Goal: Task Accomplishment & Management: Manage account settings

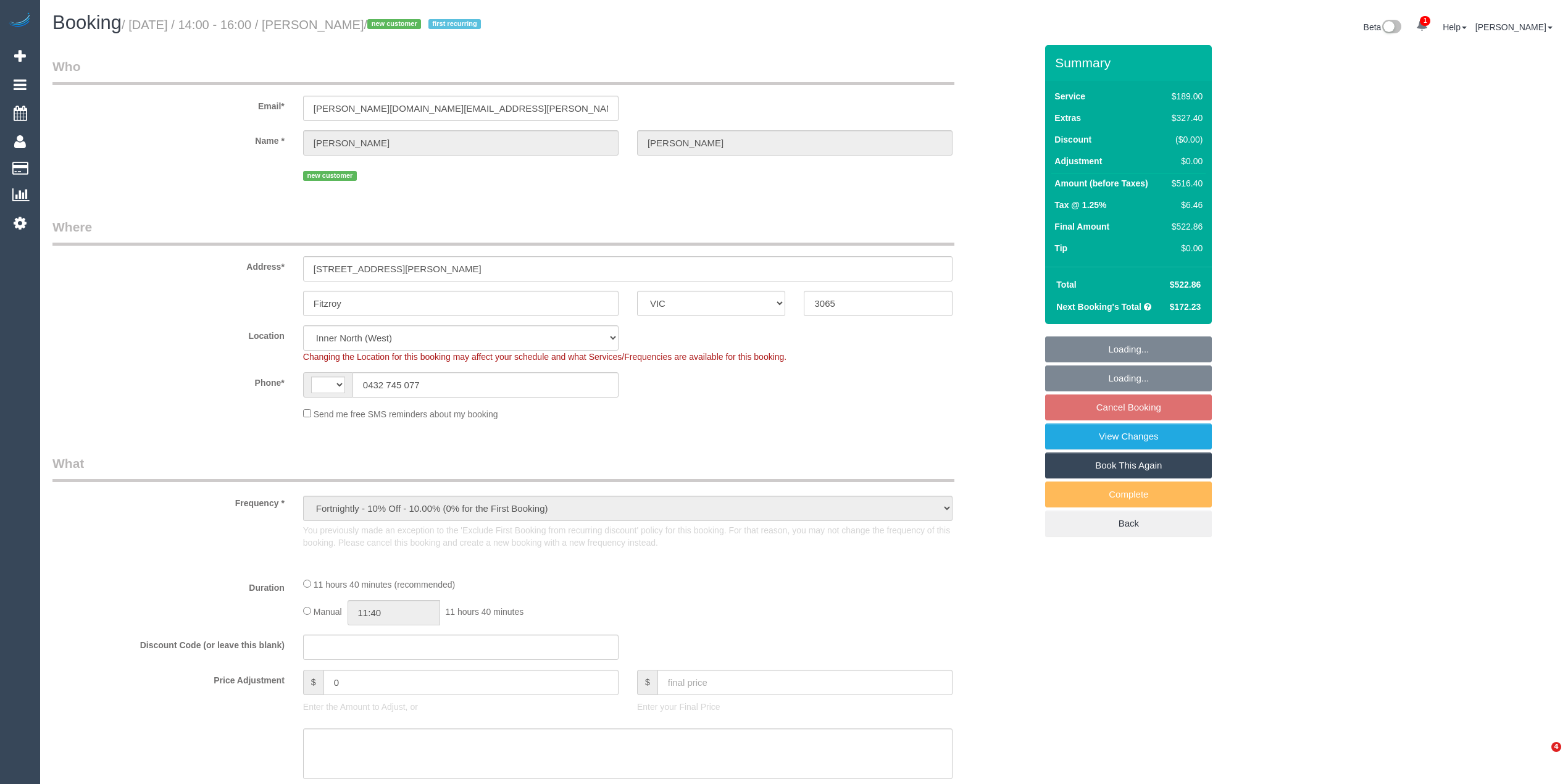
select select "VIC"
select select "object:676"
select select "string:AU"
select select "string:stripe-pm_1SDIQt2GScqysDRVYNCgxORr"
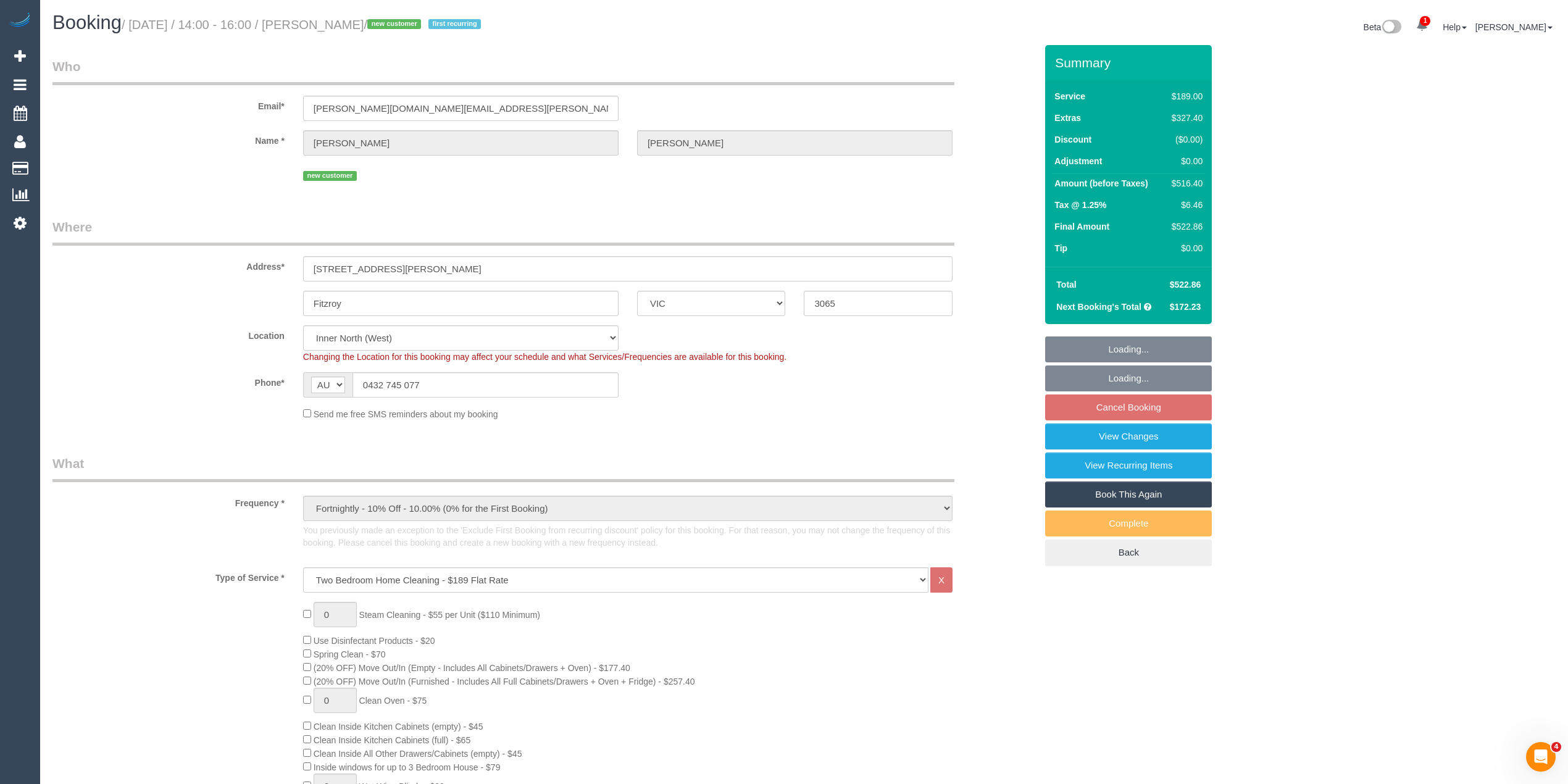
select select "number:28"
select select "number:14"
select select "number:20"
select select "number:36"
select select "number:34"
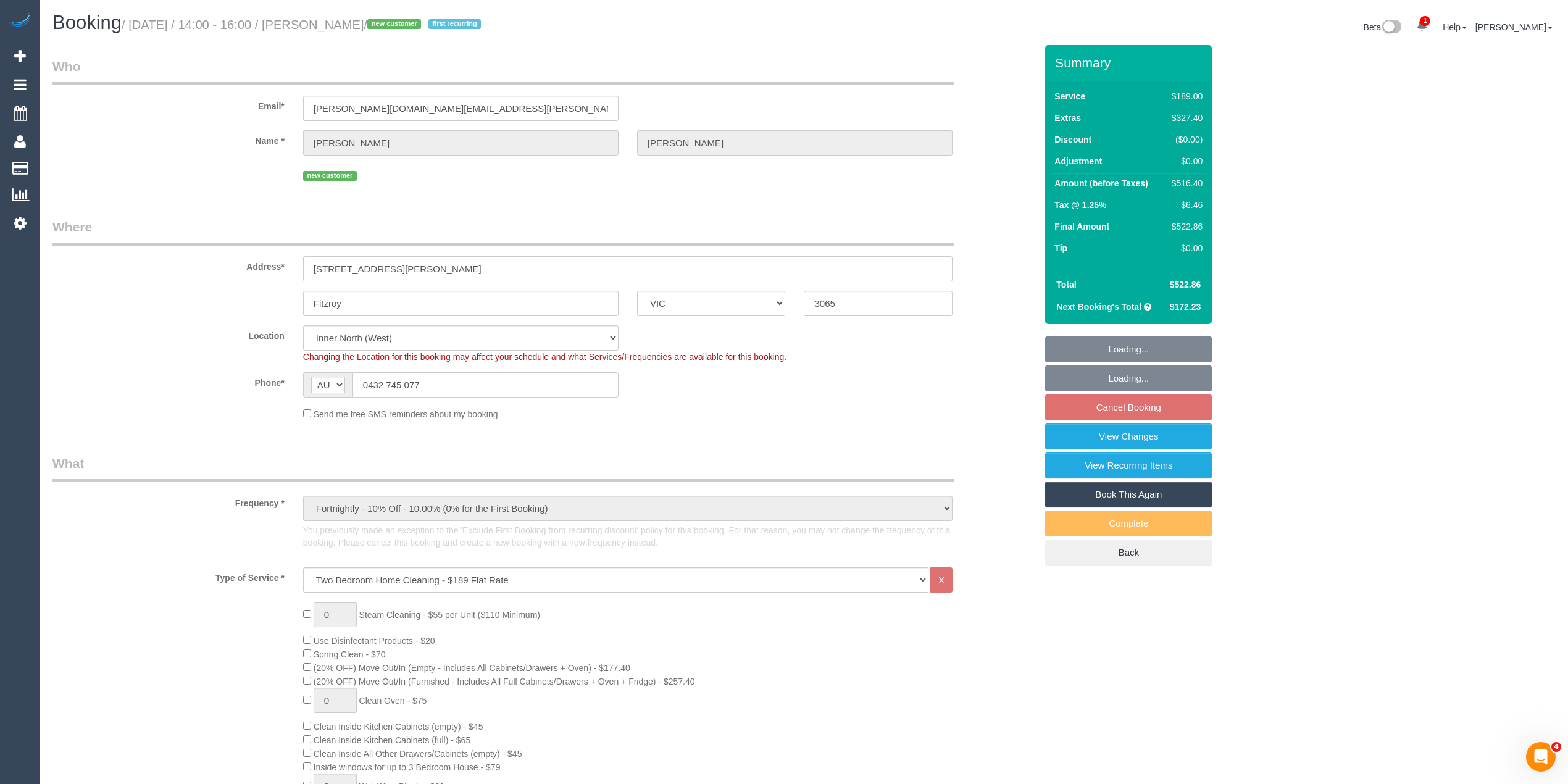
select select "number:13"
drag, startPoint x: 433, startPoint y: 381, endPoint x: 329, endPoint y: 372, distance: 104.4
click at [329, 372] on div "AF AL DZ AD AO AI AQ AG AR AM AW AU AT AZ BS BH BD BB BY BE BZ BJ BM BT BO BA B…" at bounding box center [461, 385] width 316 height 25
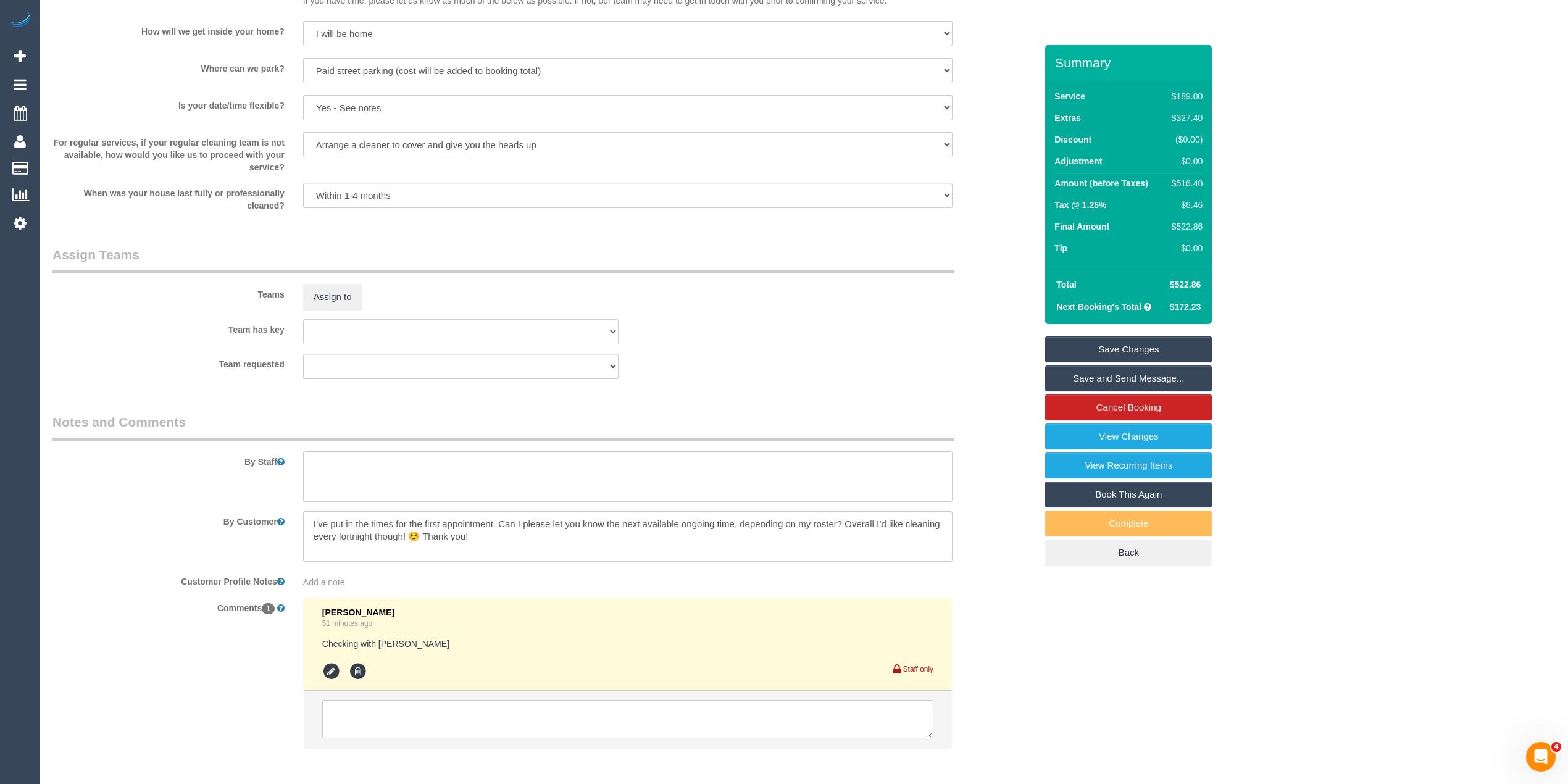
scroll to position [1790, 0]
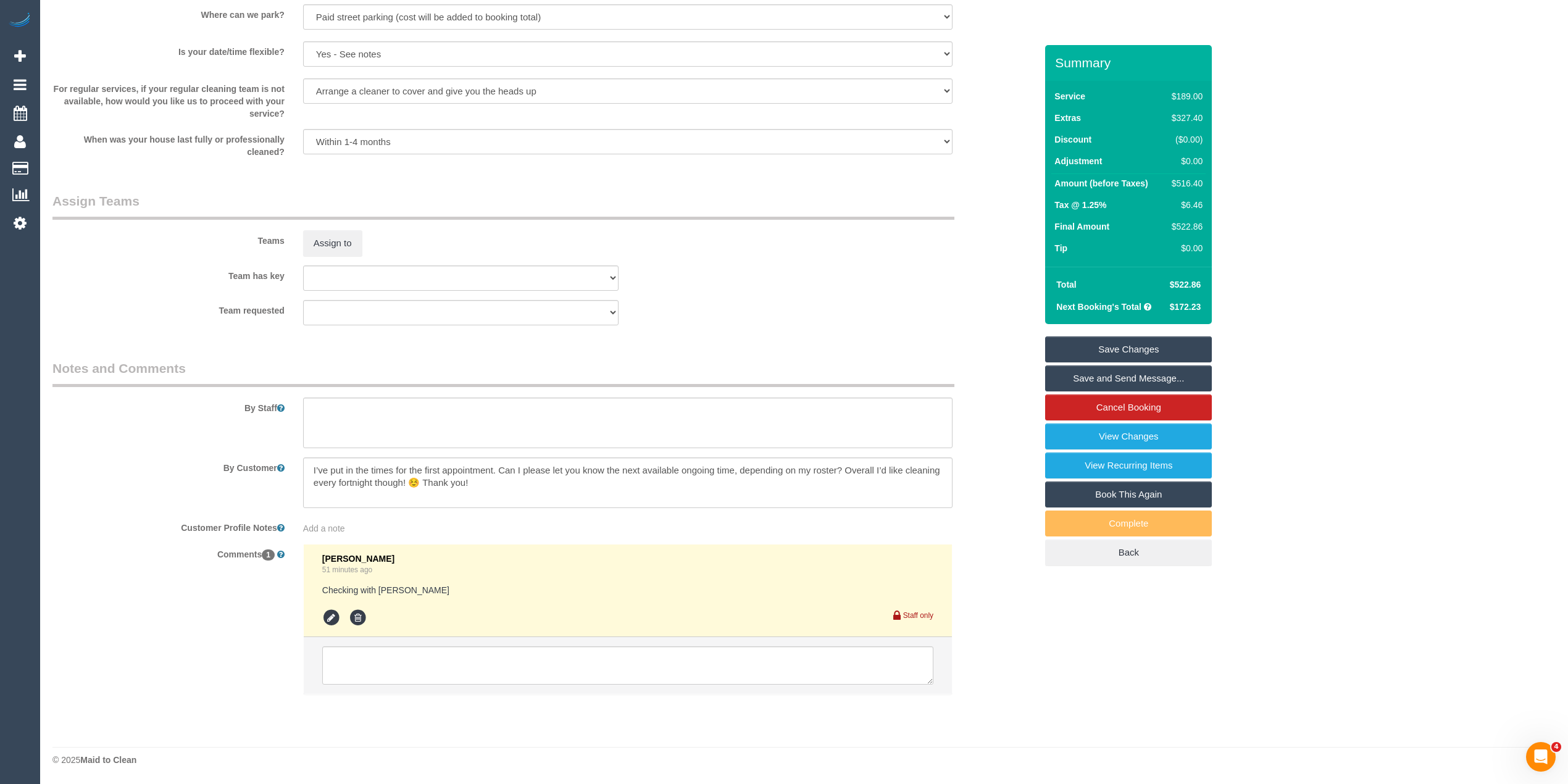
click at [462, 686] on li at bounding box center [627, 665] width 648 height 57
click at [460, 651] on textarea at bounding box center [627, 665] width 611 height 38
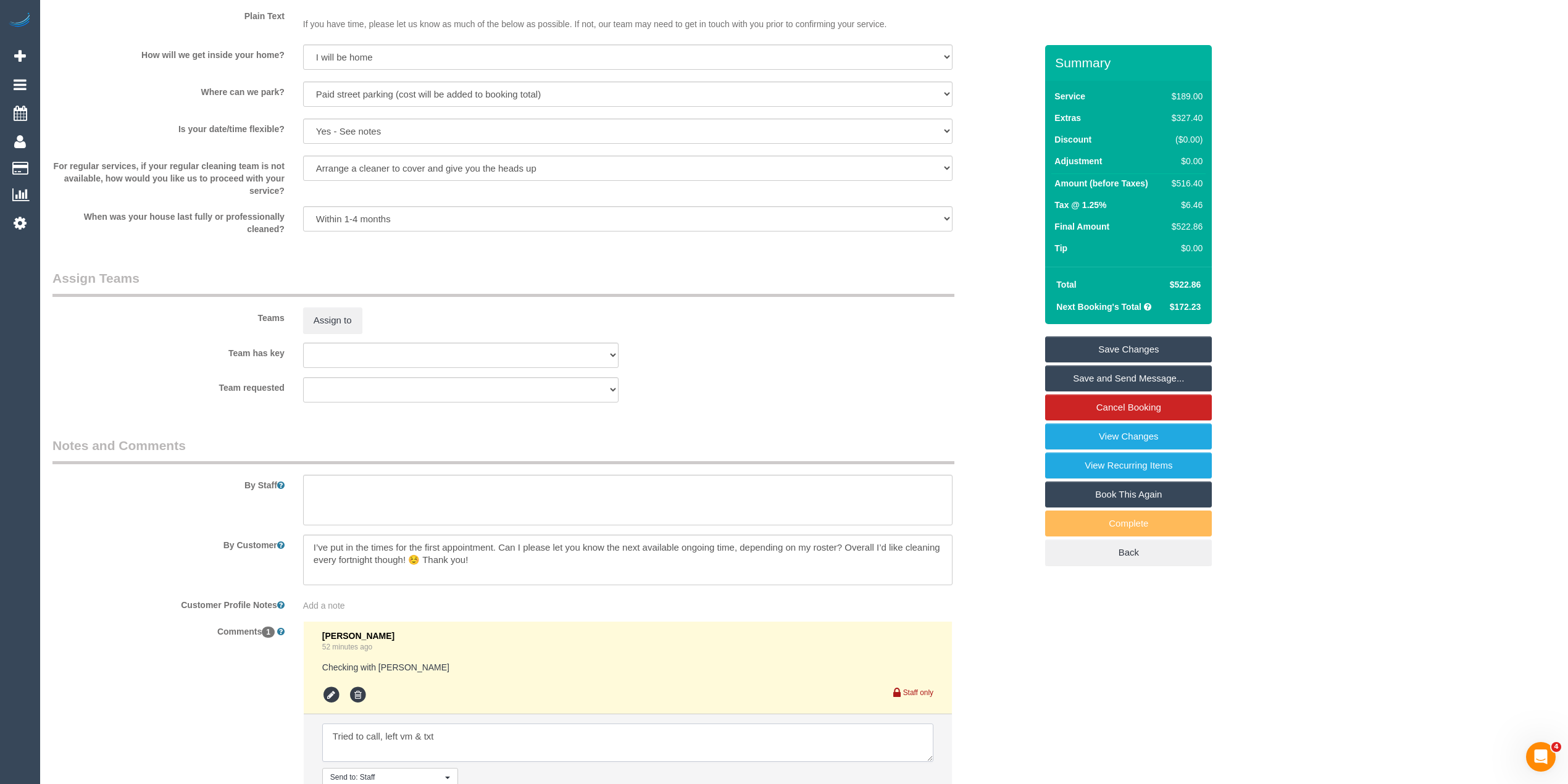
scroll to position [1841, 0]
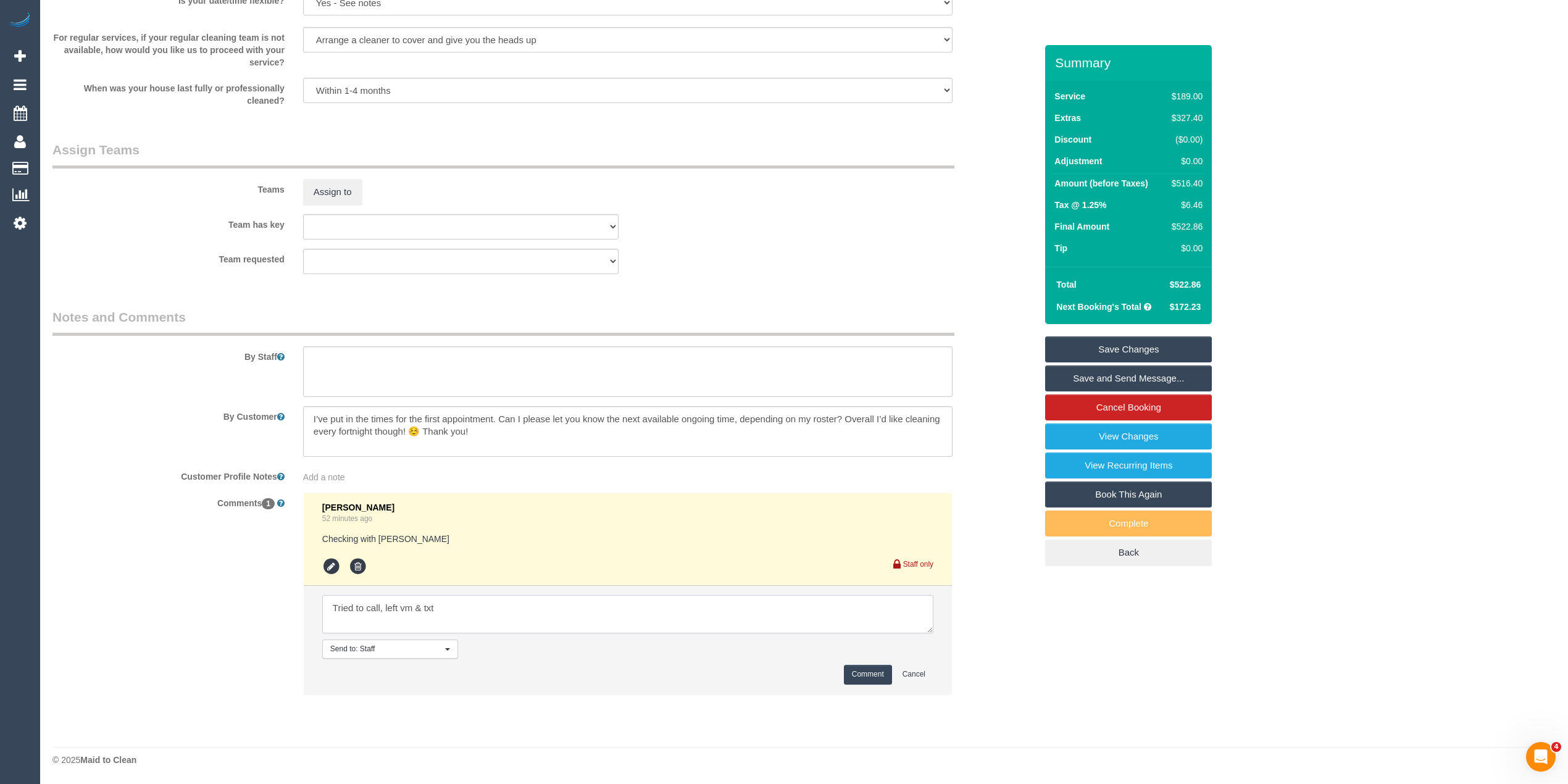
click at [449, 610] on textarea at bounding box center [627, 614] width 611 height 38
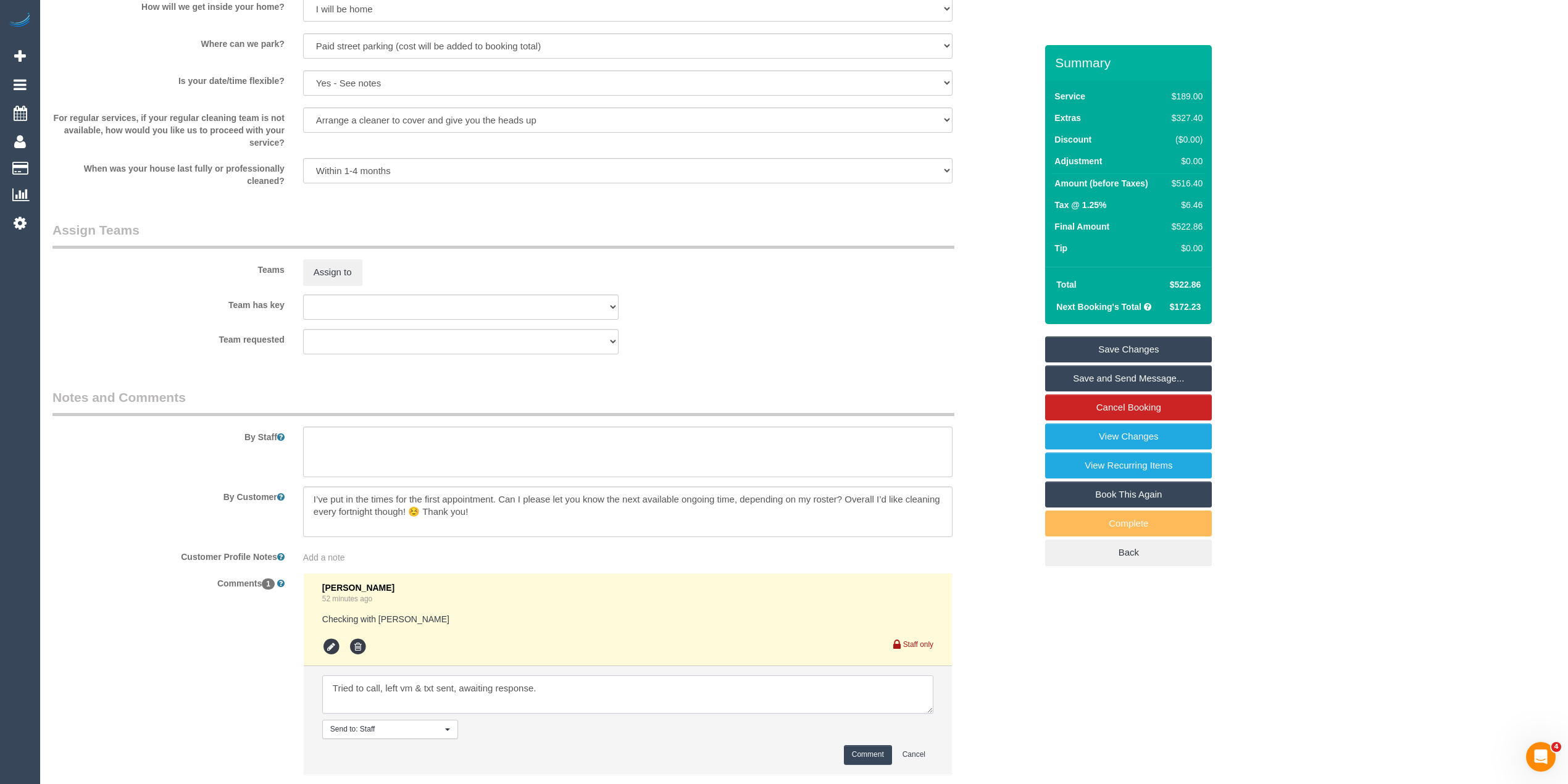
type textarea "Tried to call, left vm & txt sent, awaiting response."
click at [874, 753] on button "Comment" at bounding box center [867, 755] width 48 height 20
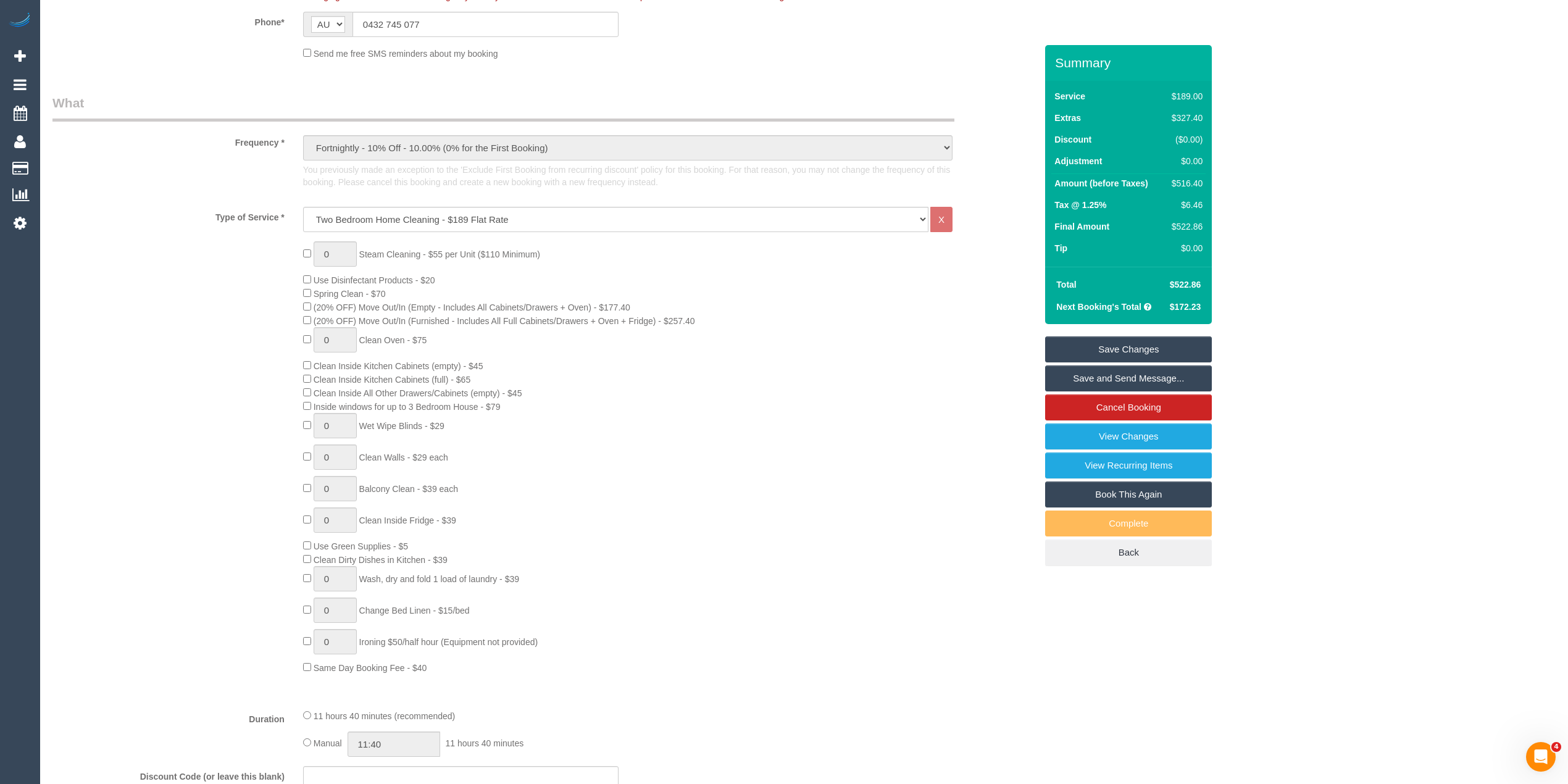
scroll to position [0, 0]
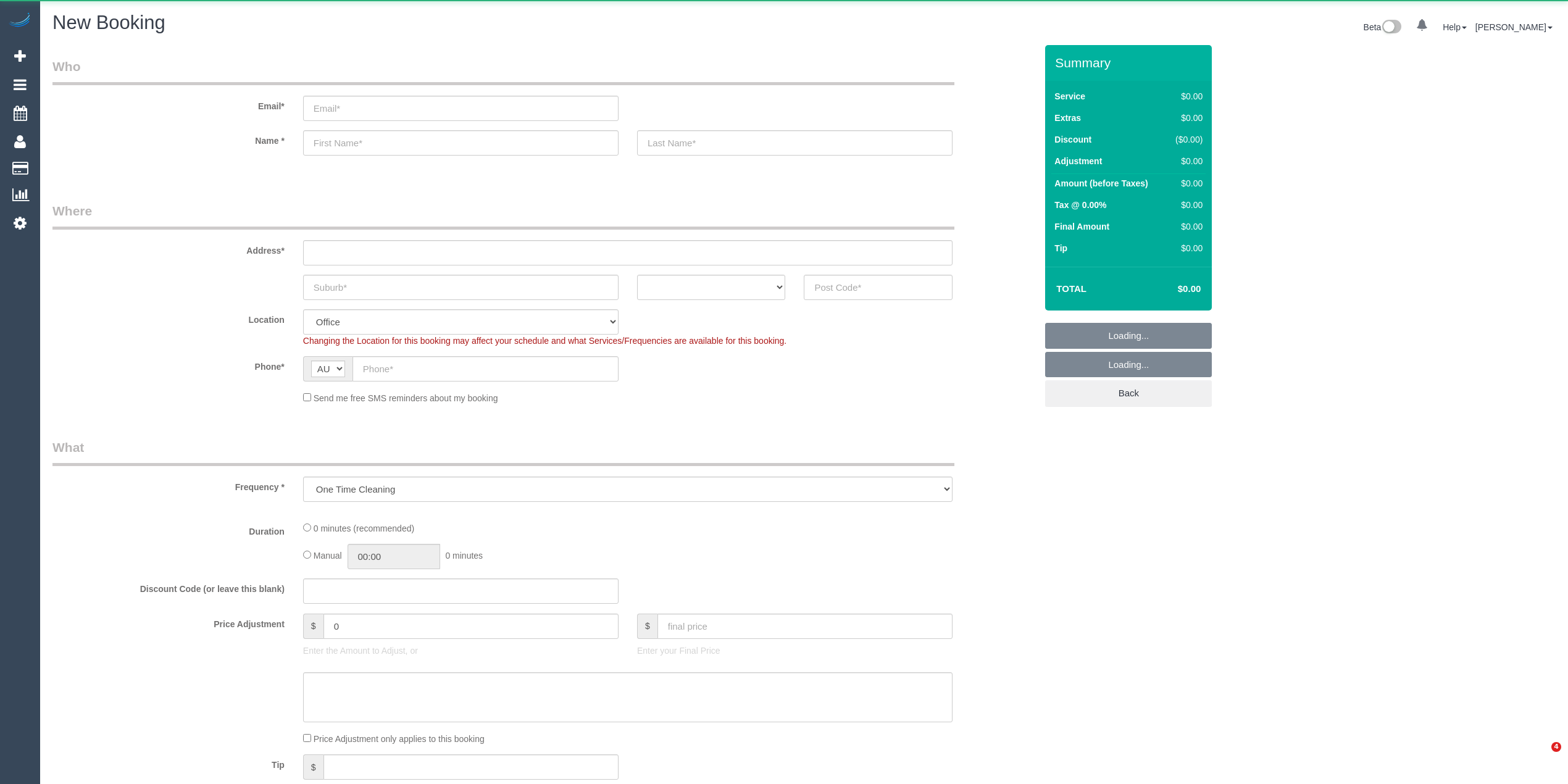
select select "object:2173"
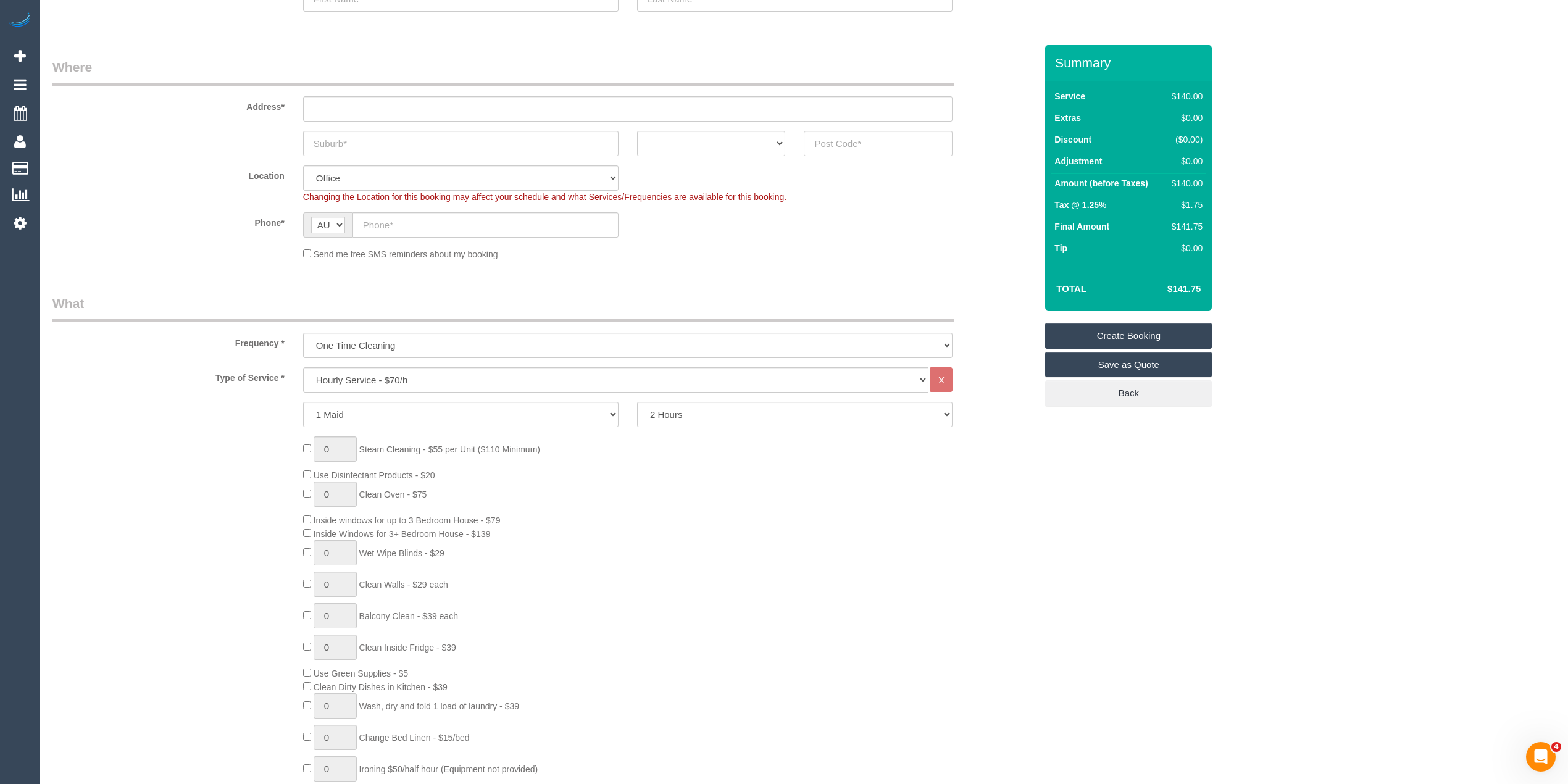
scroll to position [164, 0]
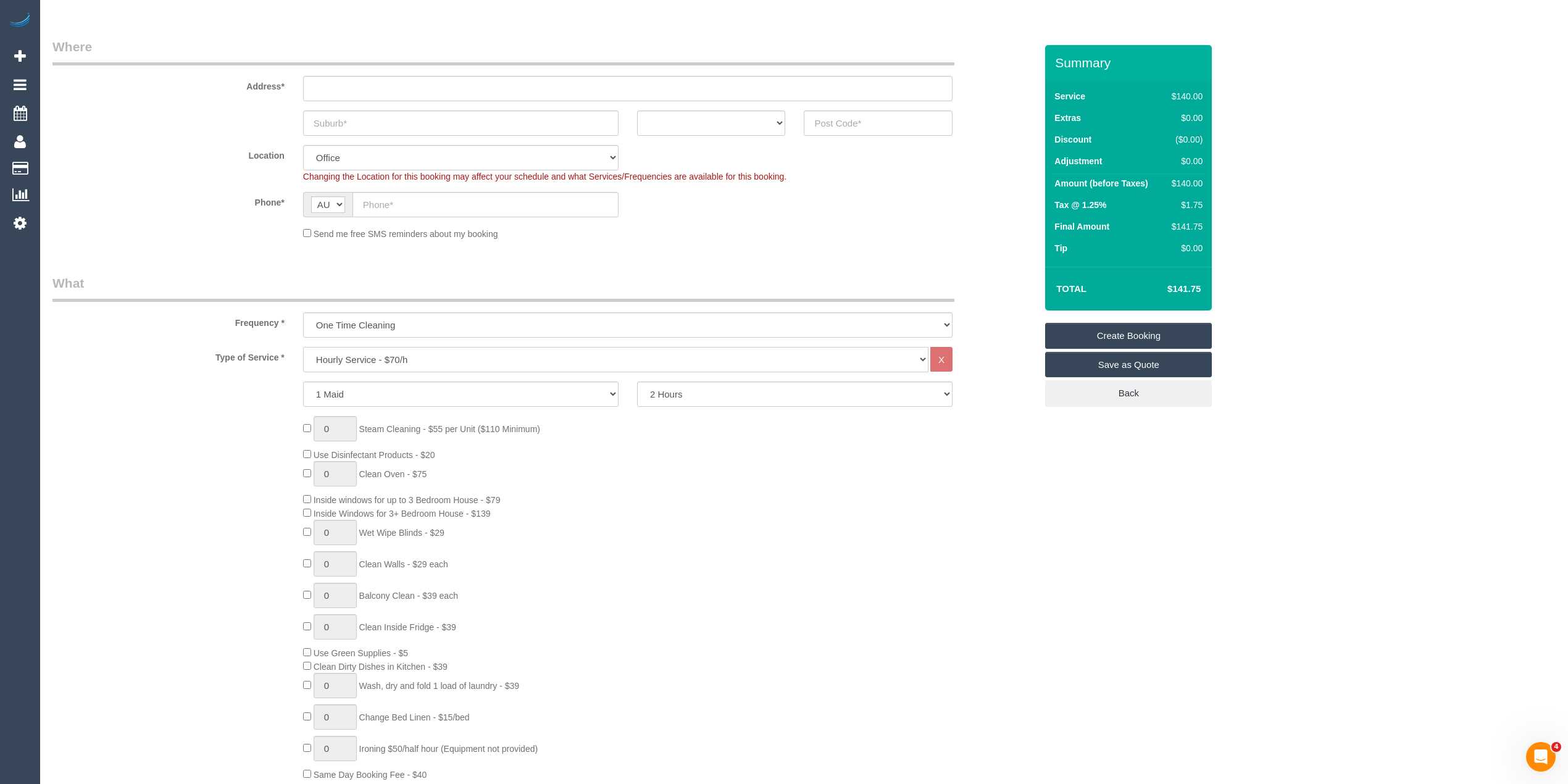
click at [407, 354] on select "Hourly Service - $70/h Hourly Service - $65/h Hourly Service - $60/h Hourly Ser…" at bounding box center [616, 359] width 625 height 25
click at [178, 410] on div "Type of Service * Hourly Service - $70/h Hourly Service - $65/h Hourly Service …" at bounding box center [544, 576] width 983 height 459
click at [367, 358] on select "Hourly Service - $70/h Hourly Service - $65/h Hourly Service - $60/h Hourly Ser…" at bounding box center [616, 359] width 625 height 25
select select "212"
click at [303, 346] on select "Hourly Service - $70/h Hourly Service - $65/h Hourly Service - $60/h Hourly Ser…" at bounding box center [616, 359] width 625 height 25
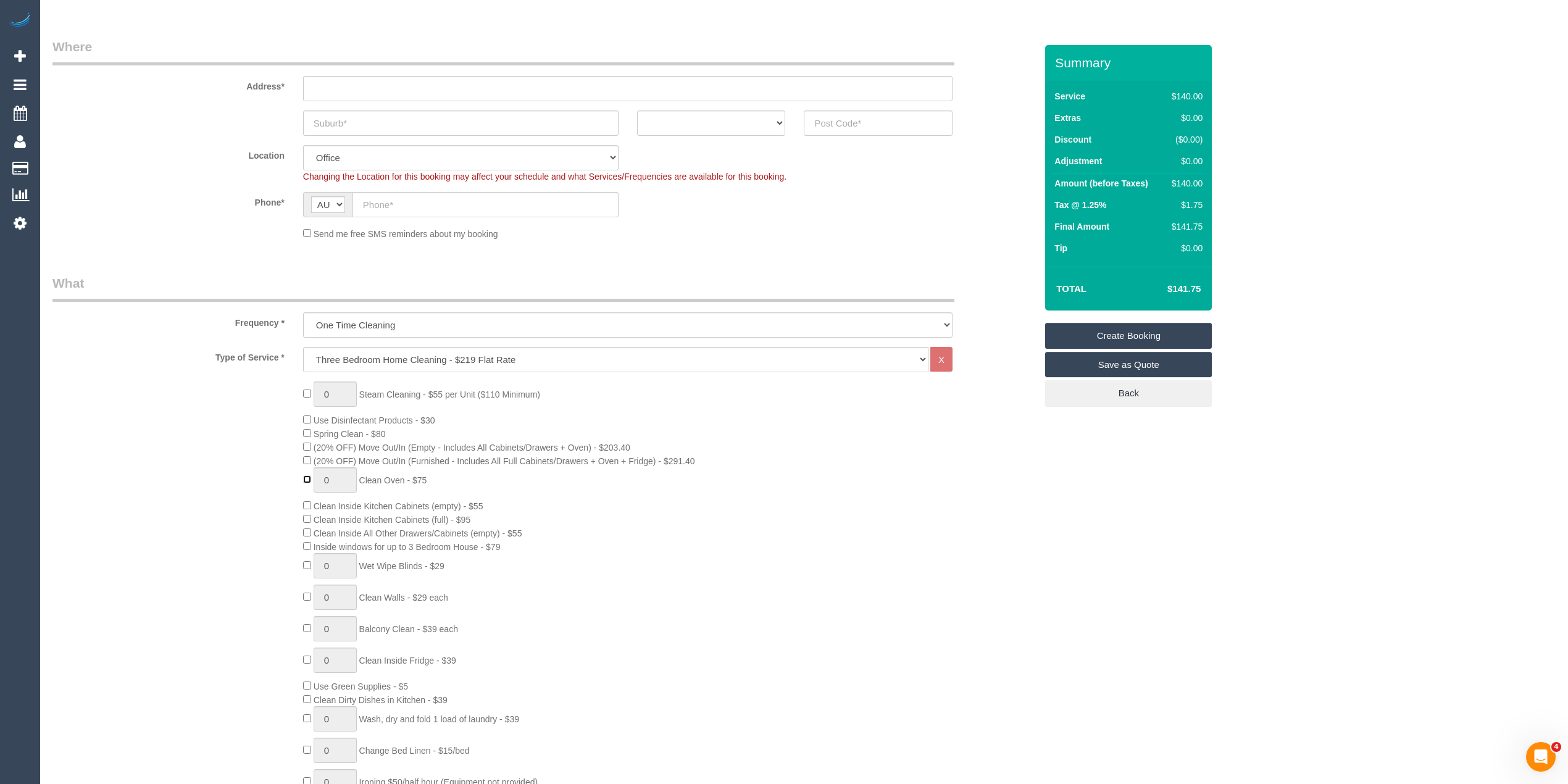
type input "1"
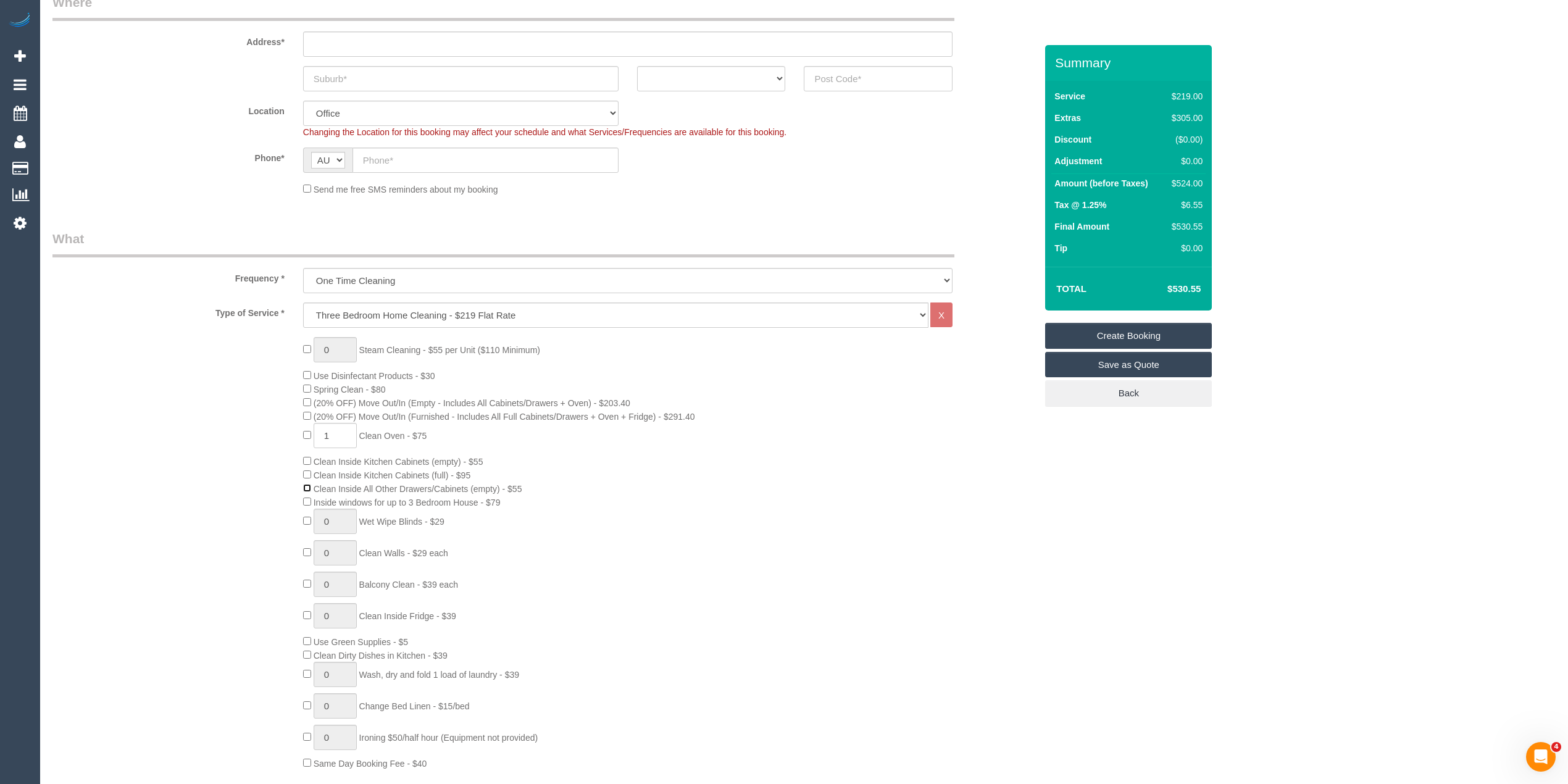
scroll to position [247, 0]
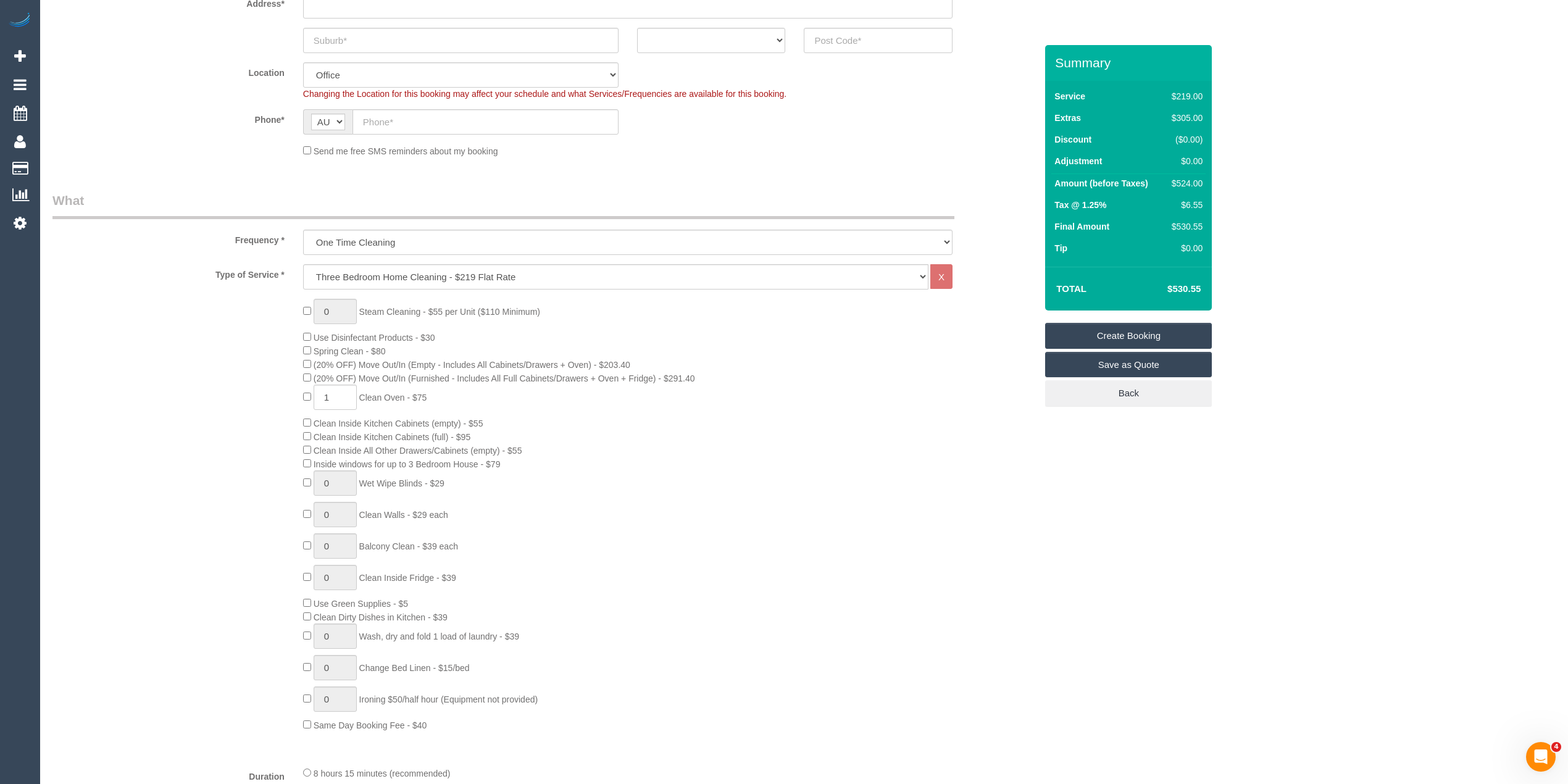
click at [307, 443] on div "0 Steam Cleaning - $55 per Unit ($110 Minimum) Use Disinfectant Products - $30 …" at bounding box center [669, 515] width 751 height 433
drag, startPoint x: 342, startPoint y: 479, endPoint x: 316, endPoint y: 475, distance: 26.3
click at [316, 475] on input "1" at bounding box center [335, 482] width 43 height 25
click at [344, 477] on input "1" at bounding box center [335, 482] width 43 height 25
drag, startPoint x: 346, startPoint y: 482, endPoint x: 307, endPoint y: 477, distance: 39.3
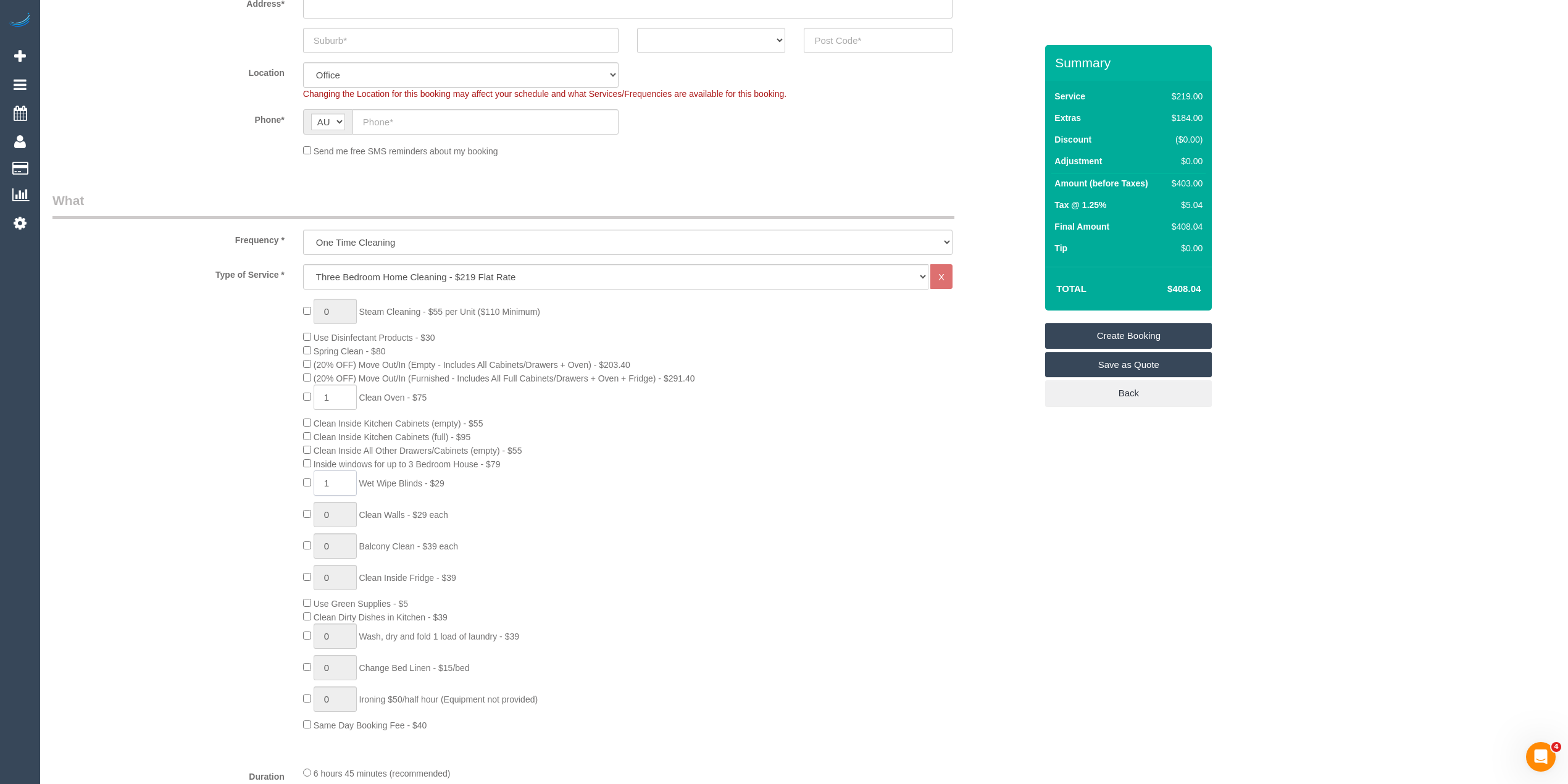
click at [307, 477] on div "0 Steam Cleaning - $55 per Unit ($110 Minimum) Use Disinfectant Products - $30 …" at bounding box center [669, 515] width 751 height 433
type input "5"
click at [183, 455] on div "0 Steam Cleaning - $55 per Unit ($110 Minimum) Use Disinfectant Products - $30 …" at bounding box center [544, 515] width 1002 height 433
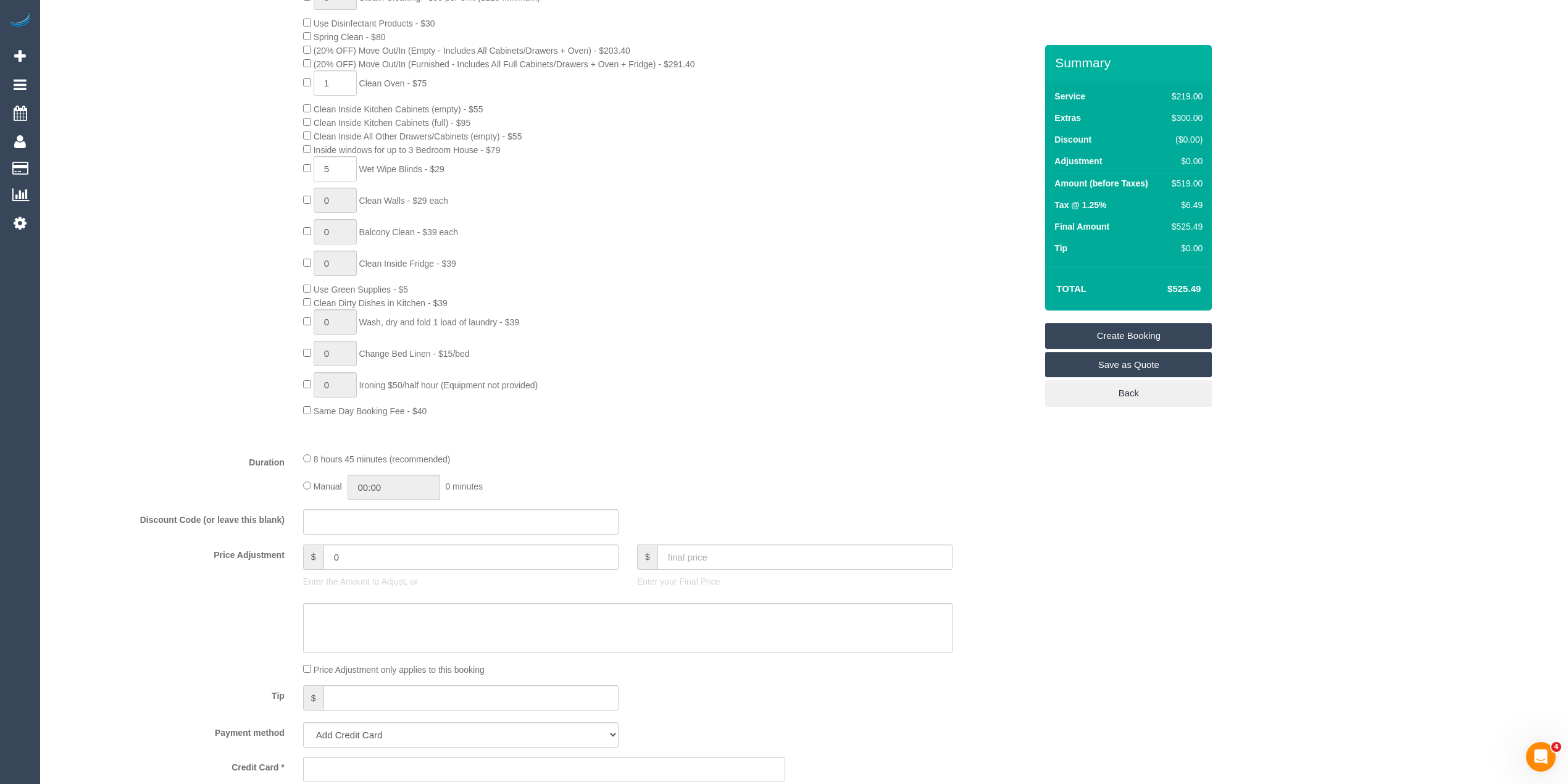
scroll to position [576, 0]
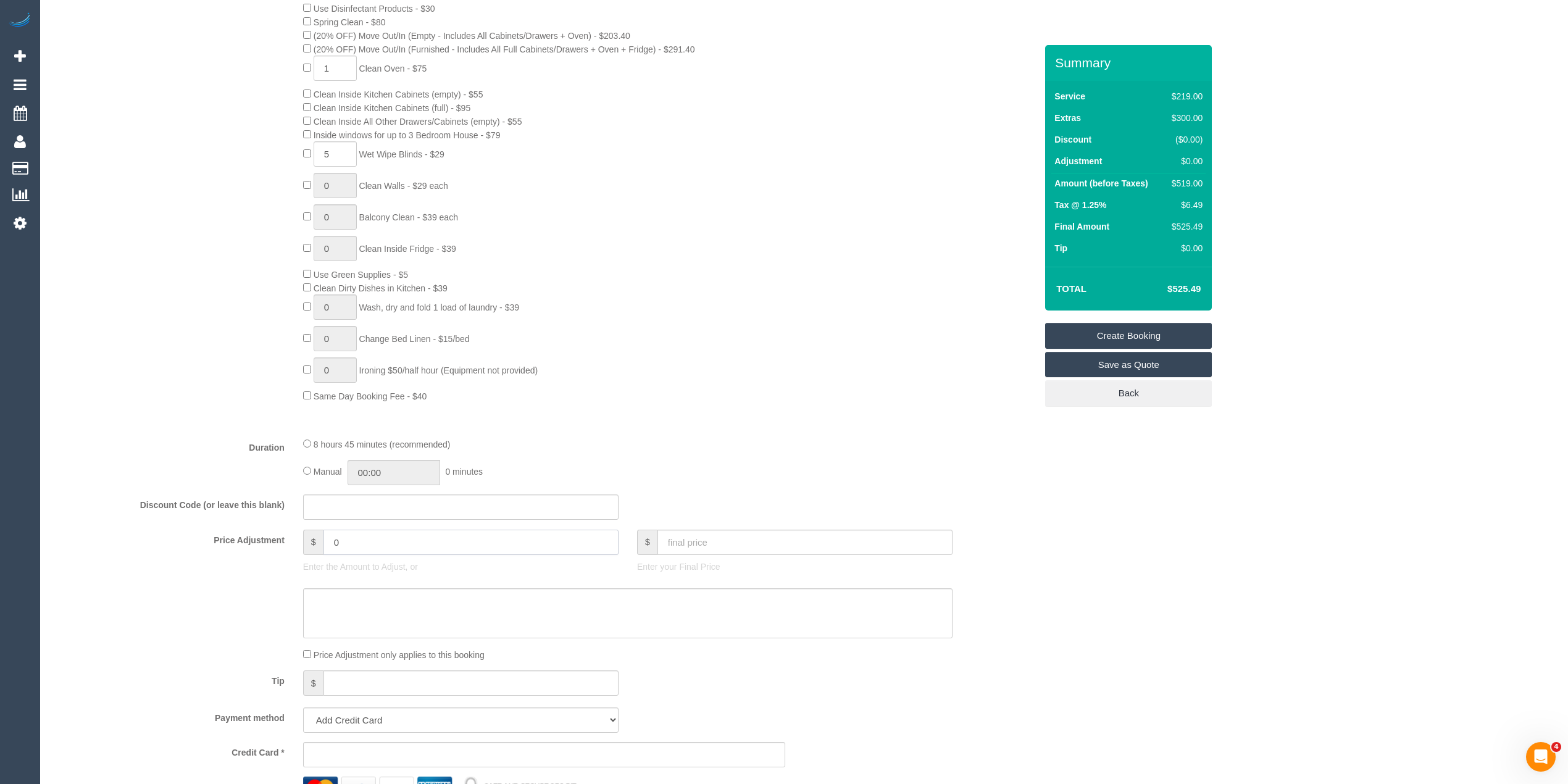
drag, startPoint x: 385, startPoint y: 536, endPoint x: 120, endPoint y: 526, distance: 265.2
click at [122, 527] on fieldset "What Frequency * One Time Cleaning Weekly - 10% Off - 10.00% (0% for the First …" at bounding box center [544, 339] width 983 height 953
type input "32.5"
click at [198, 307] on div "0 Steam Cleaning - $55 per Unit ($110 Minimum) Use Disinfectant Products - $30 …" at bounding box center [544, 186] width 1002 height 433
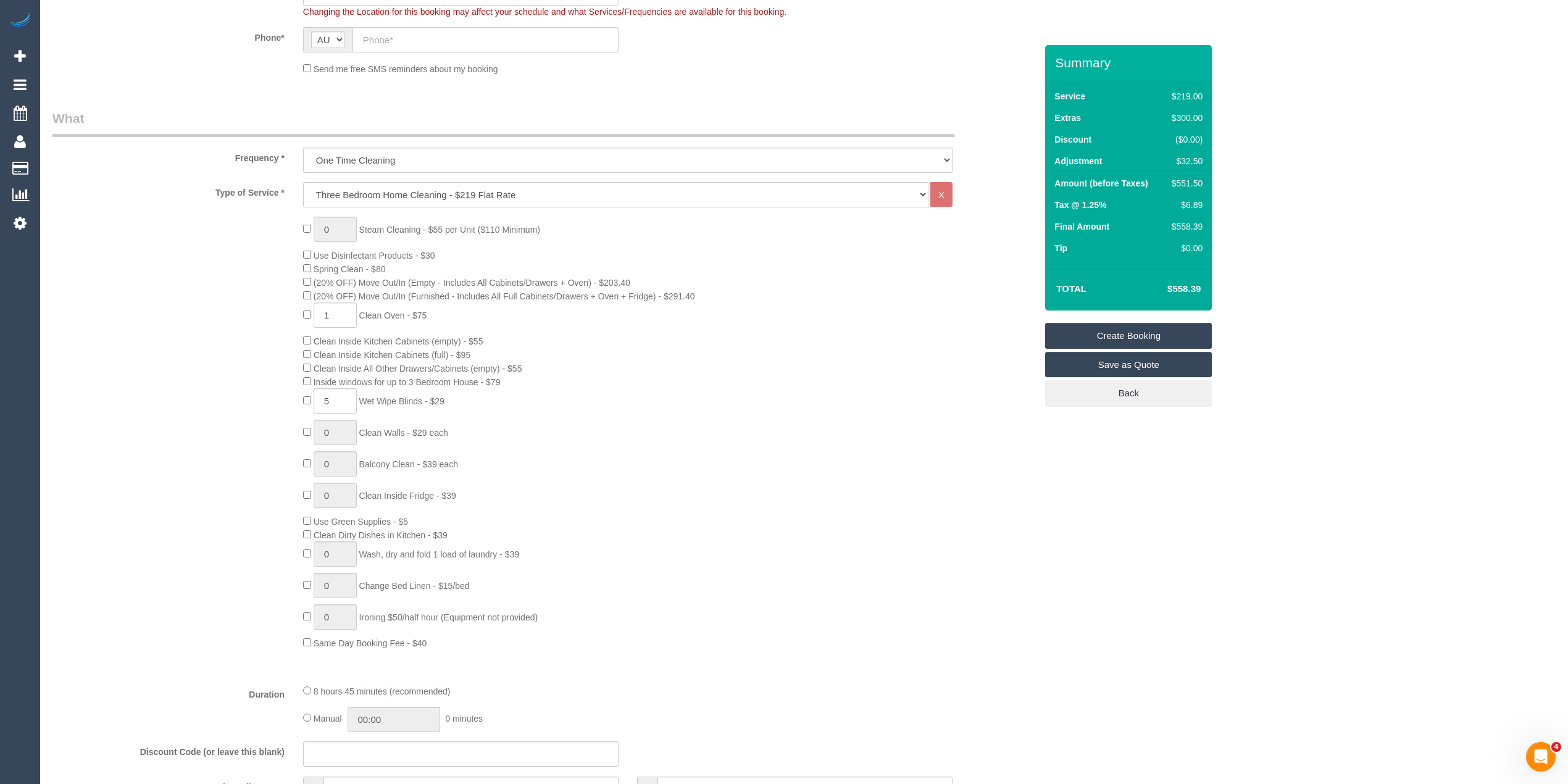
scroll to position [247, 0]
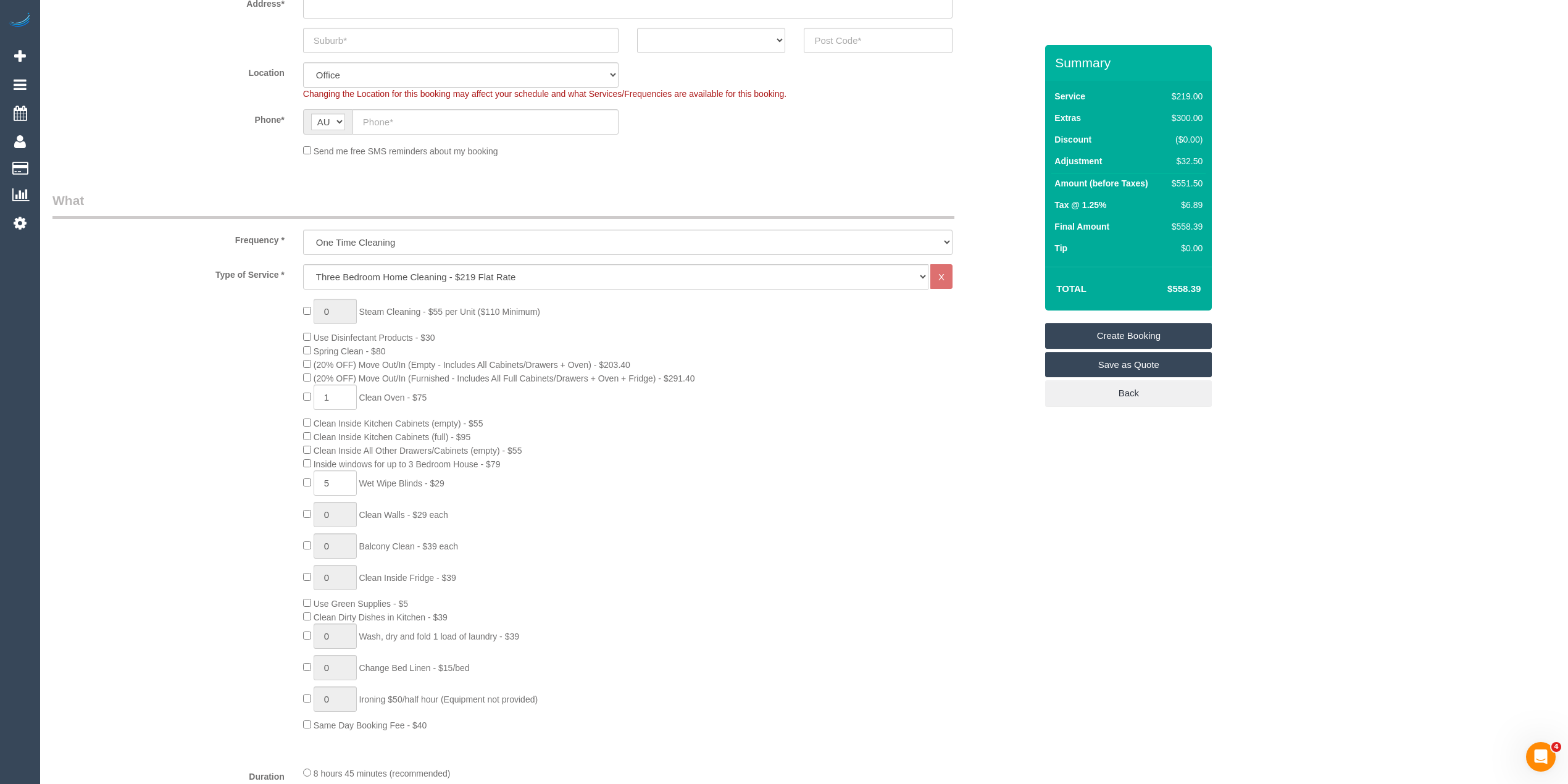
click at [186, 321] on div "0 Steam Cleaning - $55 per Unit ($110 Minimum) Use Disinfectant Products - $30 …" at bounding box center [544, 515] width 1002 height 433
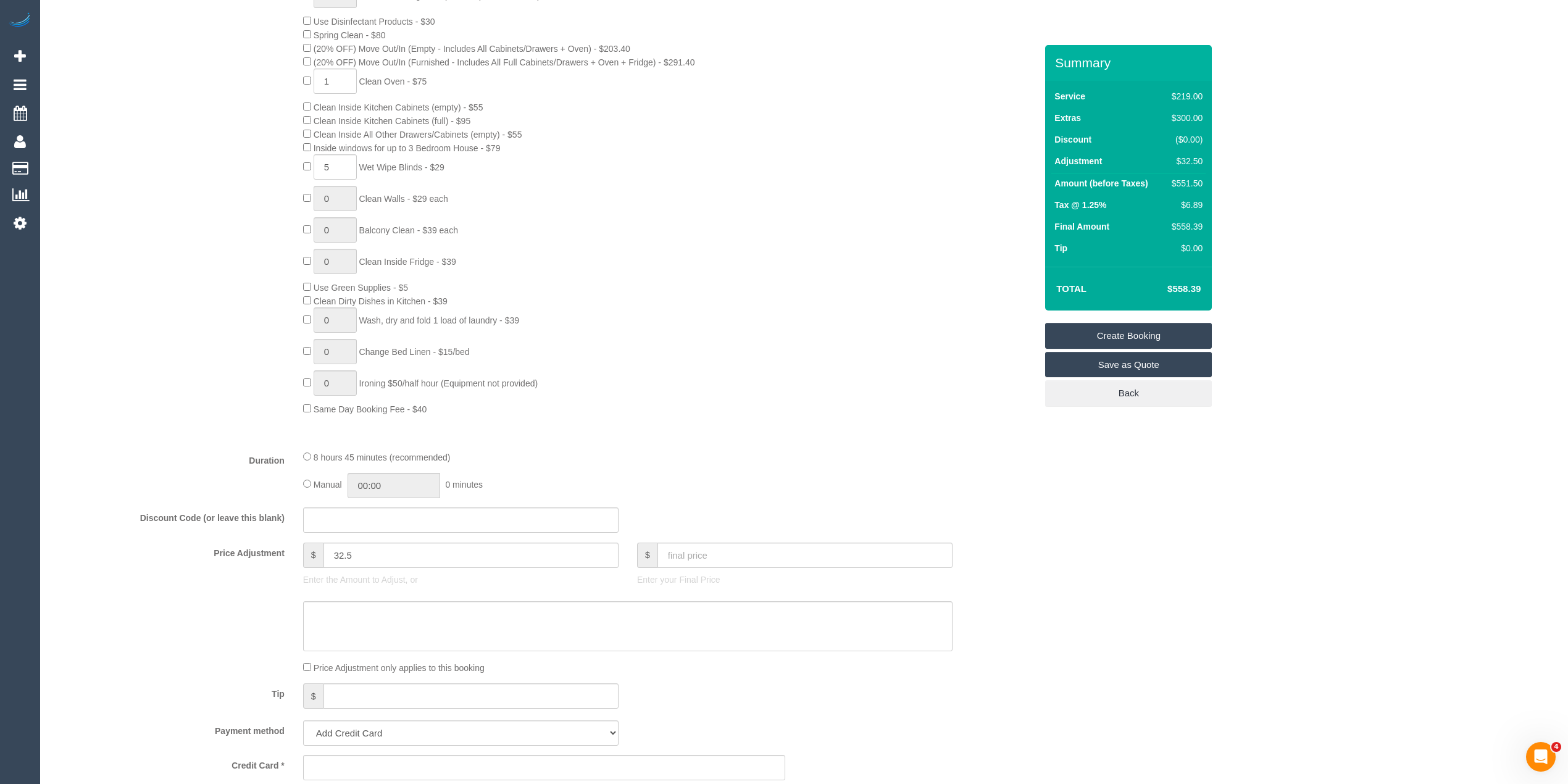
scroll to position [576, 0]
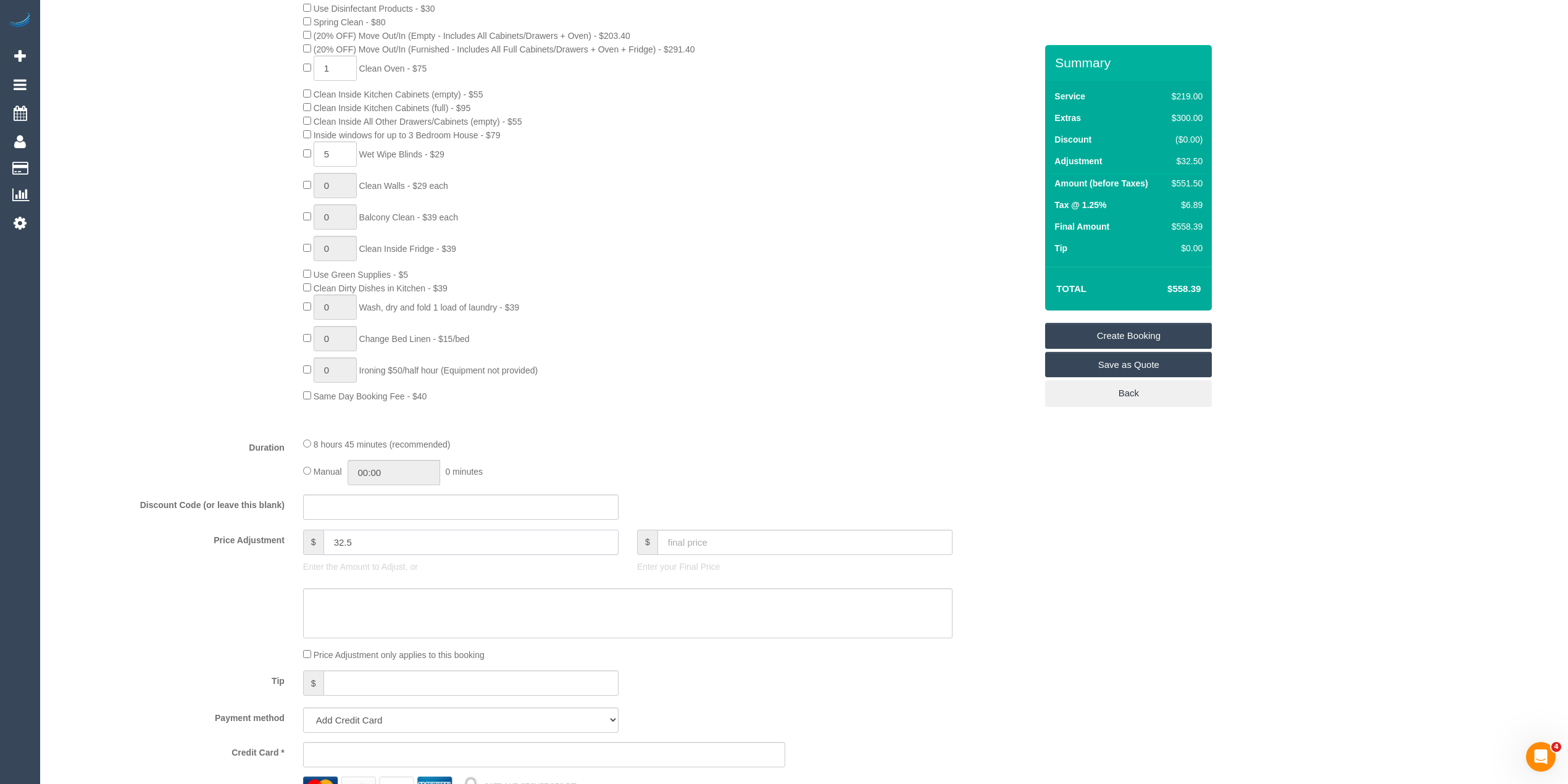
drag, startPoint x: 383, startPoint y: 541, endPoint x: 281, endPoint y: 519, distance: 104.3
click at [281, 519] on fieldset "What Frequency * One Time Cleaning Weekly - 10% Off - 10.00% (0% for the First …" at bounding box center [544, 339] width 983 height 953
click at [188, 324] on div "0 Steam Cleaning - $55 per Unit ($110 Minimum) Use Disinfectant Products - $30 …" at bounding box center [544, 186] width 1002 height 433
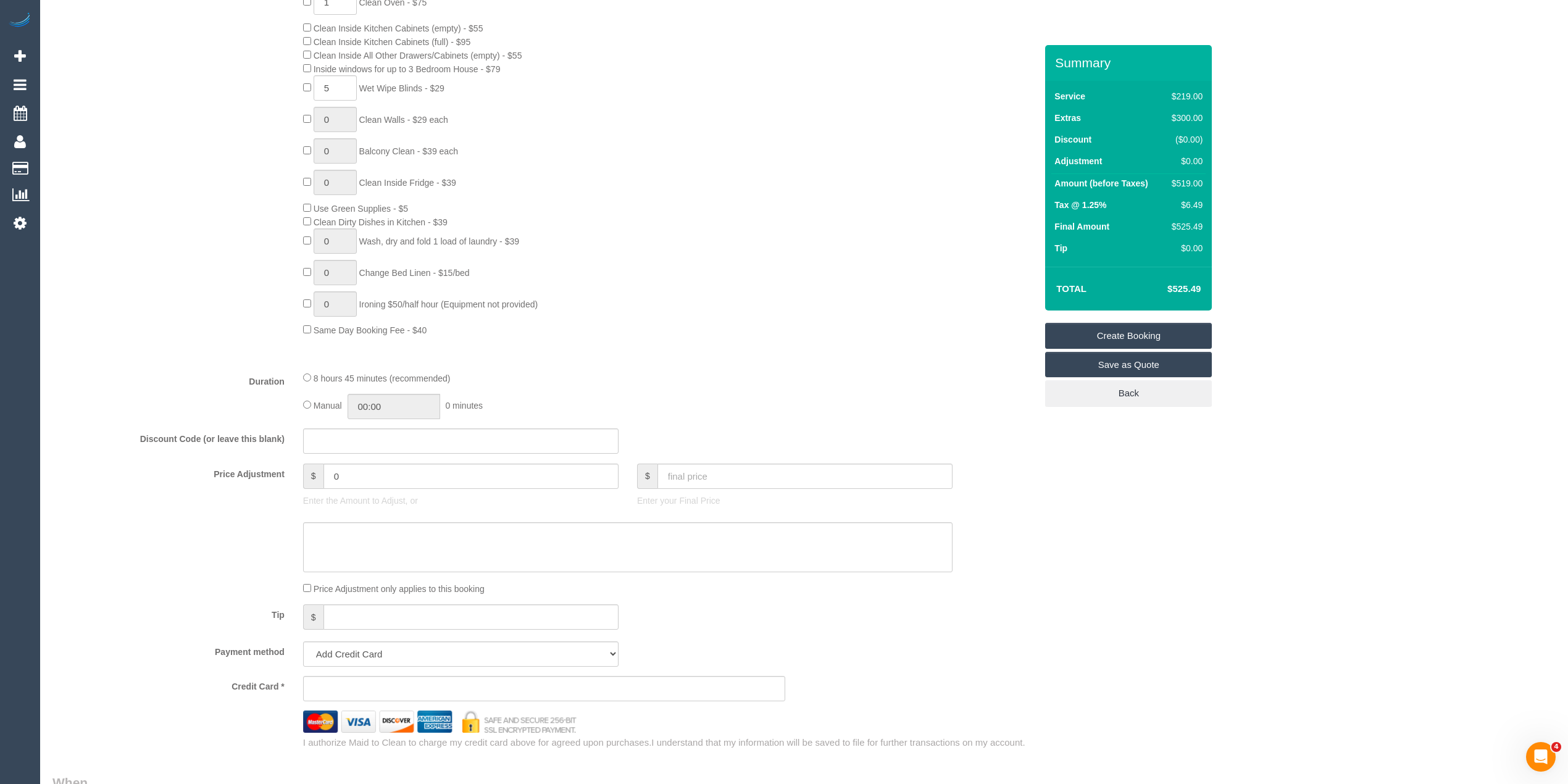
scroll to position [658, 0]
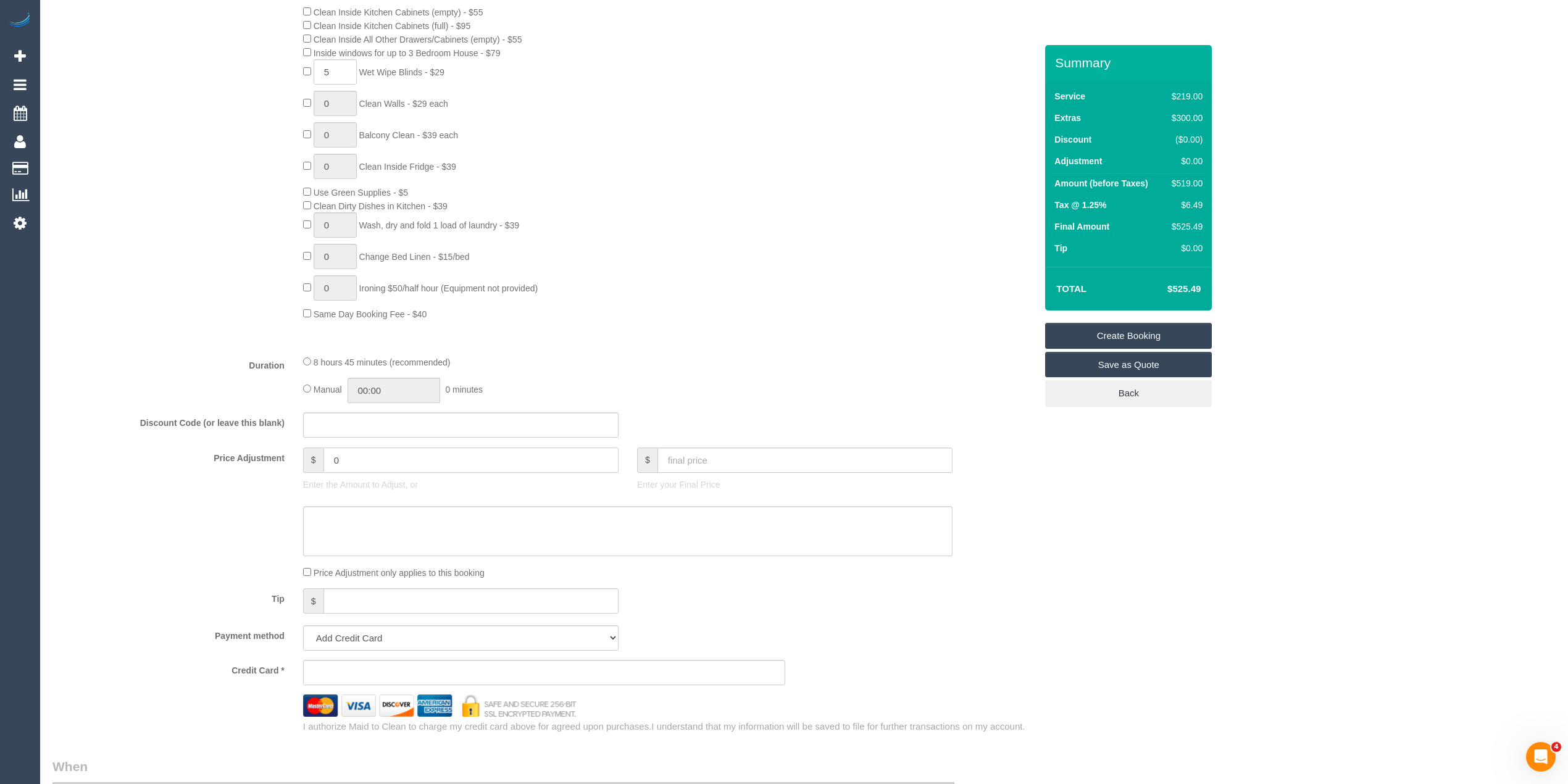
drag, startPoint x: 364, startPoint y: 464, endPoint x: 265, endPoint y: 442, distance: 101.4
click at [265, 442] on fieldset "What Frequency * One Time Cleaning Weekly - 10% Off - 10.00% (0% for the First …" at bounding box center [544, 257] width 983 height 953
click at [173, 272] on div "0 Steam Cleaning - $55 per Unit ($110 Minimum) Use Disinfectant Products - $30 …" at bounding box center [544, 104] width 1002 height 433
type input "32.5"
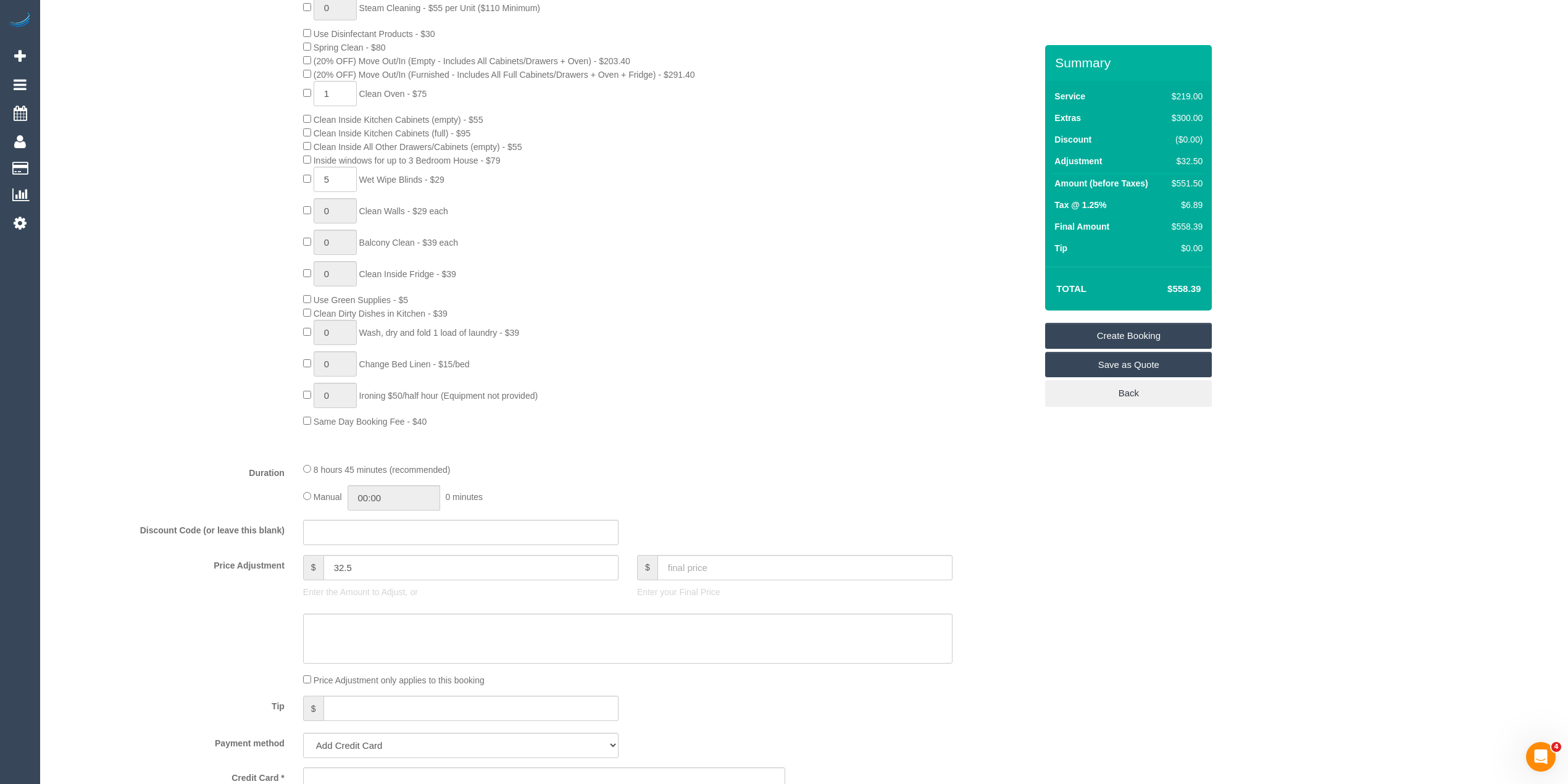
scroll to position [576, 0]
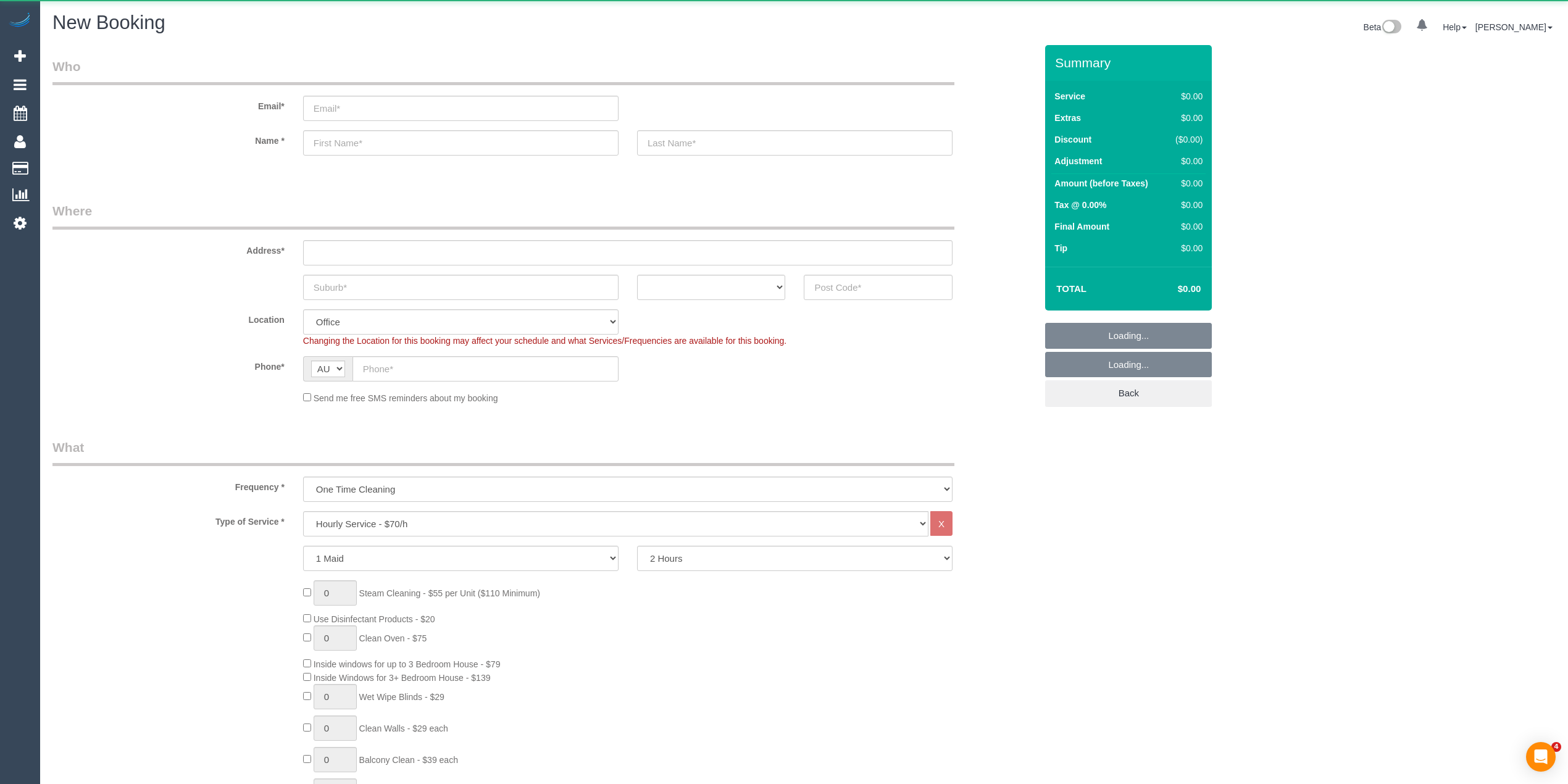
select select "object:822"
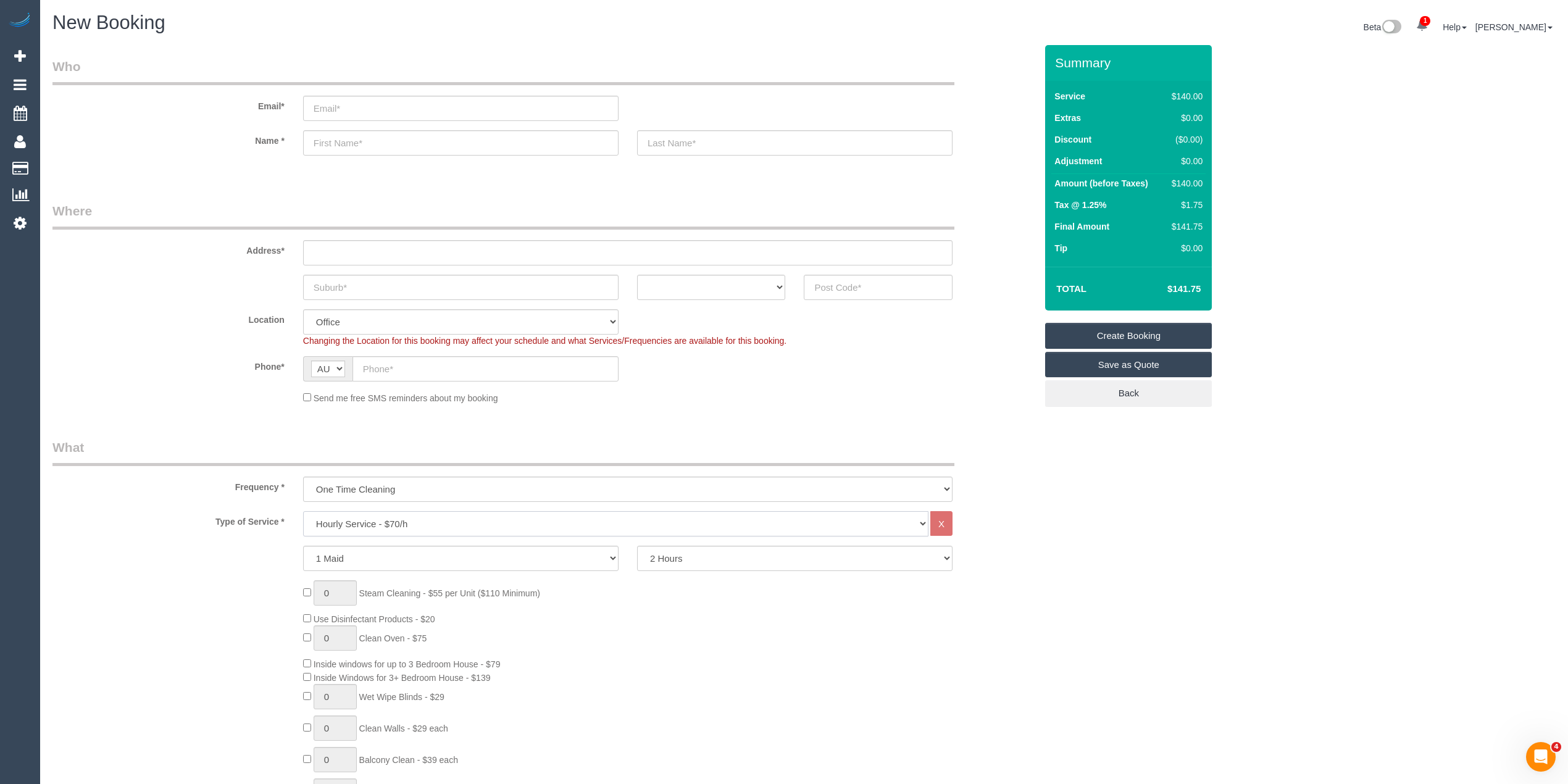
click at [368, 519] on select "Hourly Service - $70/h Hourly Service - $65/h Hourly Service - $60/h Hourly Ser…" at bounding box center [616, 523] width 625 height 25
click at [303, 511] on select "Hourly Service - $70/h Hourly Service - $65/h Hourly Service - $60/h Hourly Ser…" at bounding box center [616, 523] width 625 height 25
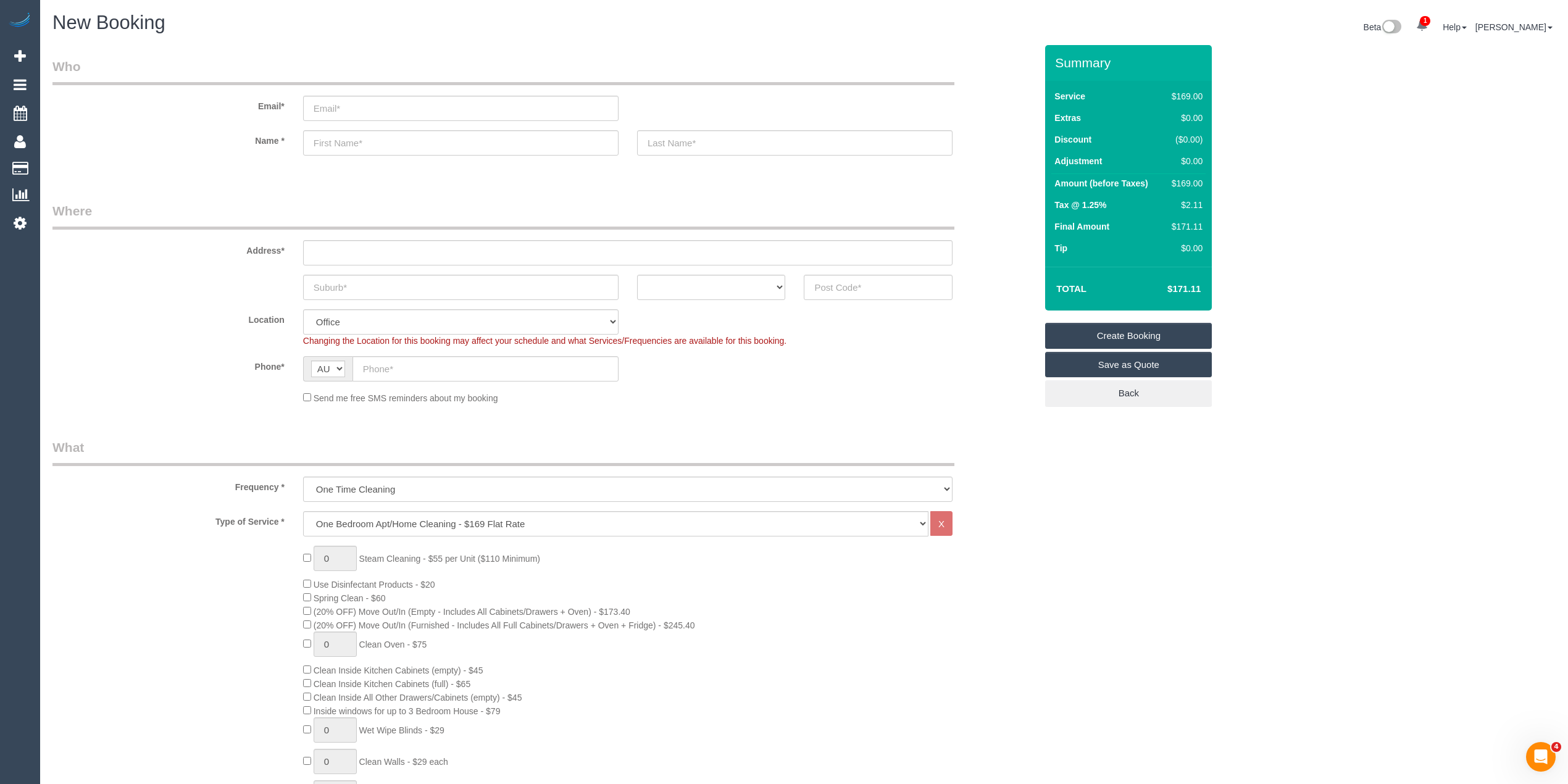
click at [1178, 292] on h4 "$171.11" at bounding box center [1165, 289] width 71 height 11
copy h4 "171.11"
click at [371, 524] on select "Hourly Service - $70/h Hourly Service - $65/h Hourly Service - $60/h Hourly Ser…" at bounding box center [616, 523] width 625 height 25
select select "211"
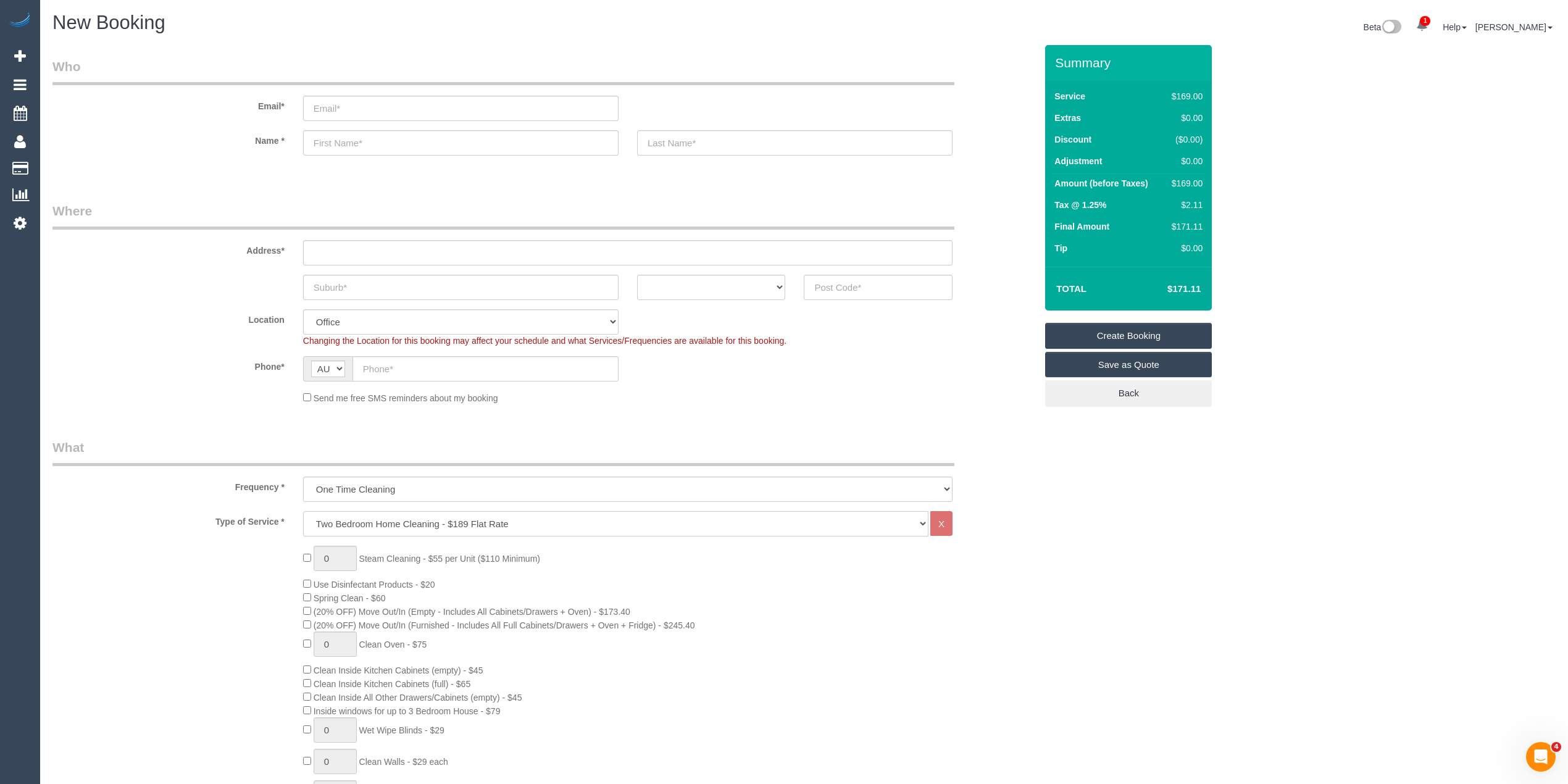
click at [303, 511] on select "Hourly Service - $70/h Hourly Service - $65/h Hourly Service - $60/h Hourly Ser…" at bounding box center [616, 523] width 625 height 25
click at [332, 595] on span "Spring Clean - $70" at bounding box center [350, 598] width 72 height 10
click at [383, 594] on span "Spring Clean - $70" at bounding box center [350, 598] width 72 height 10
copy span "Spring Clean - $70"
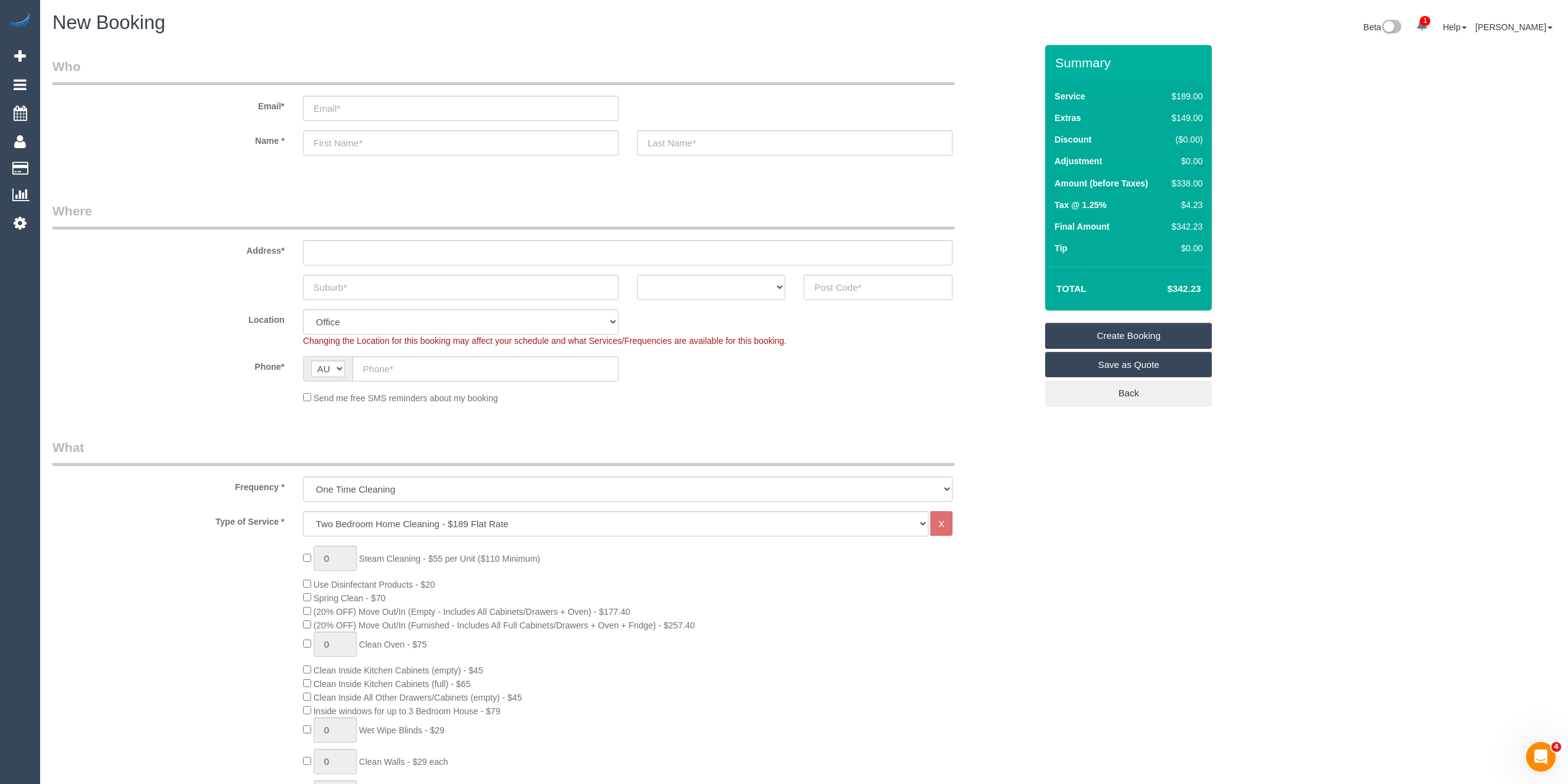
click at [329, 713] on span "Inside windows for up to 3 Bedroom House - $79" at bounding box center [407, 711] width 187 height 10
click at [500, 708] on span "Inside windows for up to 3 Bedroom House - $79" at bounding box center [407, 711] width 187 height 10
copy span "Inside windows for up to 3 Bedroom House - $79"
click at [1174, 290] on h4 "$342.23" at bounding box center [1165, 289] width 71 height 11
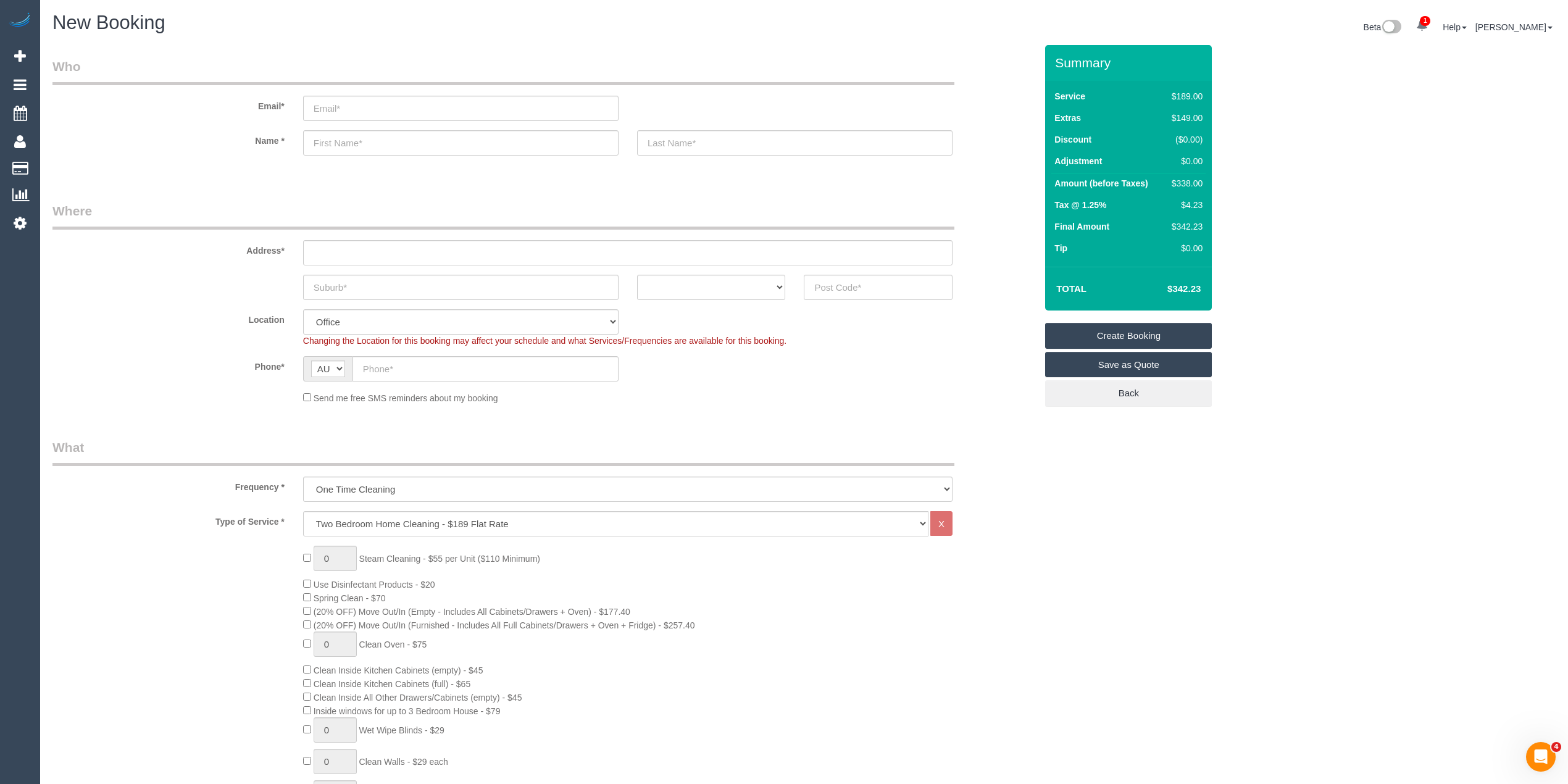
click at [1174, 290] on h4 "$342.23" at bounding box center [1165, 289] width 71 height 11
copy h4 "342.23"
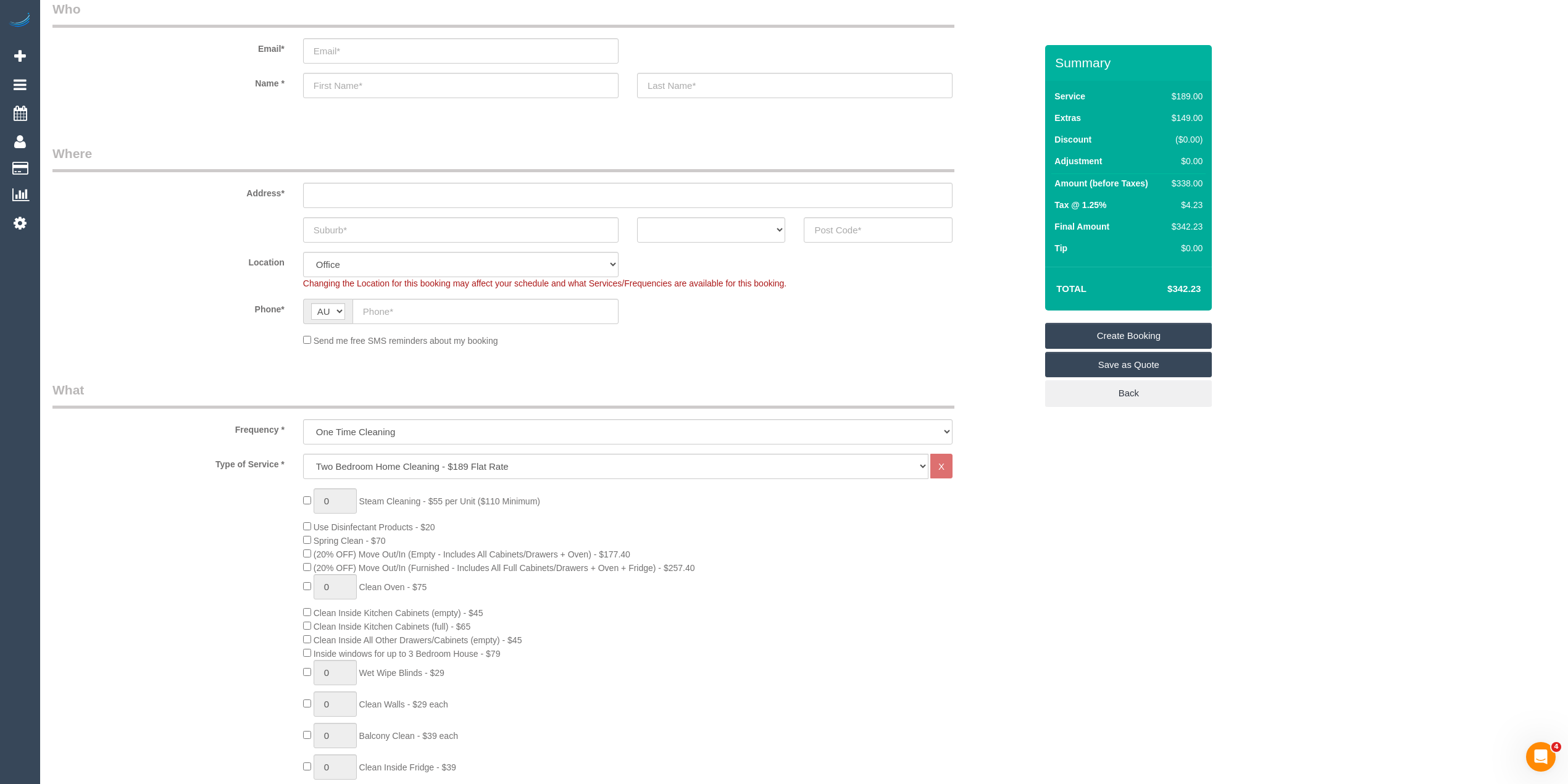
scroll to position [82, 0]
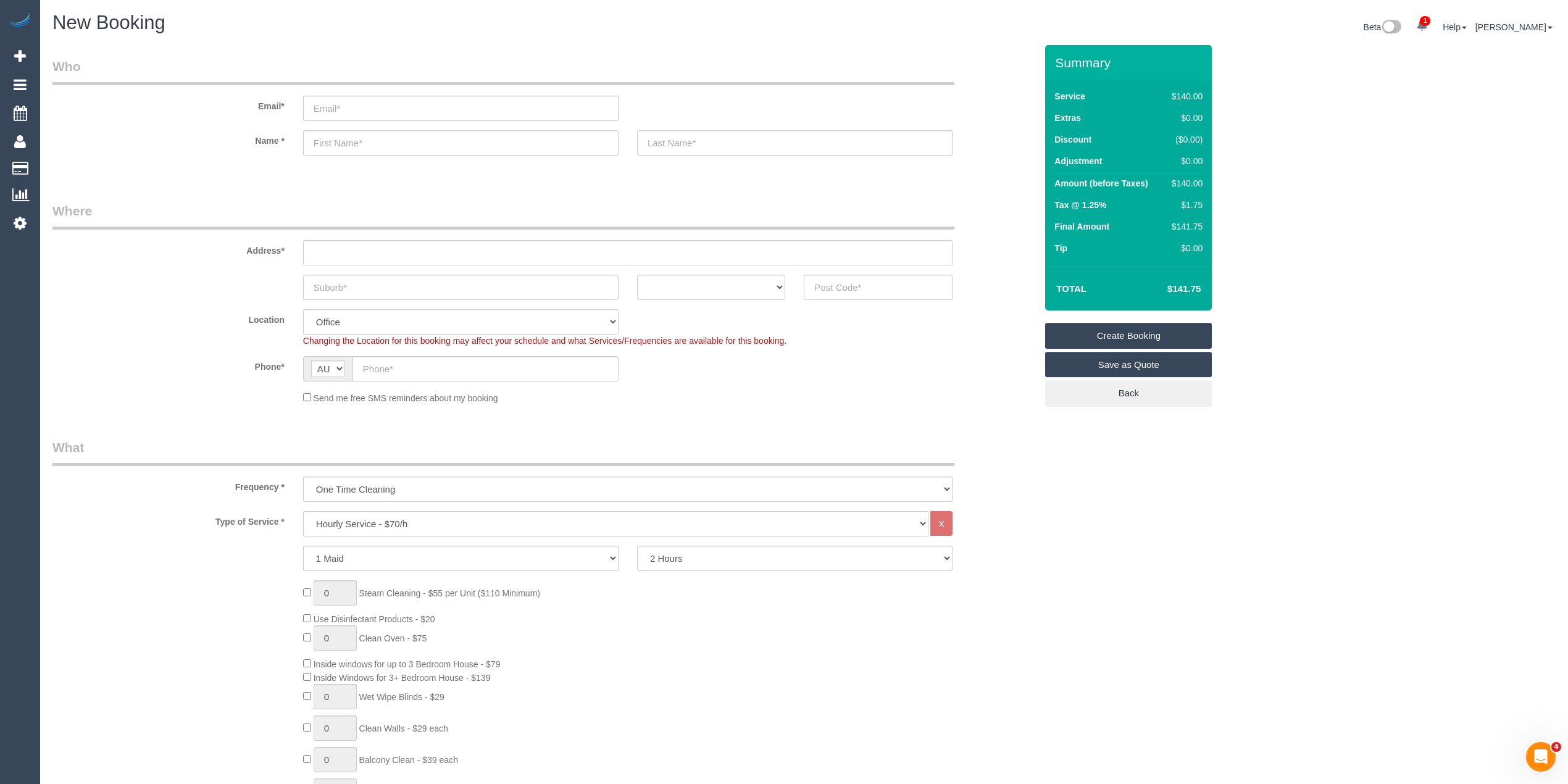
click at [373, 520] on select "Hourly Service - $70/h Hourly Service - $65/h Hourly Service - $60/h Hourly Ser…" at bounding box center [616, 523] width 625 height 25
click at [303, 511] on select "Hourly Service - $70/h Hourly Service - $65/h Hourly Service - $60/h Hourly Ser…" at bounding box center [616, 523] width 625 height 25
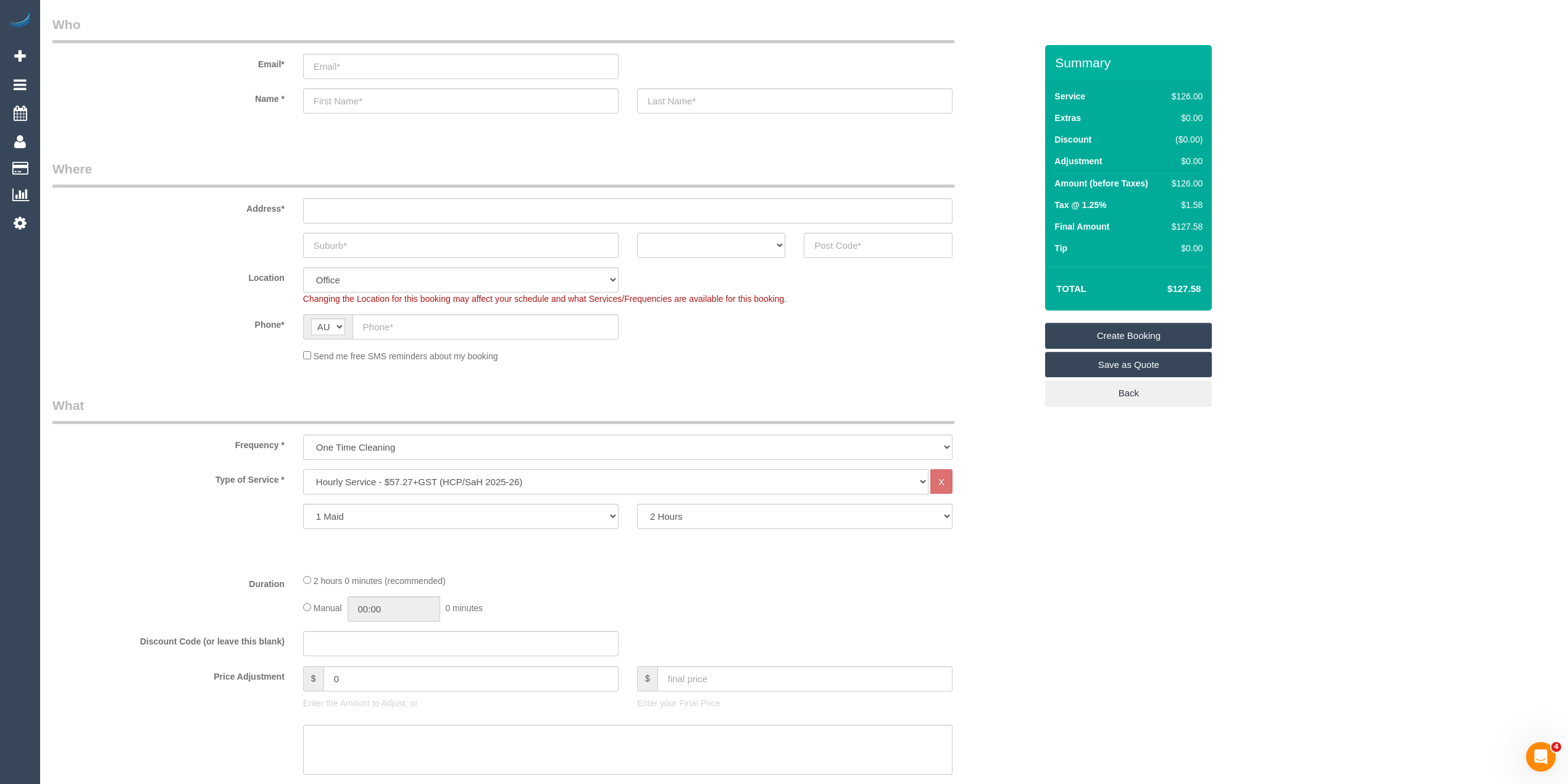
scroll to position [82, 0]
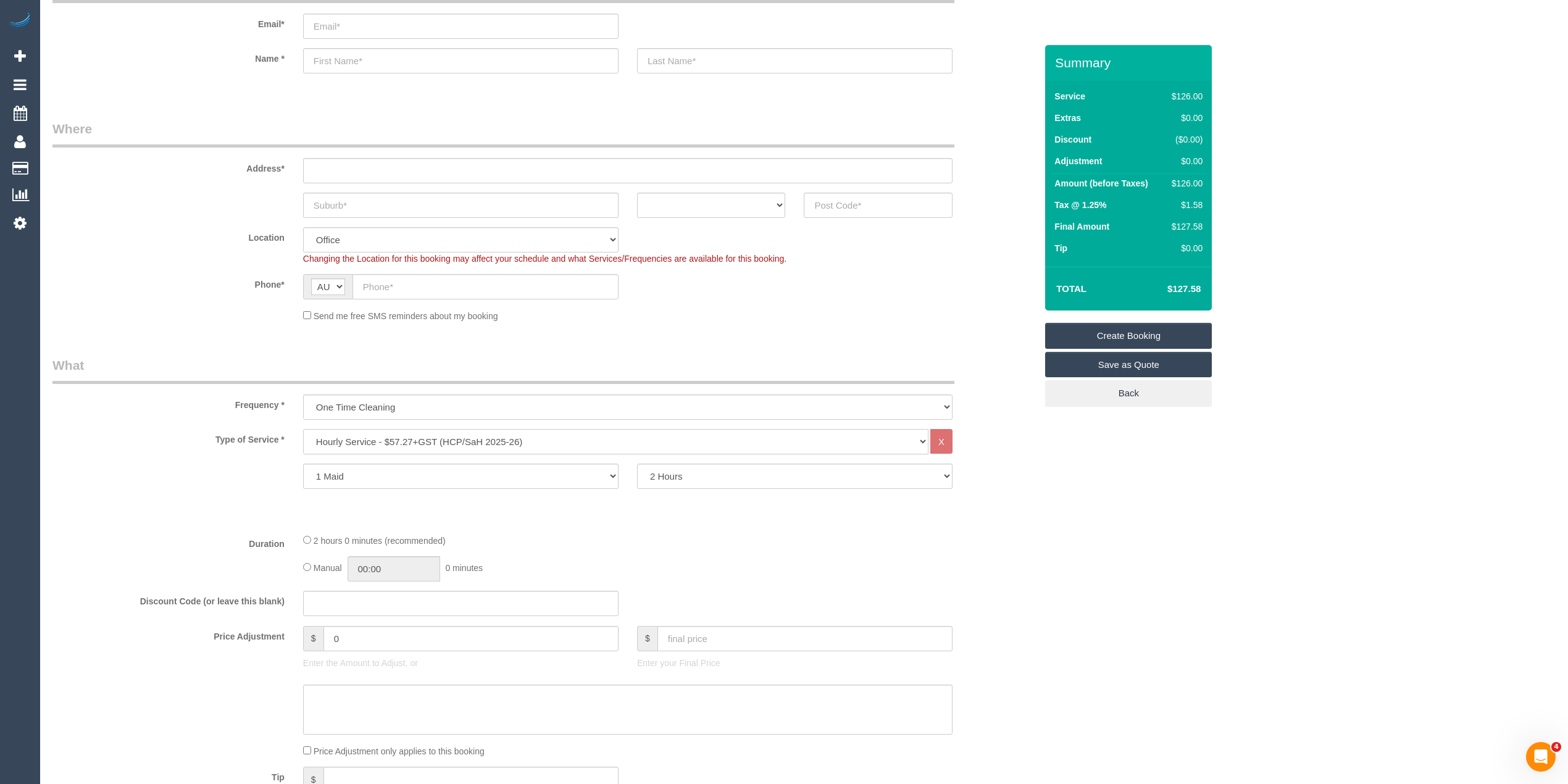
click at [368, 429] on select "Hourly Service - $70/h Hourly Service - $65/h Hourly Service - $60/h Hourly Ser…" at bounding box center [616, 441] width 625 height 25
select select "209"
click at [303, 429] on select "Hourly Service - $70/h Hourly Service - $65/h Hourly Service - $60/h Hourly Ser…" at bounding box center [616, 441] width 625 height 25
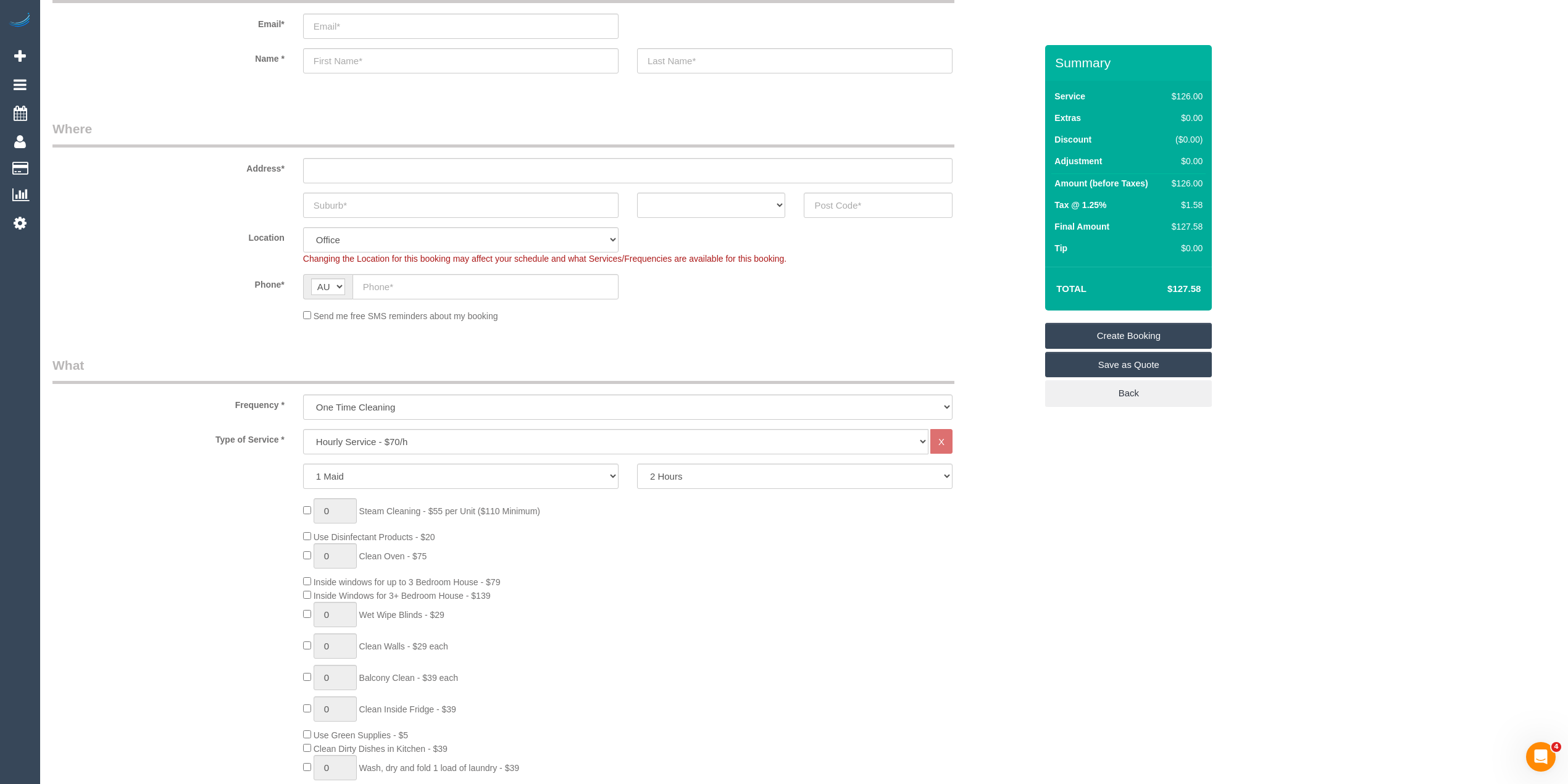
click at [306, 514] on div "0 Steam Cleaning - $55 per Unit ($110 Minimum) Use Disinfectant Products - $20 …" at bounding box center [669, 680] width 751 height 364
click at [307, 506] on span "1 Steam Cleaning - $55 per Unit ($110 Minimum)" at bounding box center [421, 511] width 237 height 10
type input "2"
click at [1194, 294] on h4 "$253.13" at bounding box center [1165, 289] width 71 height 11
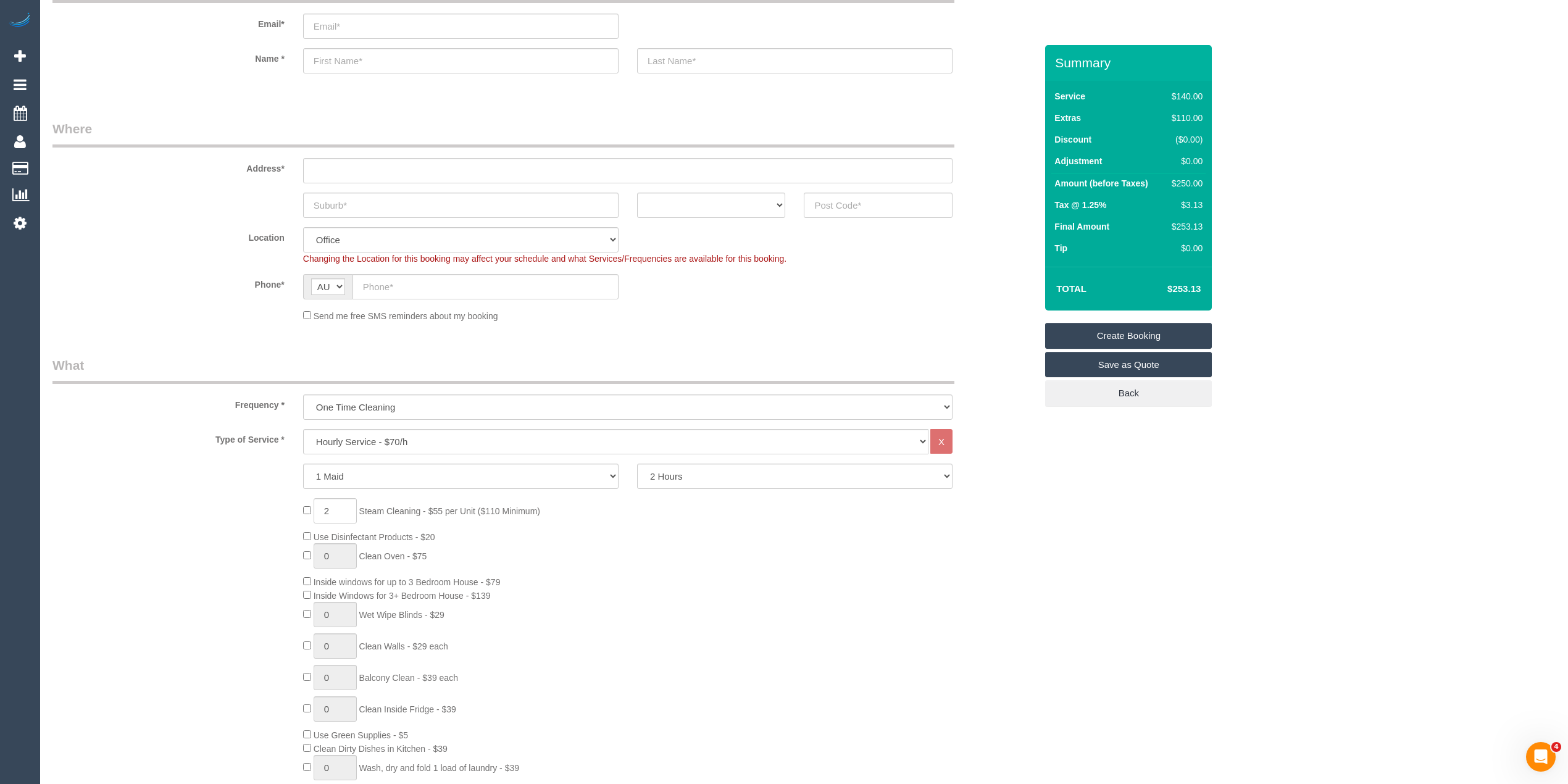
copy h4 "253.13"
click at [843, 203] on input "text" at bounding box center [878, 205] width 149 height 25
type input "3750"
click at [388, 173] on input "text" at bounding box center [628, 170] width 649 height 25
type input "-"
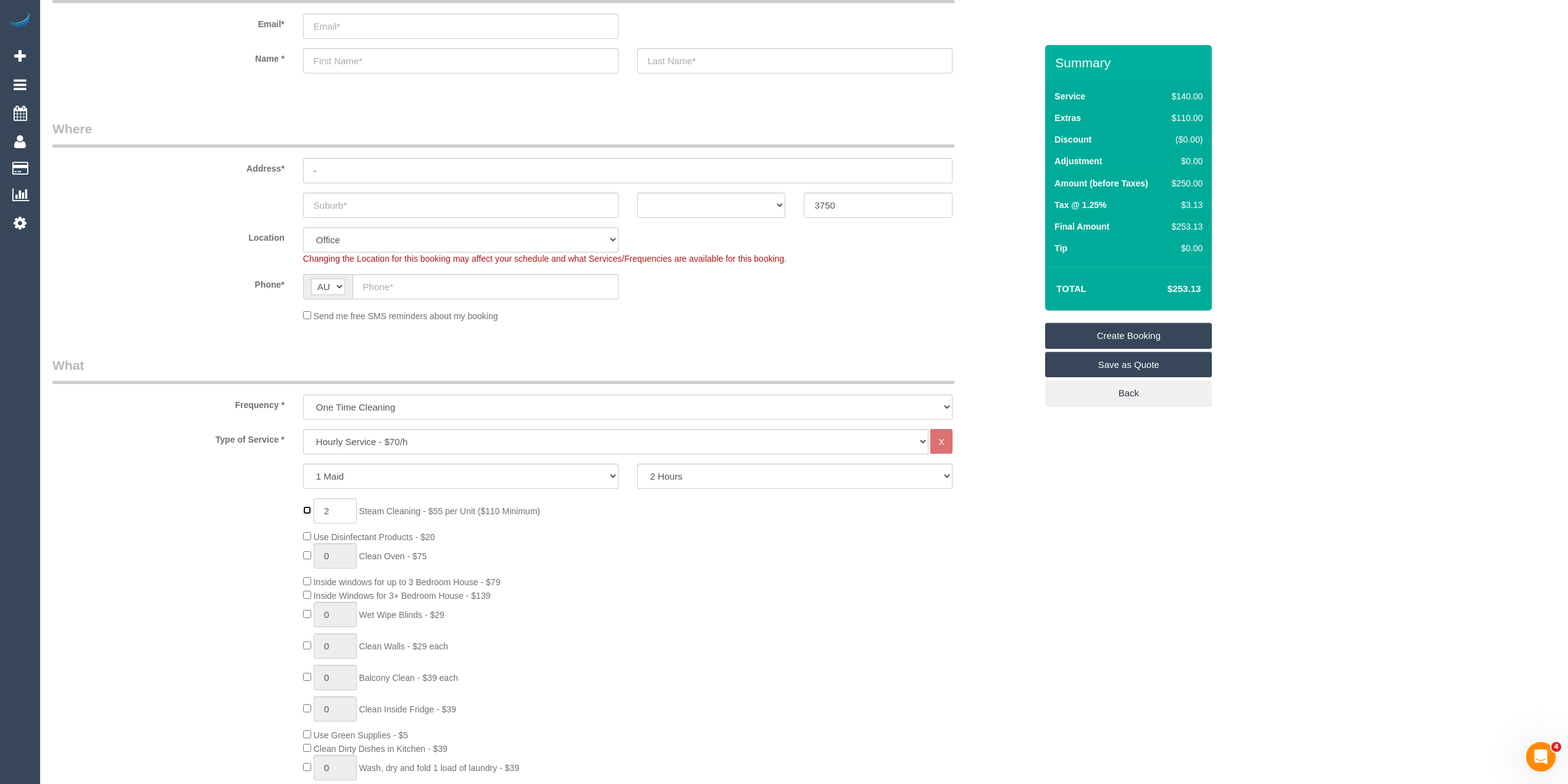
type input "0"
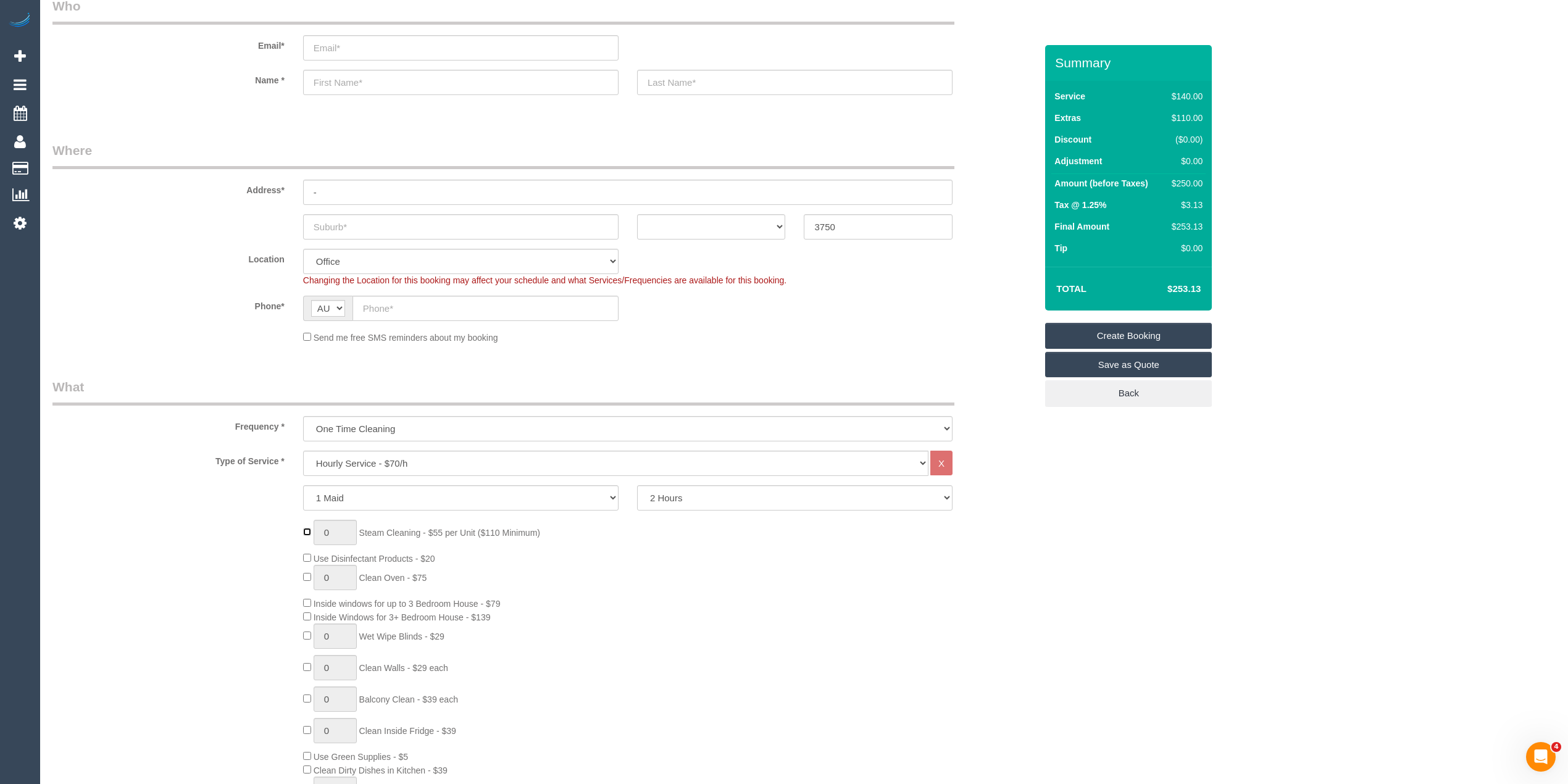
scroll to position [0, 0]
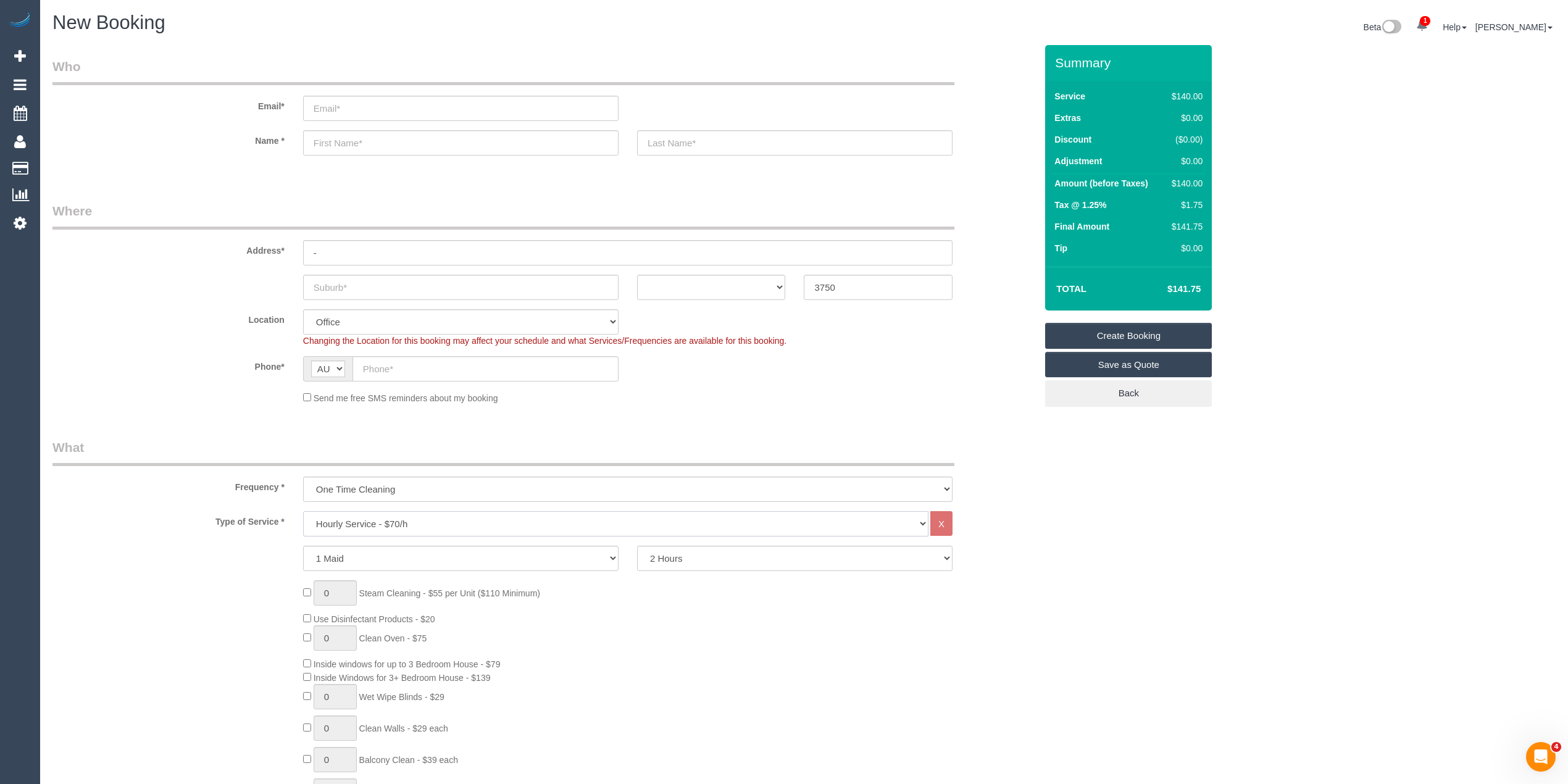
click at [411, 512] on select "Hourly Service - $70/h Hourly Service - $65/h Hourly Service - $60/h Hourly Ser…" at bounding box center [616, 523] width 625 height 25
select select "212"
click at [303, 511] on select "Hourly Service - $70/h Hourly Service - $65/h Hourly Service - $60/h Hourly Ser…" at bounding box center [616, 523] width 625 height 25
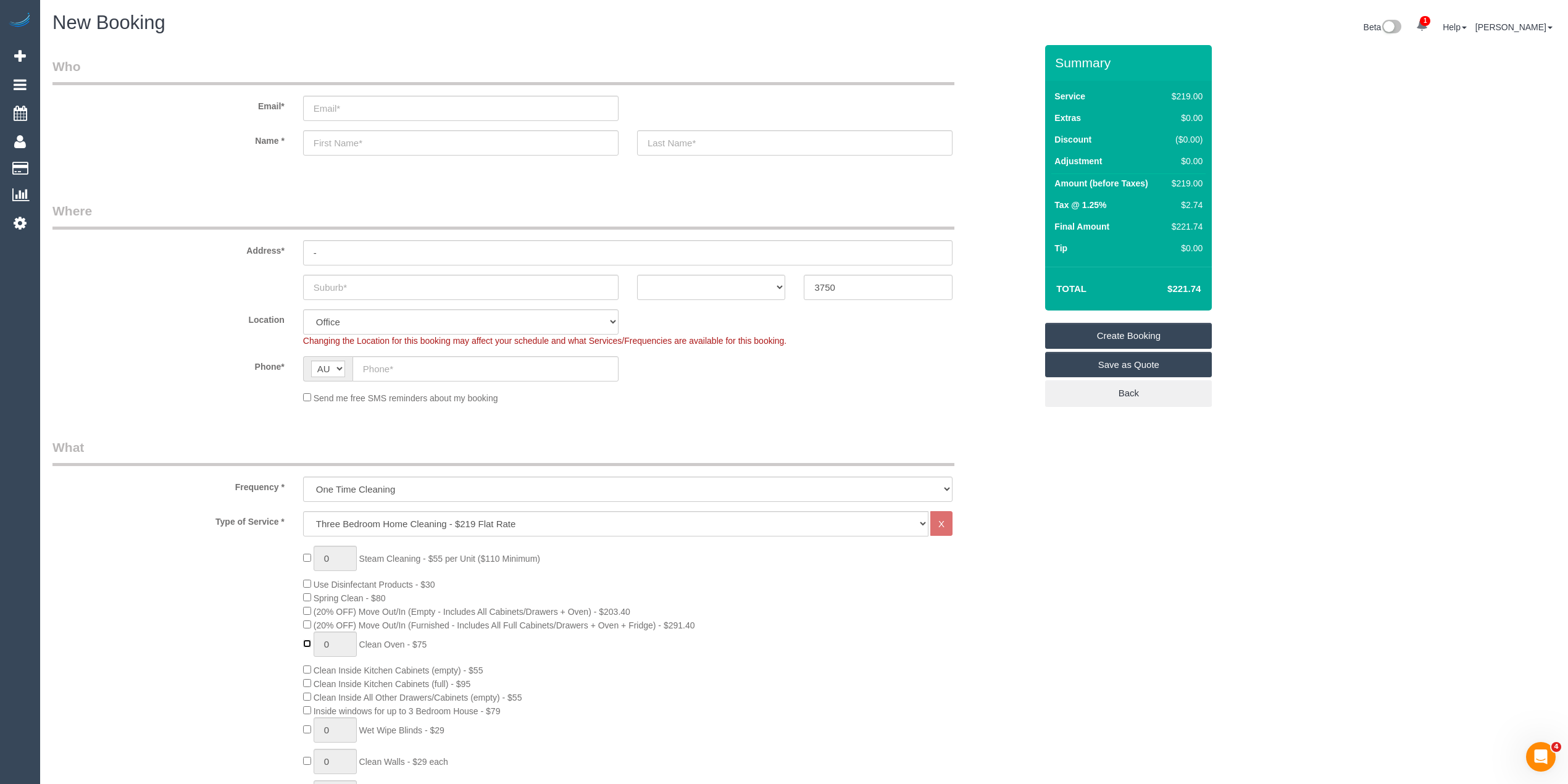
type input "1"
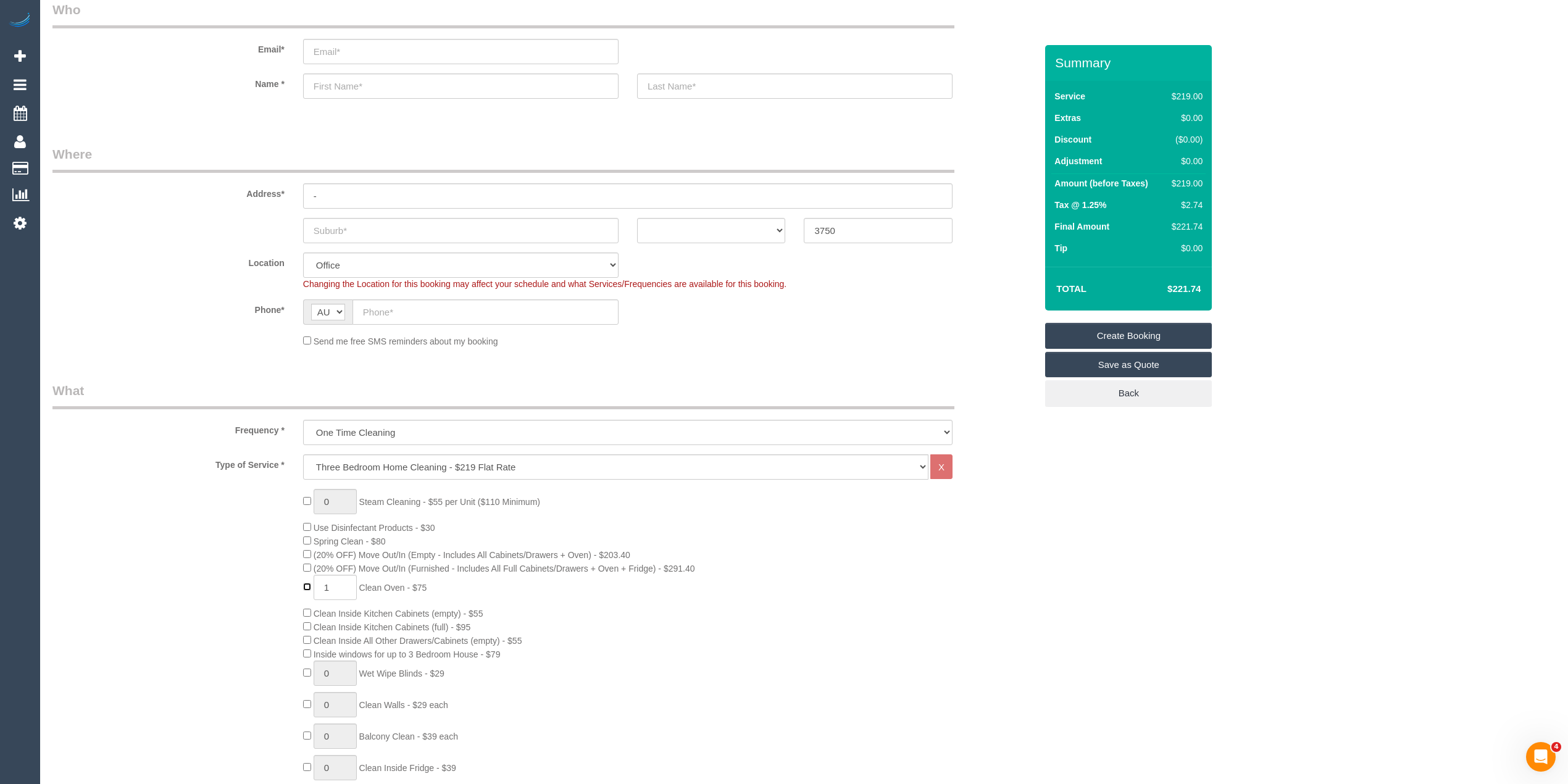
scroll to position [82, 0]
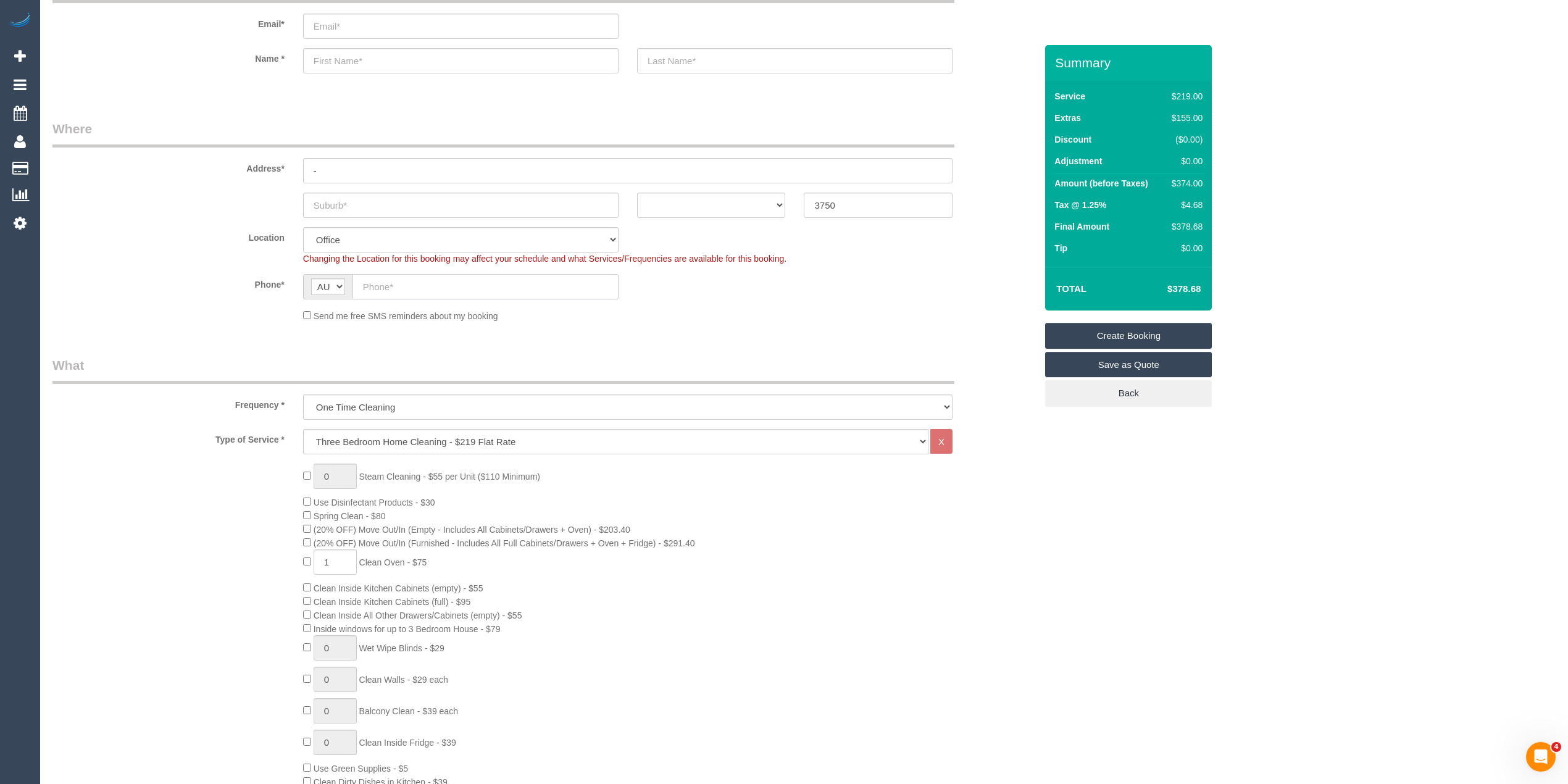
click at [443, 283] on input "text" at bounding box center [485, 286] width 266 height 25
paste input "61 409 038 390"
drag, startPoint x: 379, startPoint y: 280, endPoint x: 341, endPoint y: 280, distance: 38.0
click at [341, 280] on div "AF AL DZ AD AO AI AQ AG AR AM AW AU AT AZ BS BH BD BB BY BE BZ BJ BM BT BO BA B…" at bounding box center [461, 286] width 316 height 25
type input "0409 038 390"
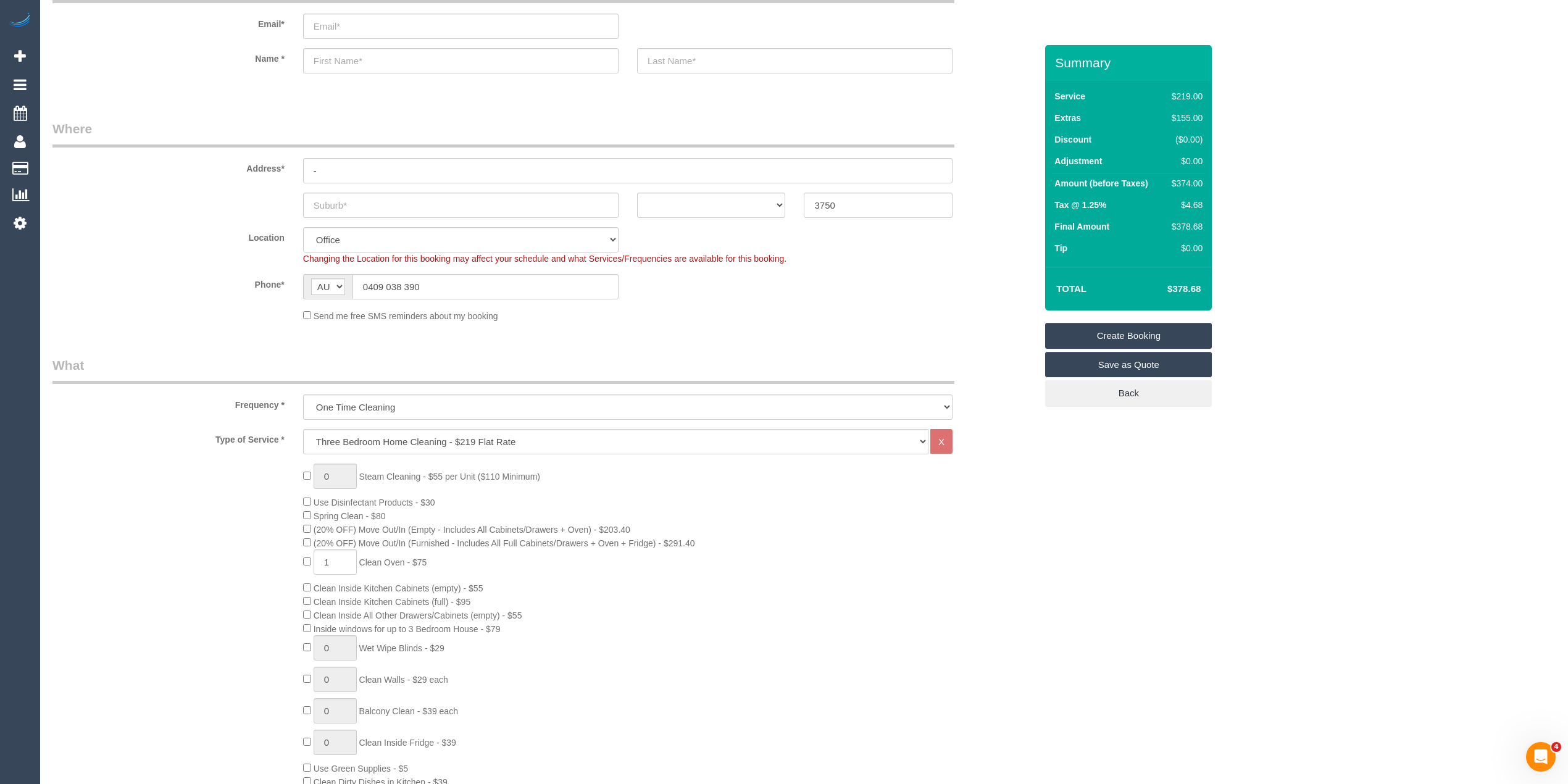
click at [183, 288] on label "Phone*" at bounding box center [168, 282] width 250 height 16
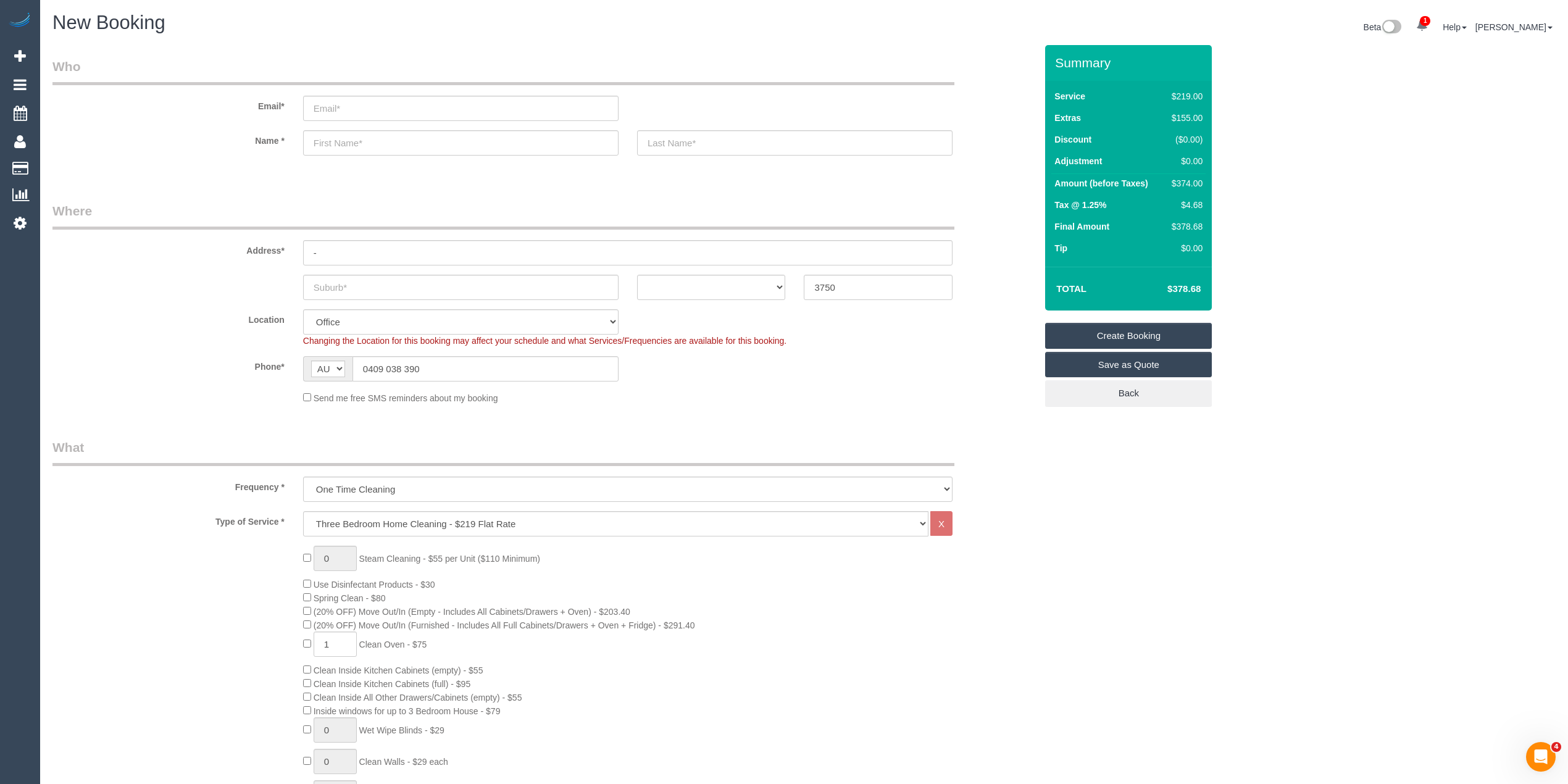
click at [26, 505] on div "1 Beta Your Notifications You have 0 alerts × You have 6 to charge for 02/10/20…" at bounding box center [20, 392] width 40 height 784
click at [173, 334] on div "Location Office City East (North) East (South) Inner East Inner North (East) In…" at bounding box center [544, 328] width 1002 height 37
click at [172, 357] on label "Phone*" at bounding box center [168, 364] width 250 height 16
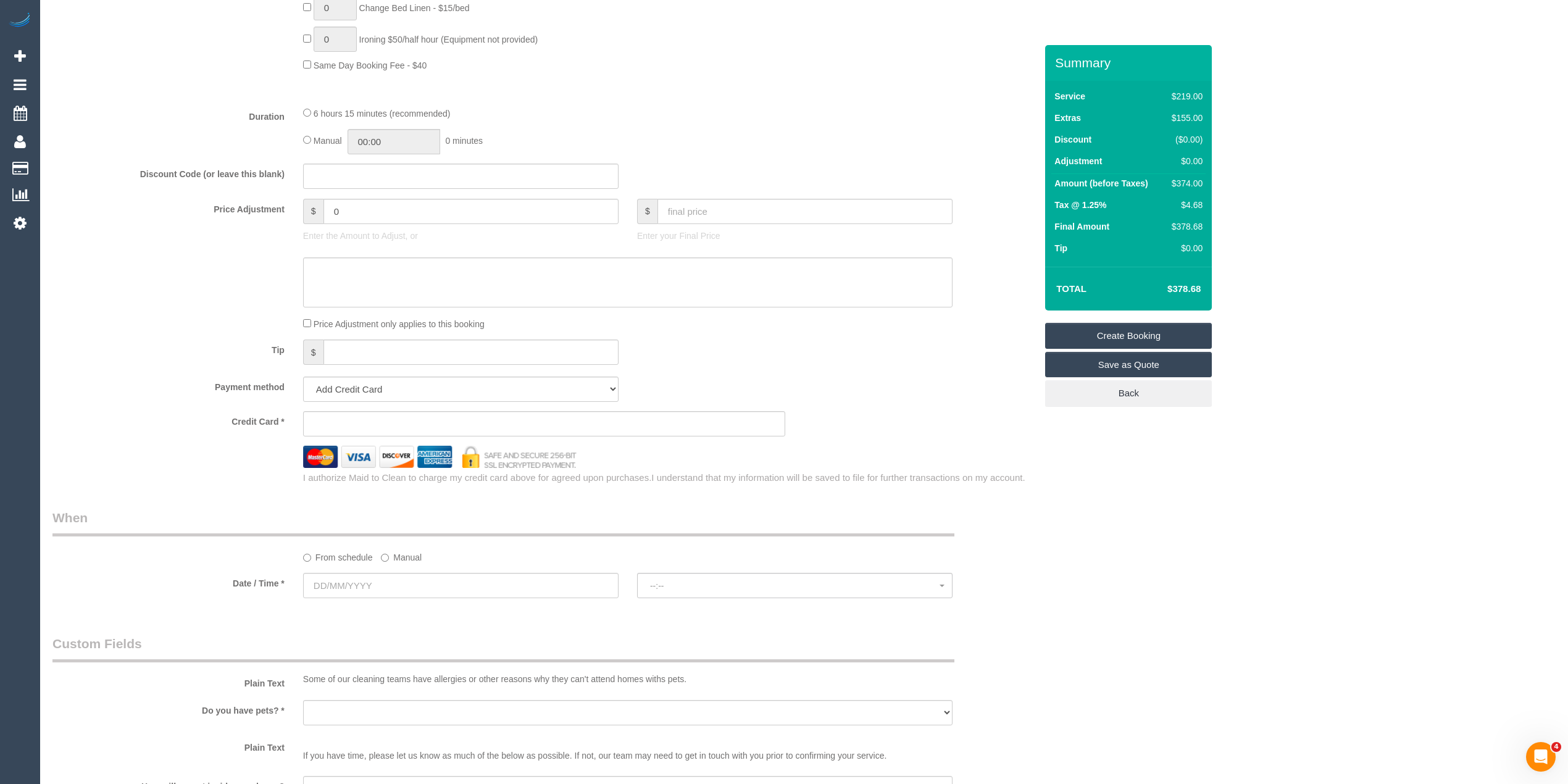
scroll to position [987, 0]
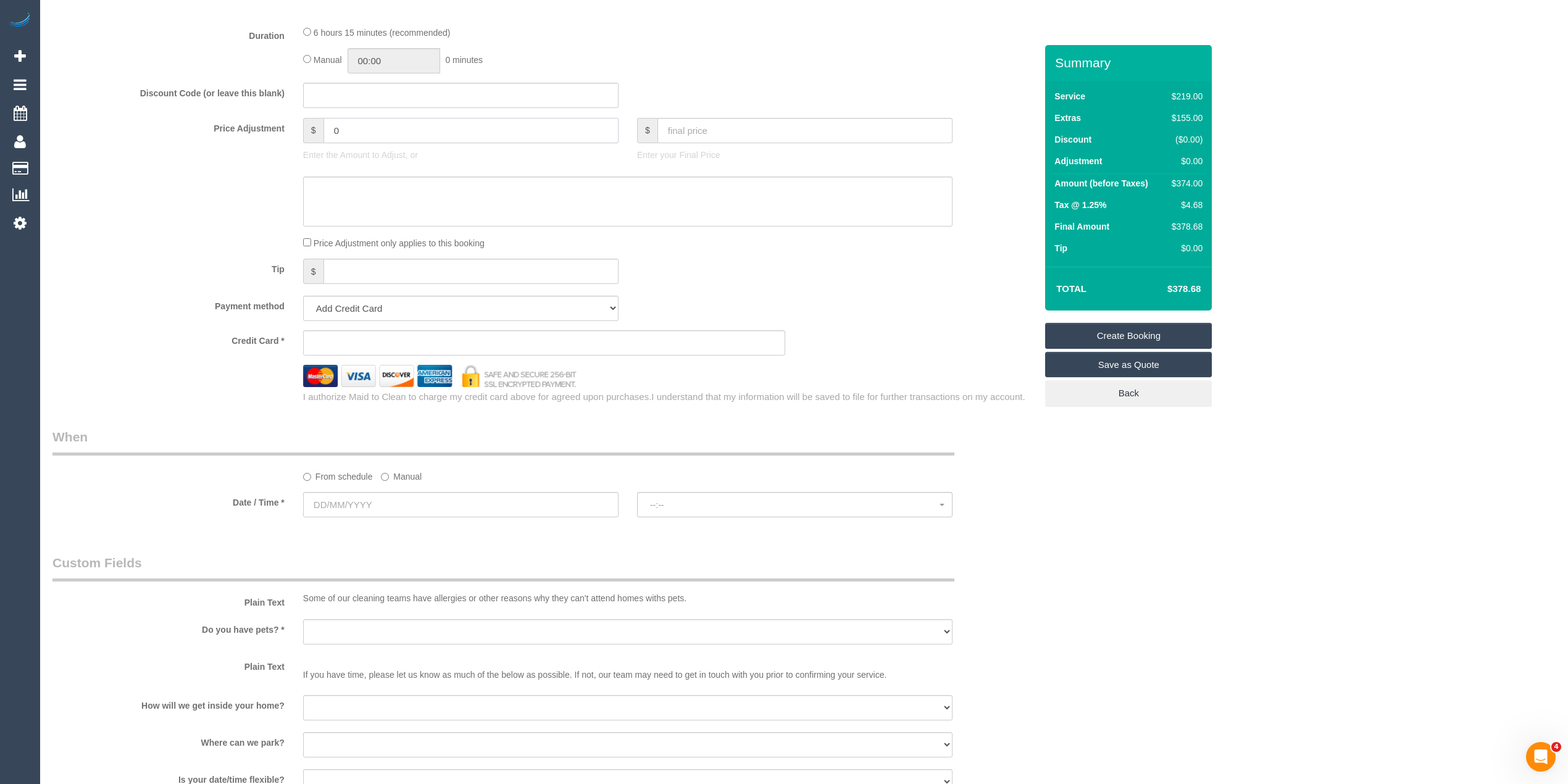
drag, startPoint x: 354, startPoint y: 124, endPoint x: 275, endPoint y: 111, distance: 80.1
click at [354, 194] on textarea at bounding box center [628, 202] width 649 height 50
type input "32.5"
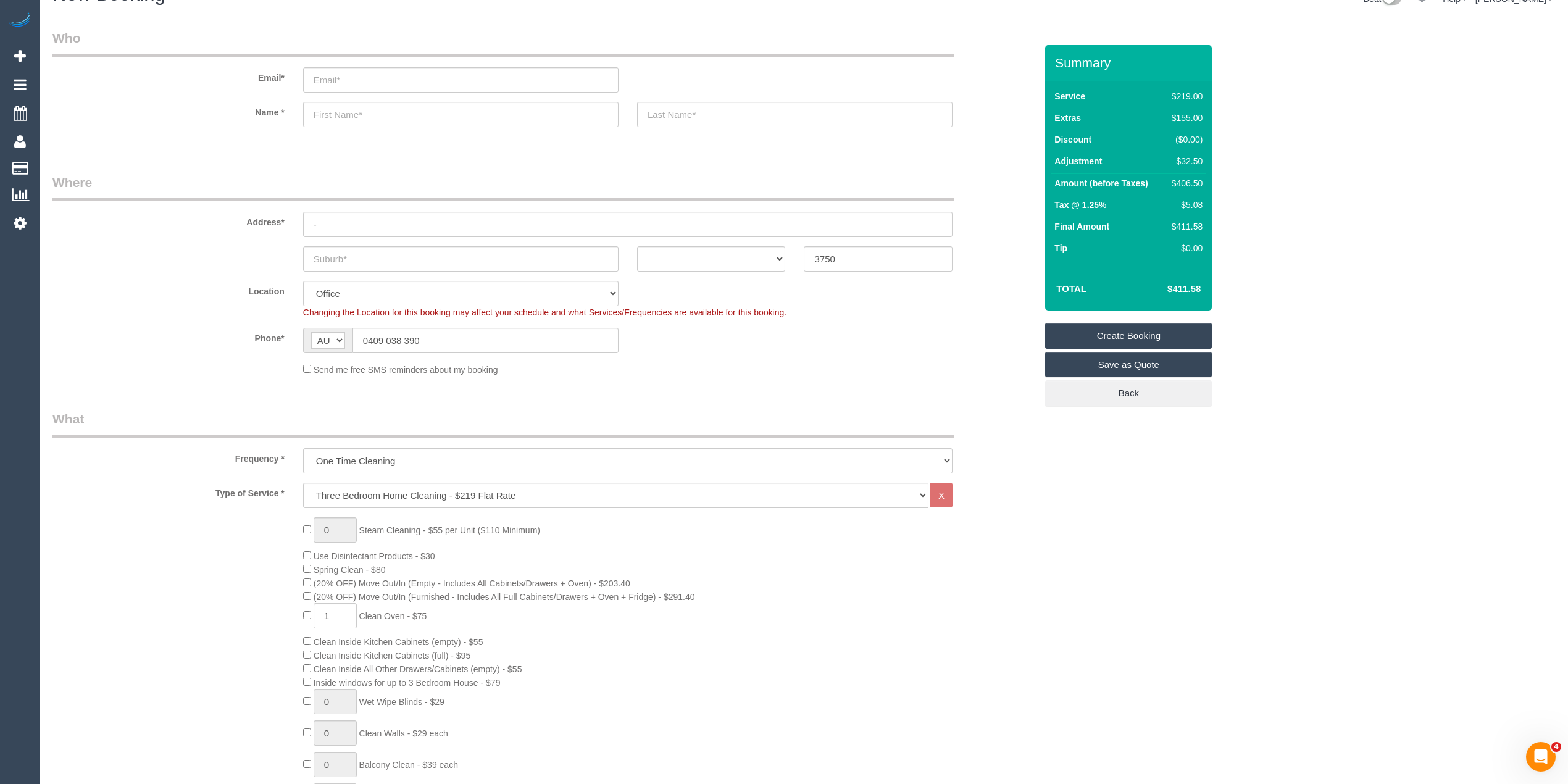
scroll to position [0, 0]
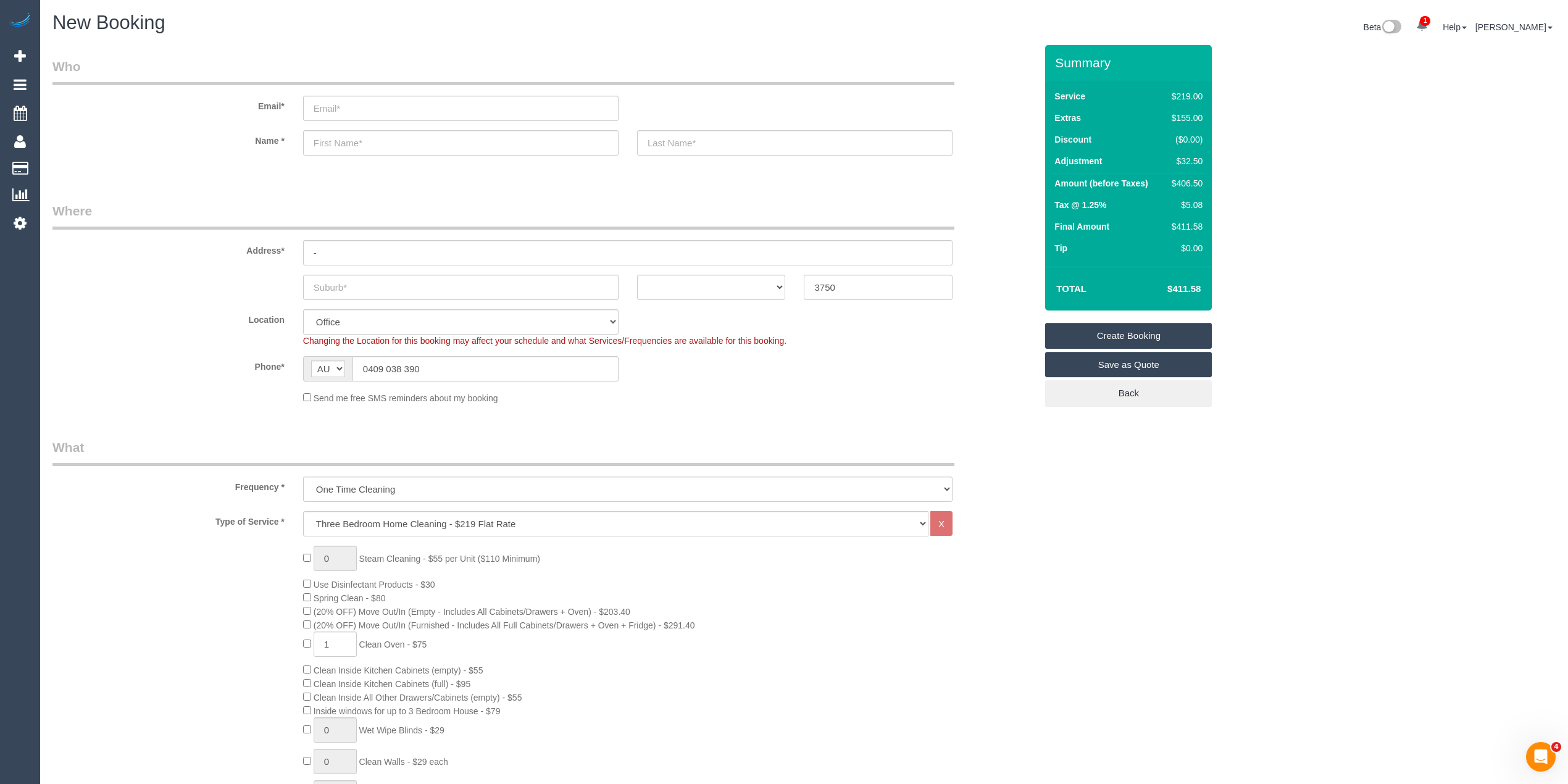
type textarea "$32.50 for including"
click at [338, 139] on input "text" at bounding box center [461, 142] width 316 height 25
type input "Luke"
click at [359, 281] on input "text" at bounding box center [461, 287] width 316 height 25
type input "Wollert"
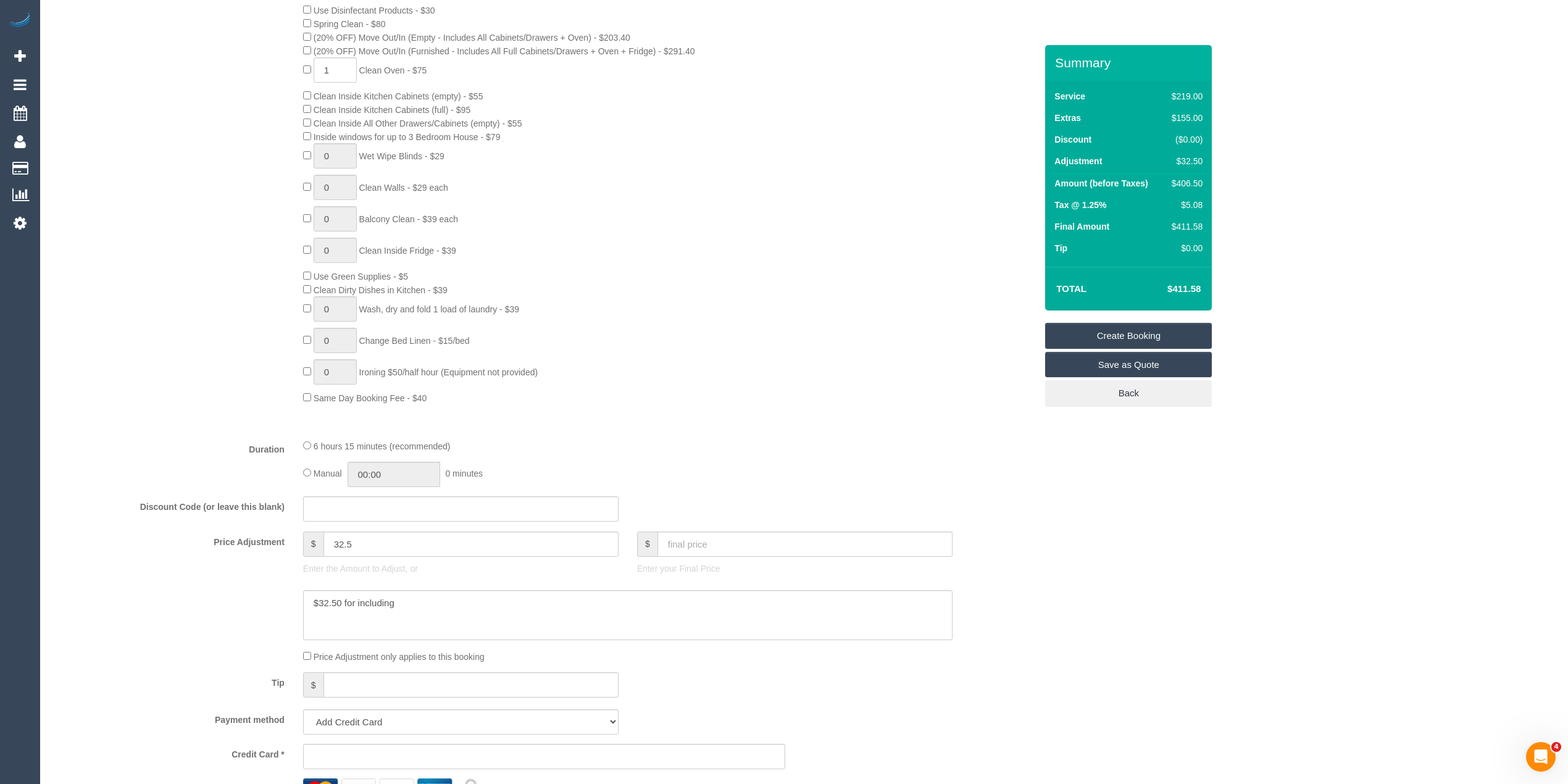
scroll to position [576, 0]
click at [406, 603] on textarea at bounding box center [628, 613] width 649 height 50
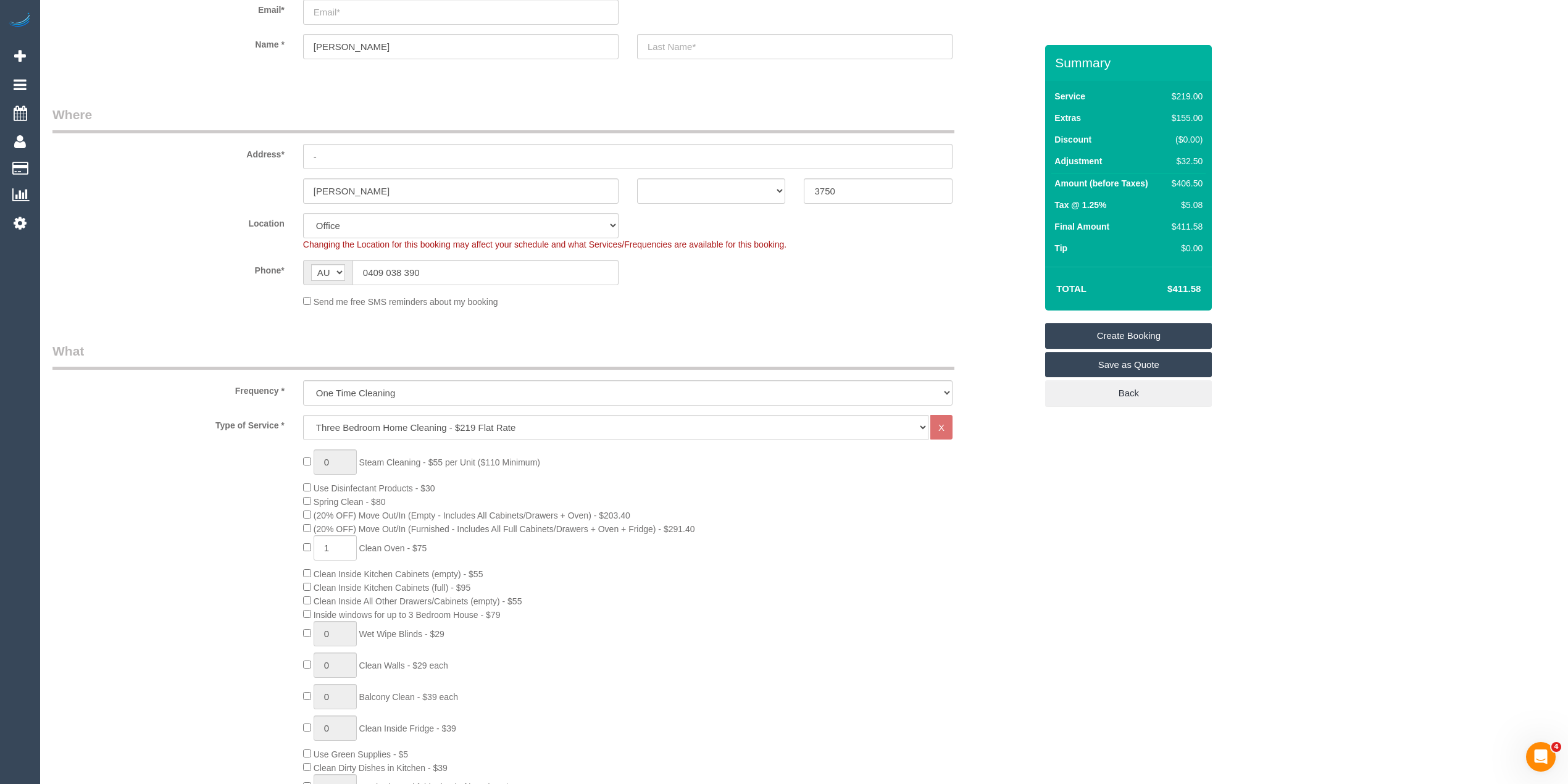
scroll to position [0, 0]
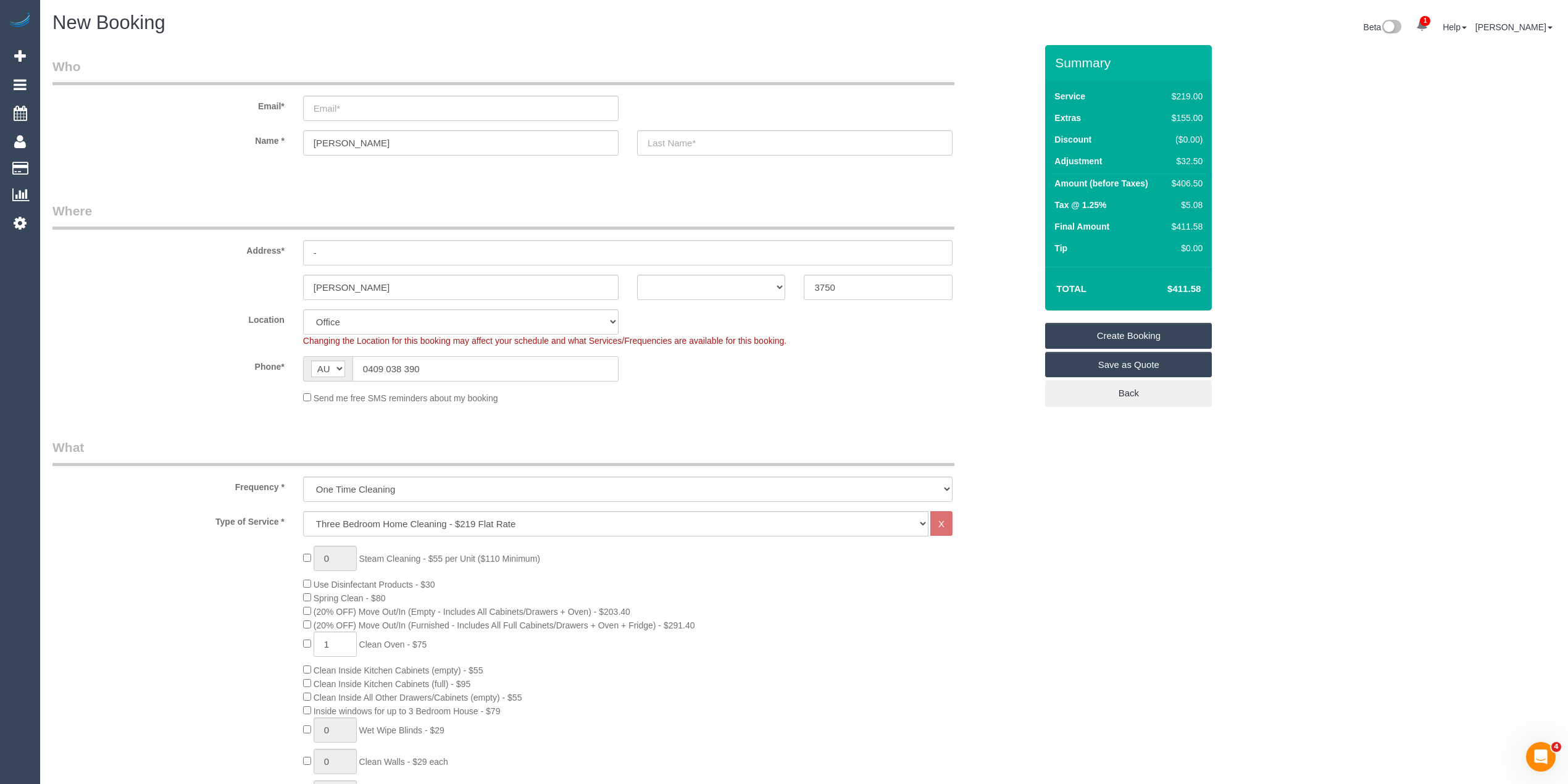
drag, startPoint x: 423, startPoint y: 363, endPoint x: 309, endPoint y: 355, distance: 114.3
click at [309, 356] on div "AF AL DZ AD AO AI AQ AG AR AM AW AU AT AZ BS BH BD BB BY BE BZ BJ BM BT BO BA B…" at bounding box center [461, 368] width 316 height 25
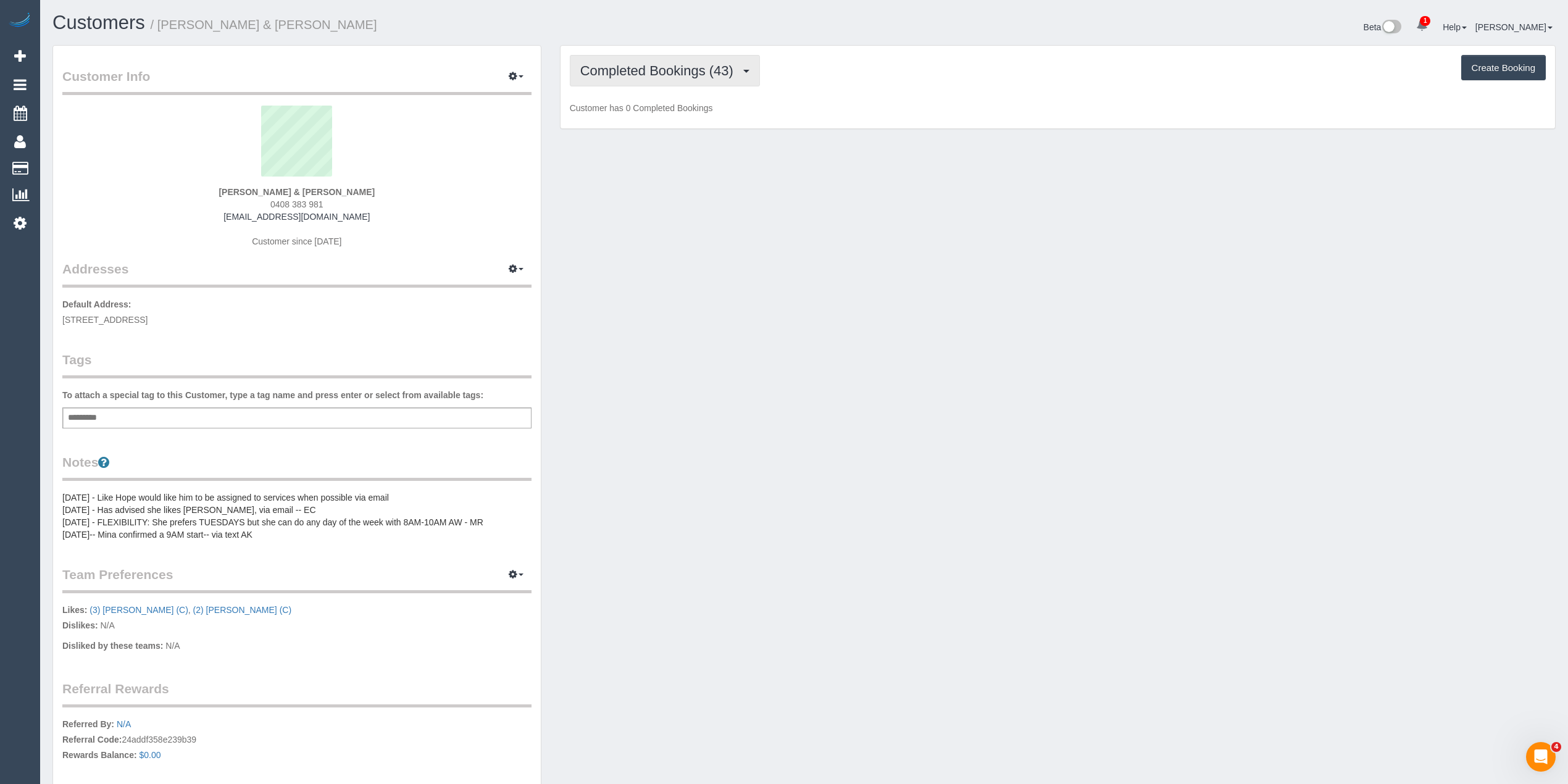
click at [610, 68] on span "Completed Bookings (43)" at bounding box center [660, 70] width 159 height 15
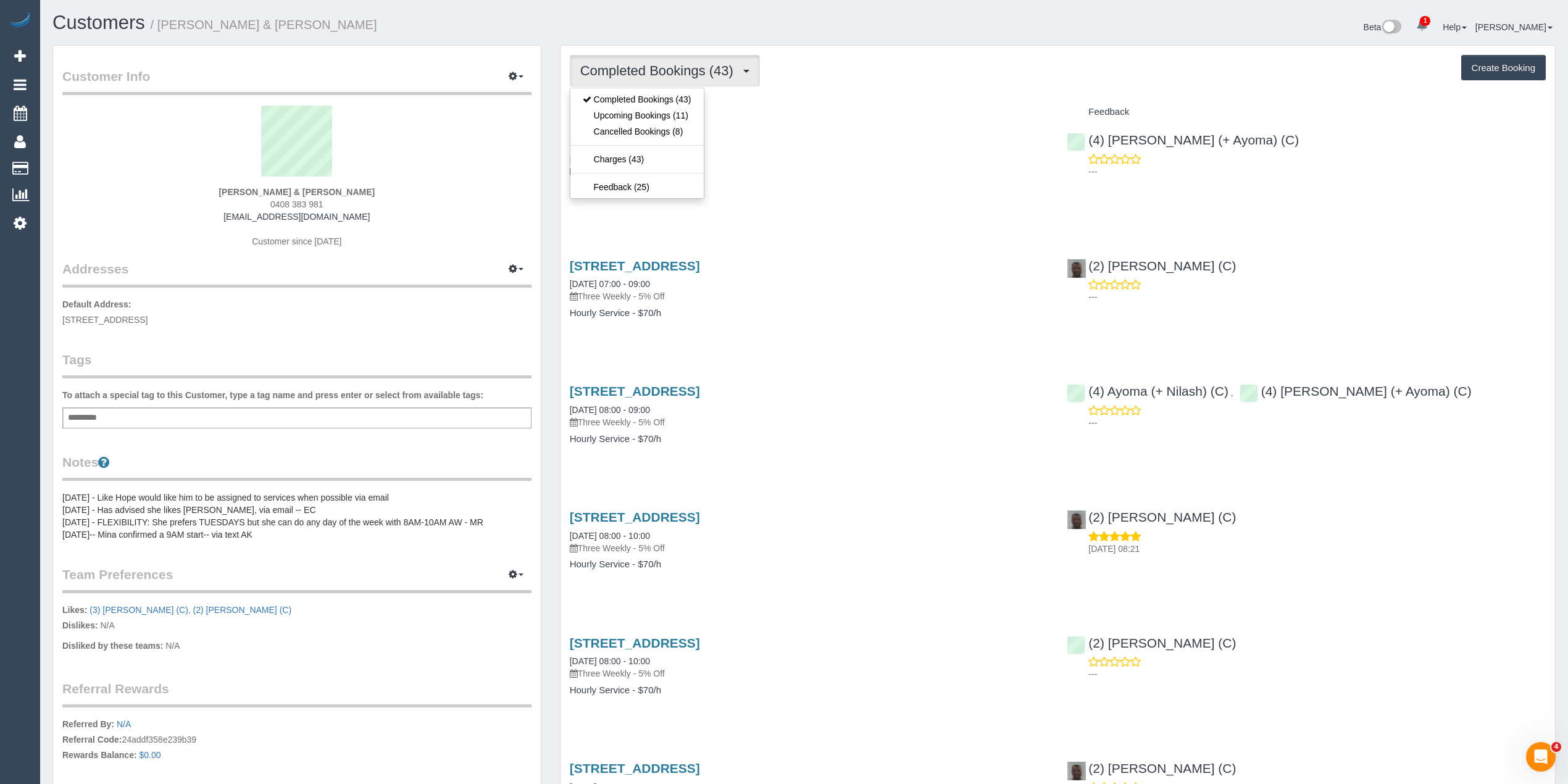
click at [610, 68] on span "Completed Bookings (43)" at bounding box center [660, 70] width 159 height 15
click at [662, 78] on button "Completed Bookings (43)" at bounding box center [664, 71] width 190 height 32
click at [641, 114] on link "Upcoming Bookings (11)" at bounding box center [637, 115] width 133 height 16
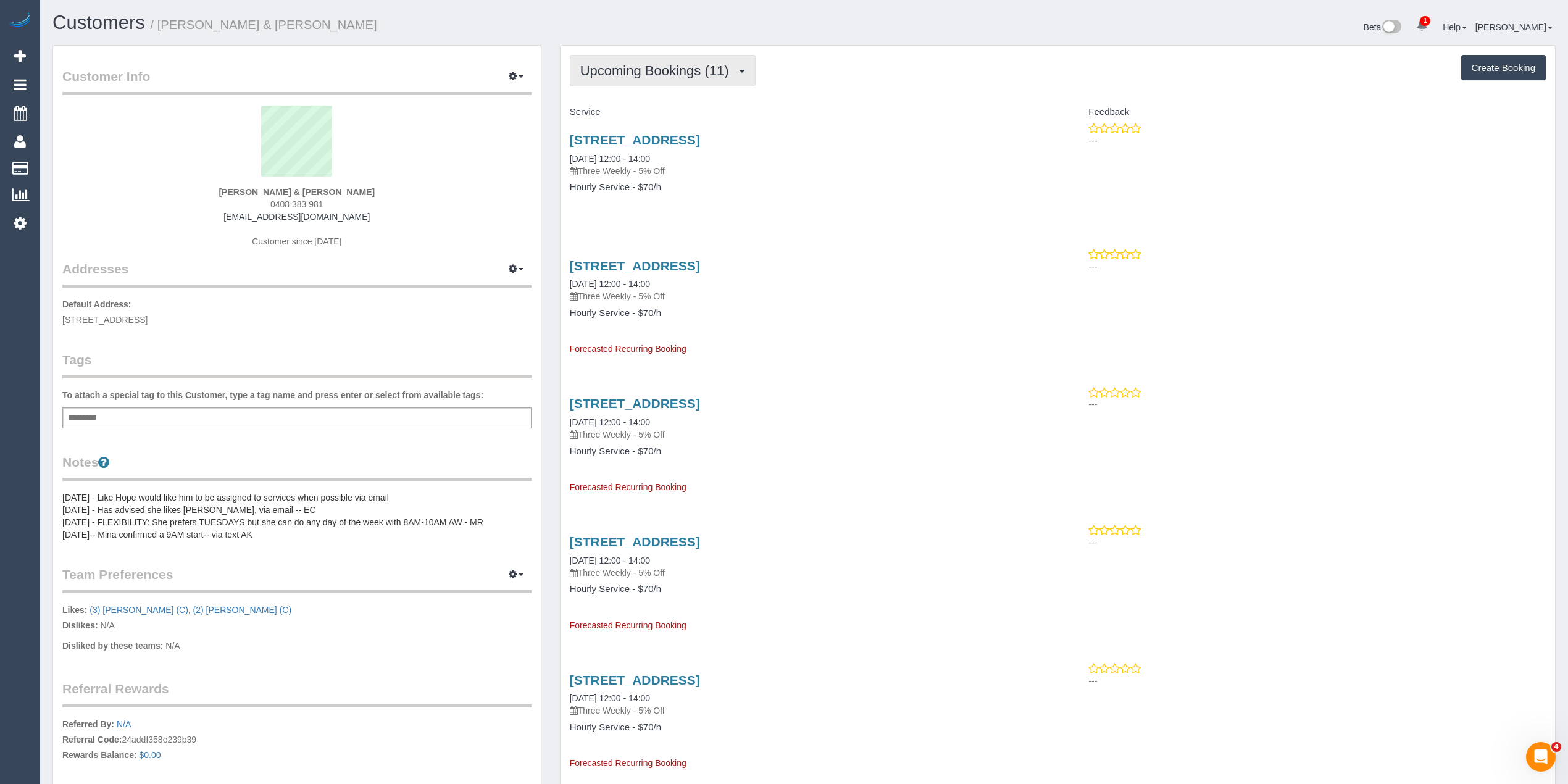
click at [643, 70] on span "Upcoming Bookings (11)" at bounding box center [657, 70] width 155 height 15
click at [664, 97] on link "Completed Bookings (43)" at bounding box center [637, 99] width 133 height 16
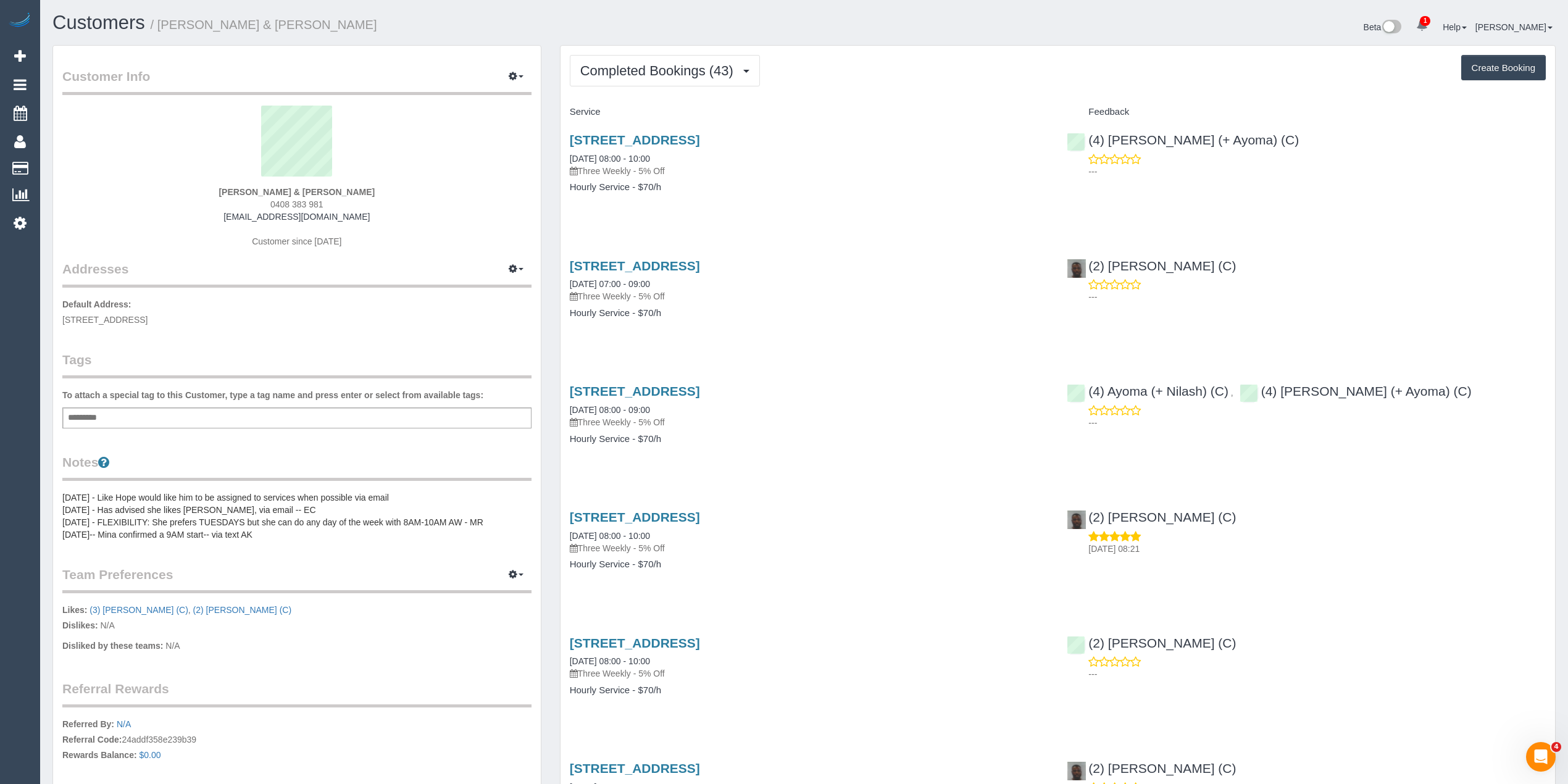
click at [432, 102] on div "Customer Info Edit Contact Info Send Message Email Preferences Special Sales Ta…" at bounding box center [297, 473] width 488 height 856
click at [520, 573] on span "button" at bounding box center [520, 574] width 5 height 2
click at [489, 600] on link "Manage Preferences" at bounding box center [478, 598] width 105 height 16
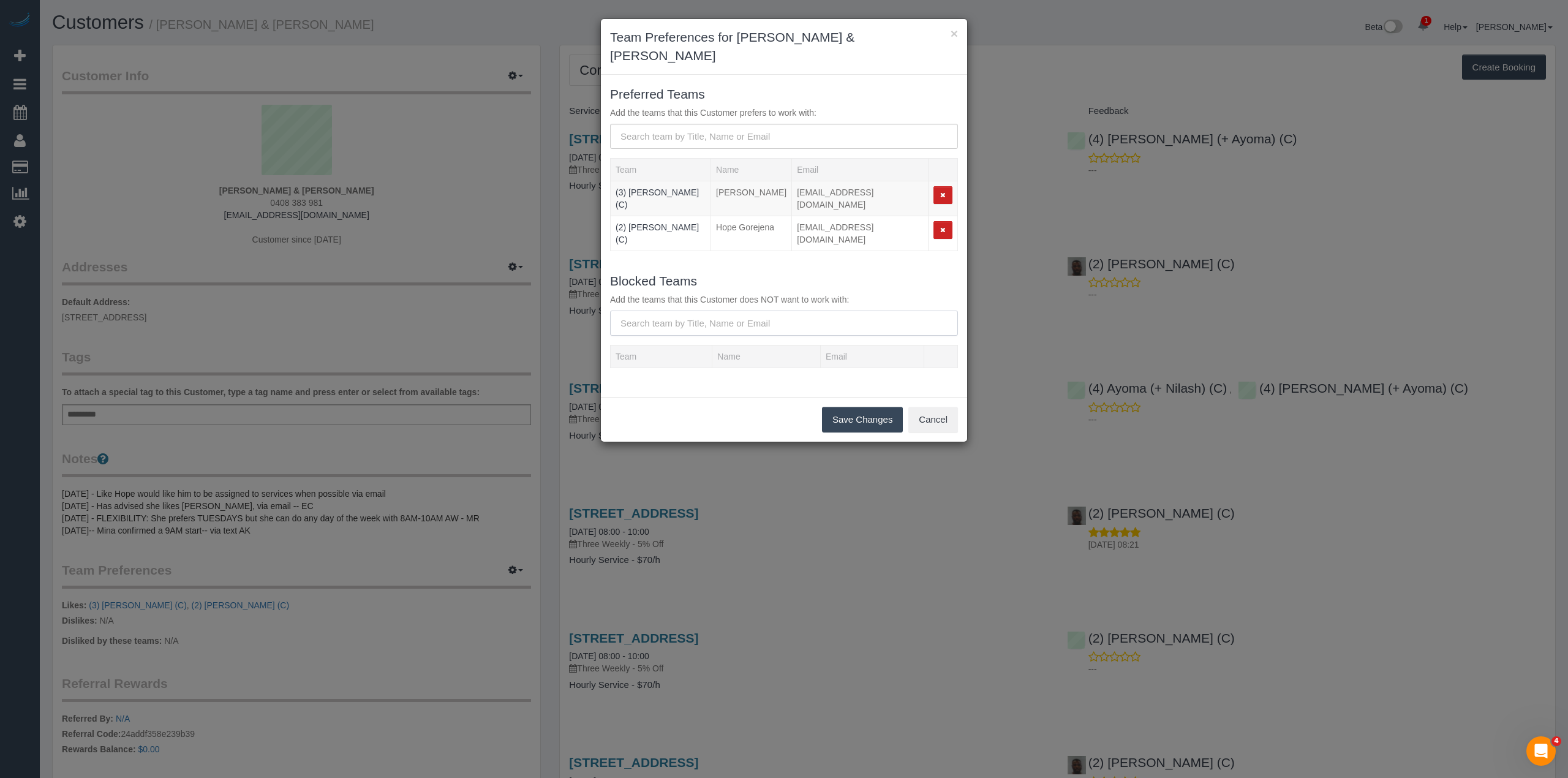
click at [702, 311] on input "text" at bounding box center [784, 323] width 348 height 25
type input "Nilash"
click at [689, 372] on b "(4) Nilash (+ Ayoma) (C)" at bounding box center [669, 377] width 92 height 10
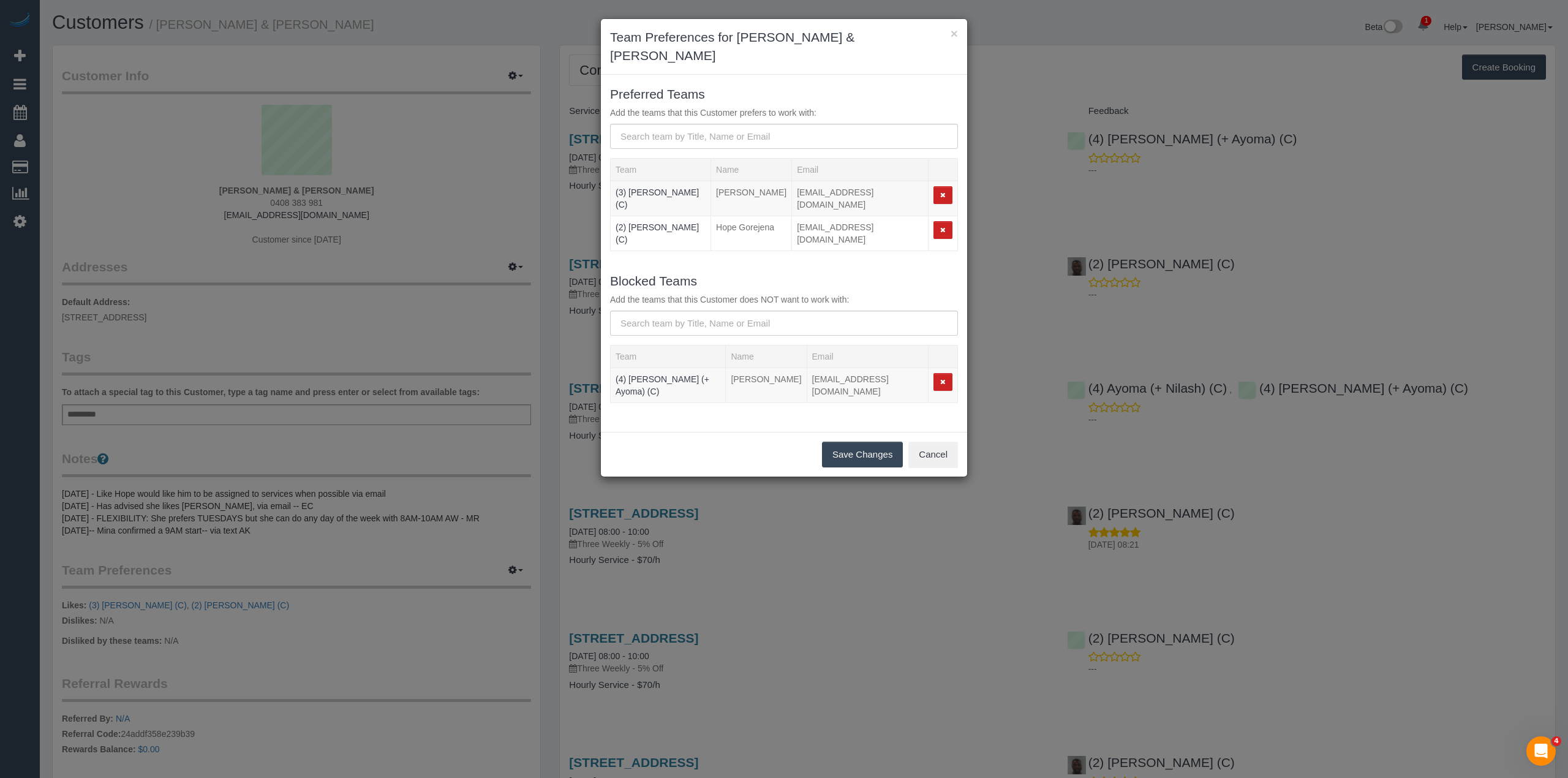
click at [872, 441] on button "Save Changes" at bounding box center [862, 454] width 81 height 26
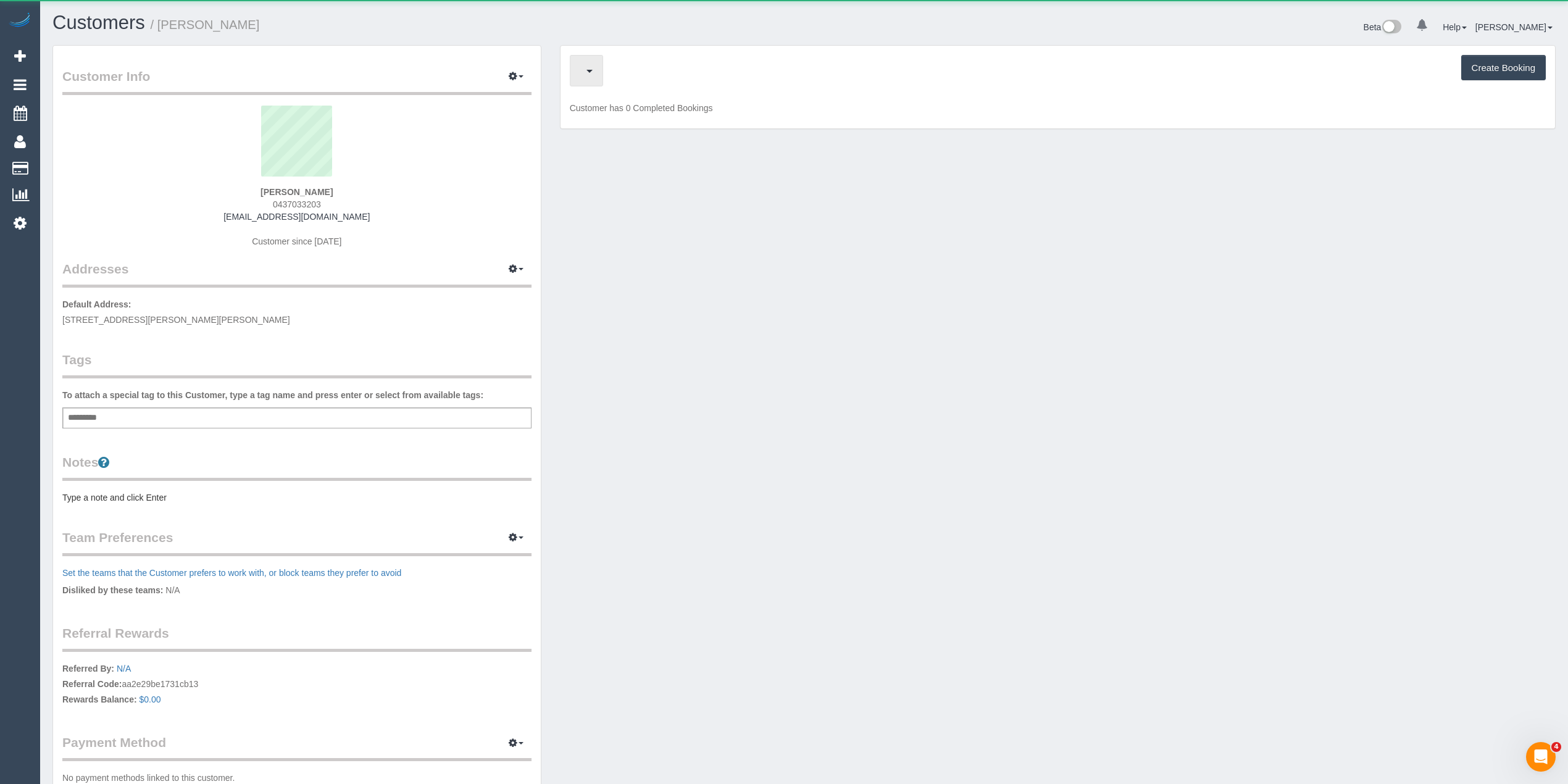
click at [603, 60] on button "button" at bounding box center [586, 71] width 33 height 32
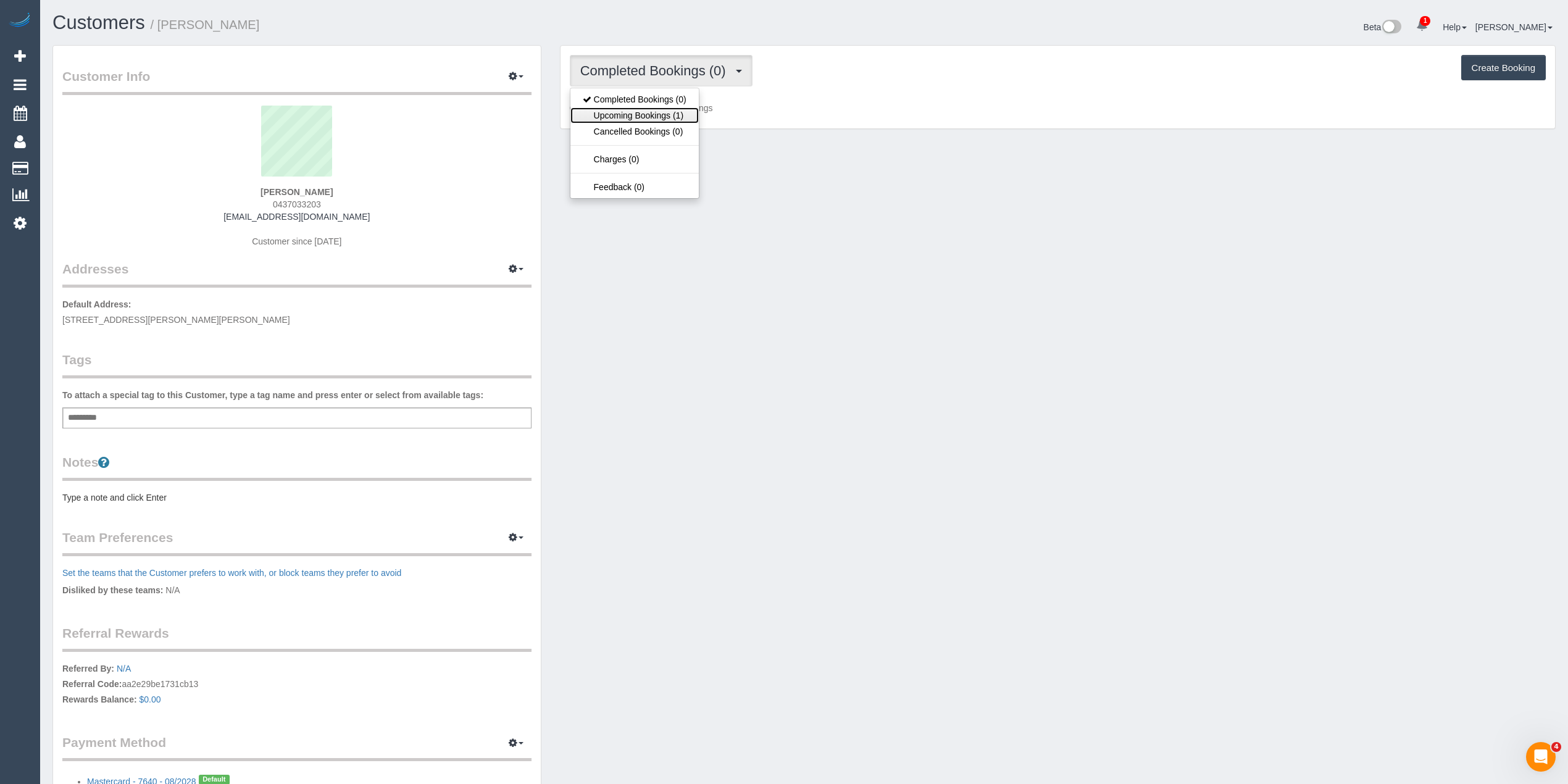
click at [650, 116] on link "Upcoming Bookings (1)" at bounding box center [634, 115] width 128 height 16
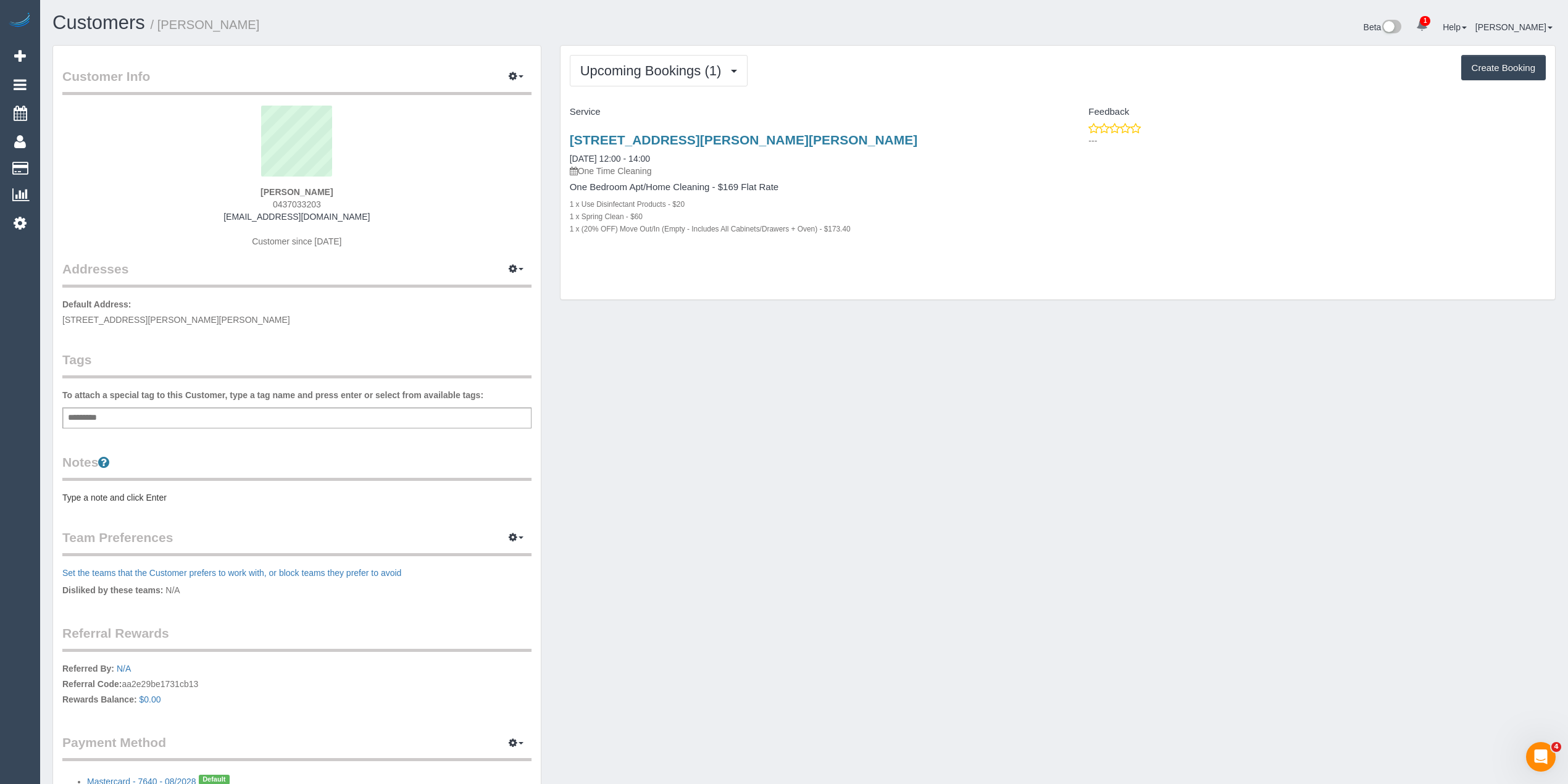
click at [612, 50] on div "Upcoming Bookings (1) Completed Bookings (0) Upcoming Bookings (1) Cancelled Bo…" at bounding box center [1057, 172] width 995 height 255
click at [610, 72] on span "Upcoming Bookings (1)" at bounding box center [653, 70] width 147 height 15
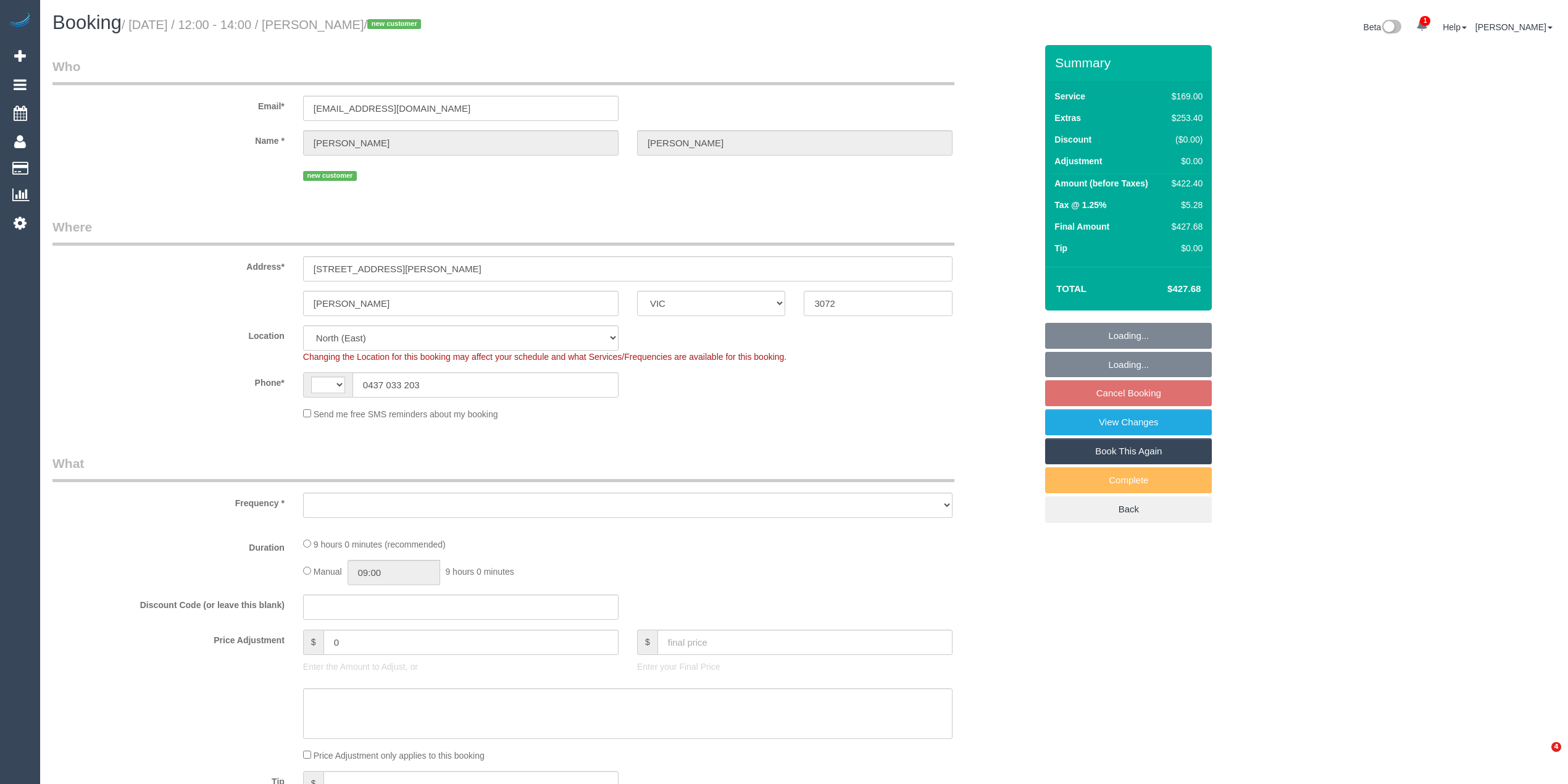
select select "VIC"
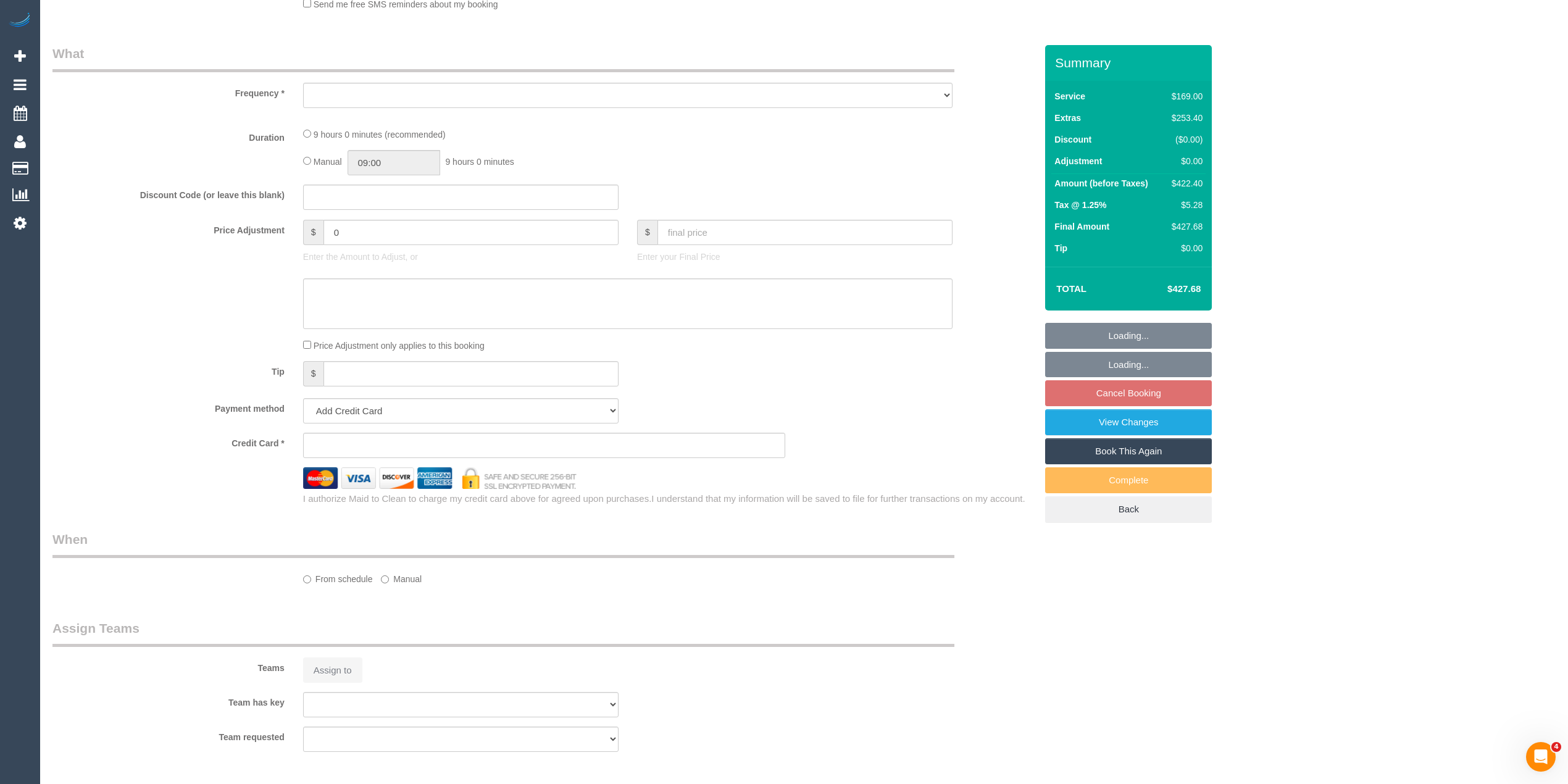
select select "string:AU"
select select "string:stripe-pm_1SDH5V2GScqysDRVGB50Nvp0"
select select "number:28"
select select "number:14"
select select "number:18"
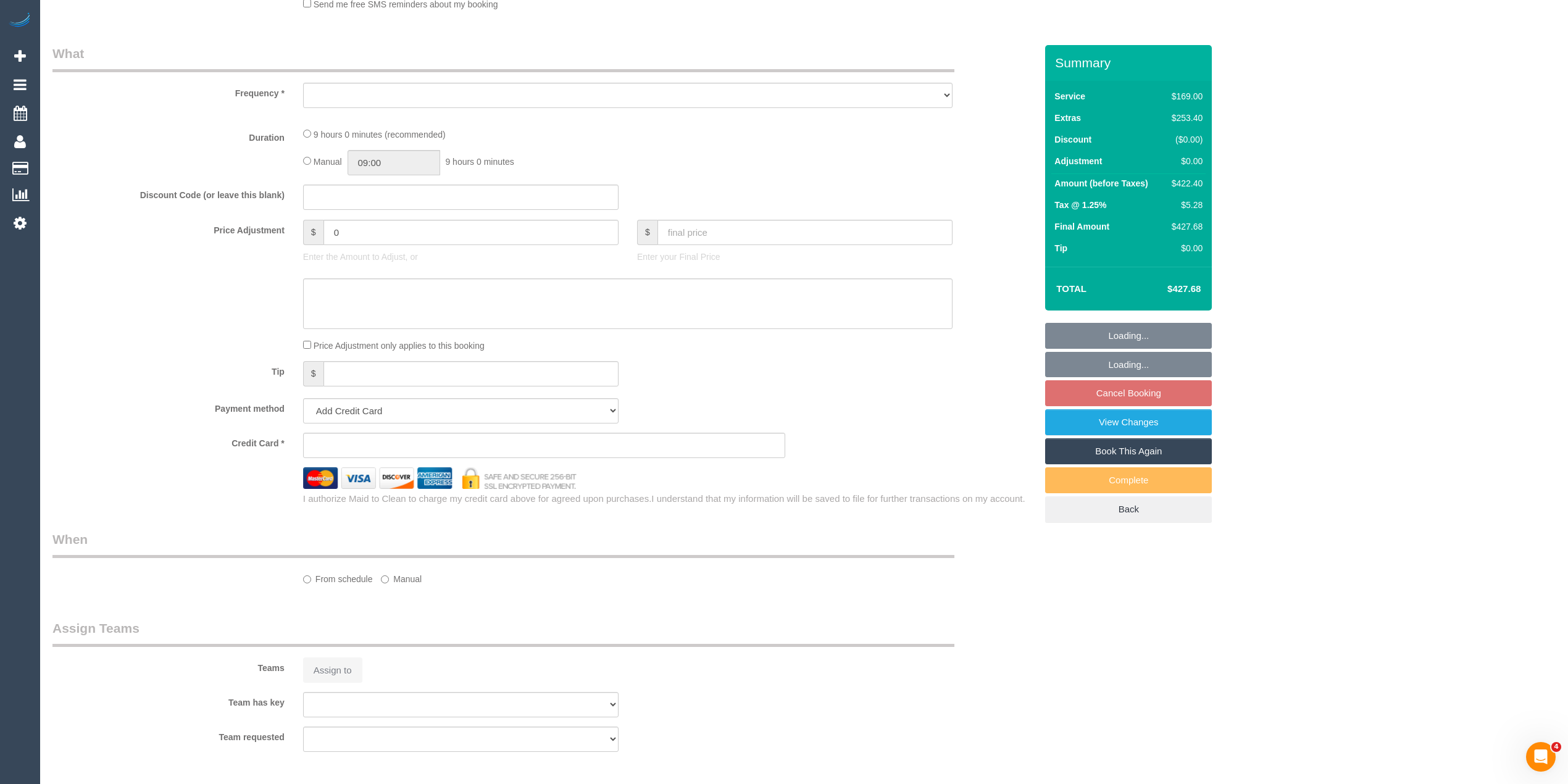
select select "number:22"
select select "number:13"
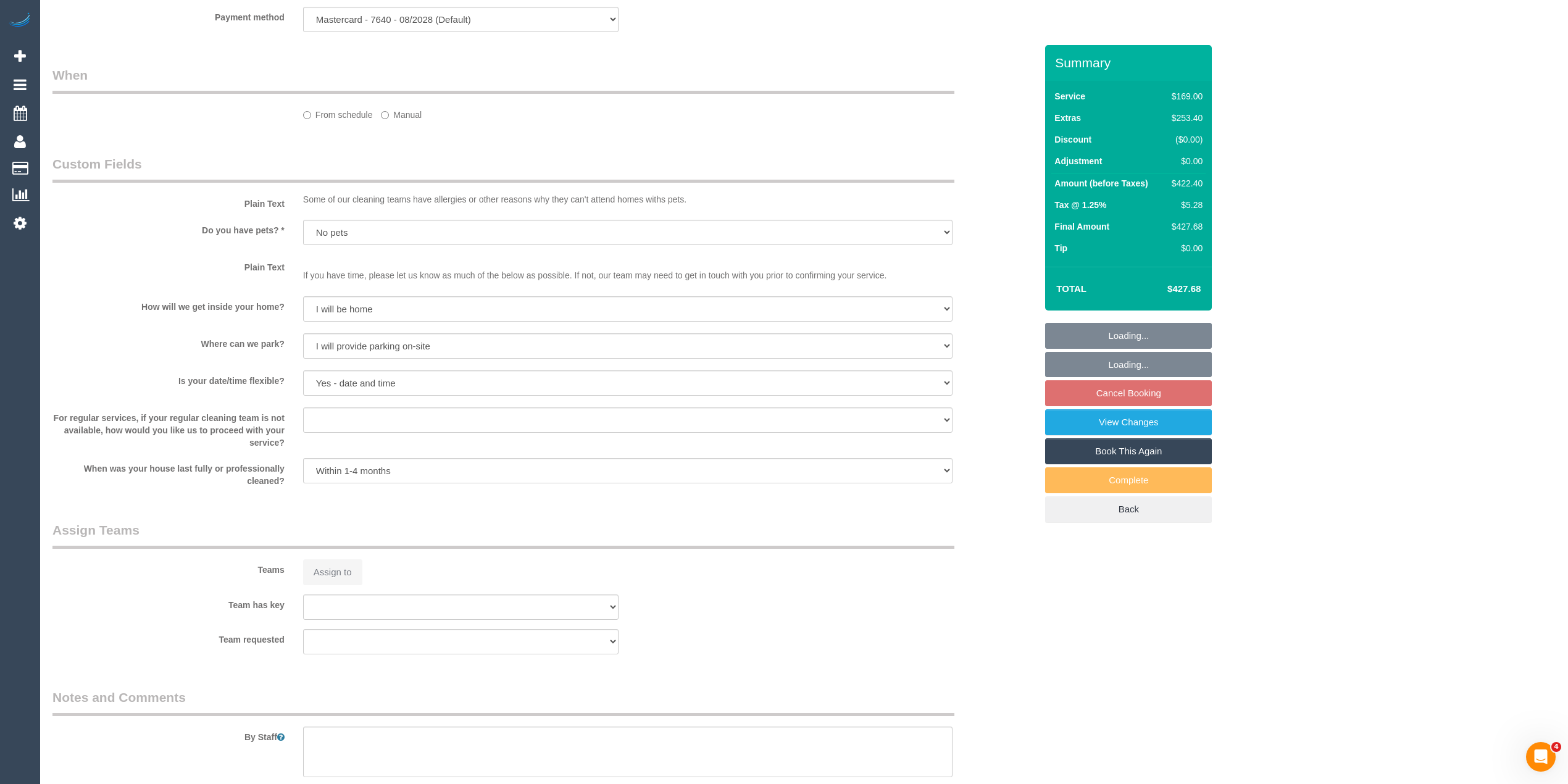
select select "object:789"
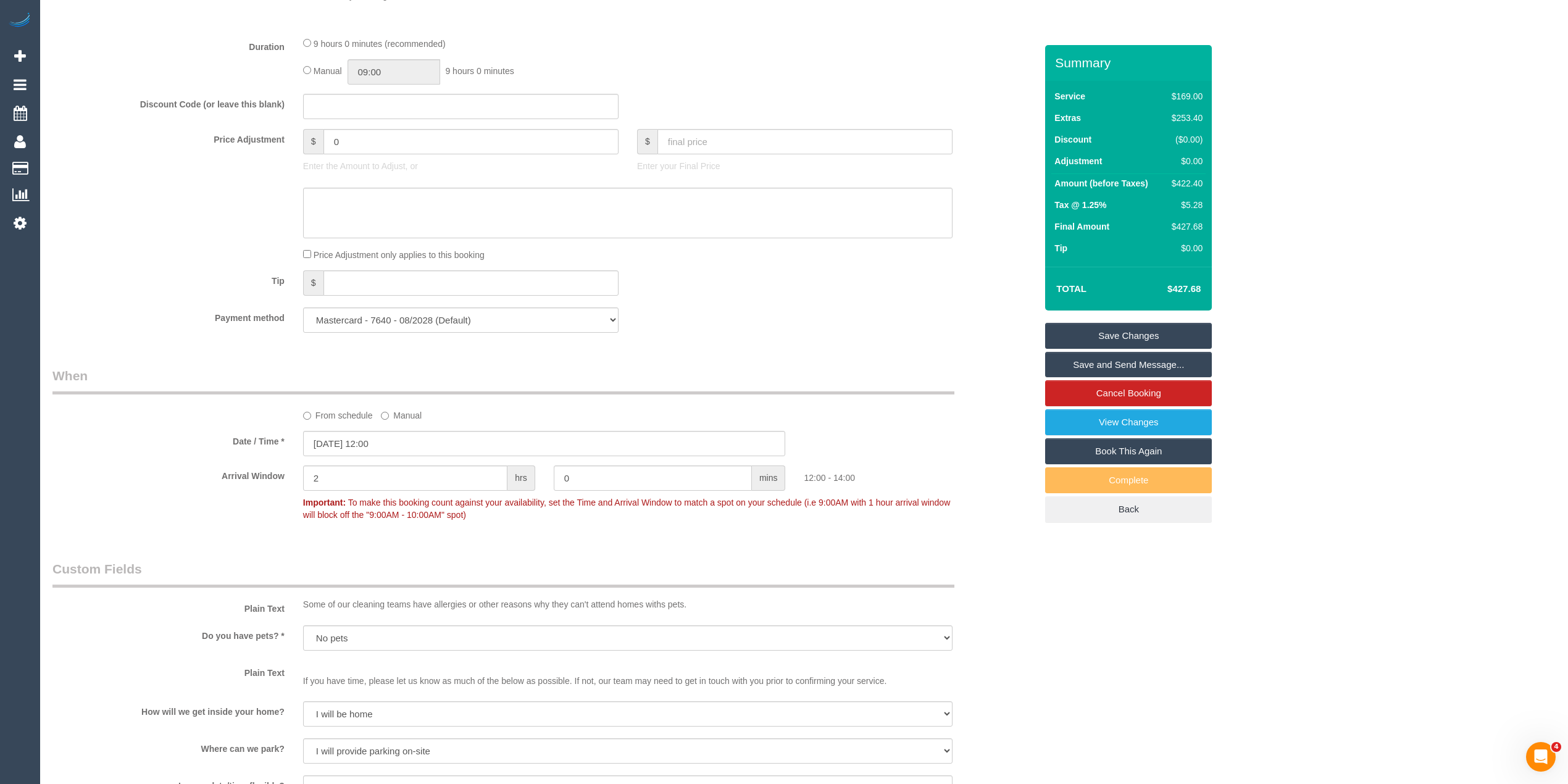
scroll to position [1235, 0]
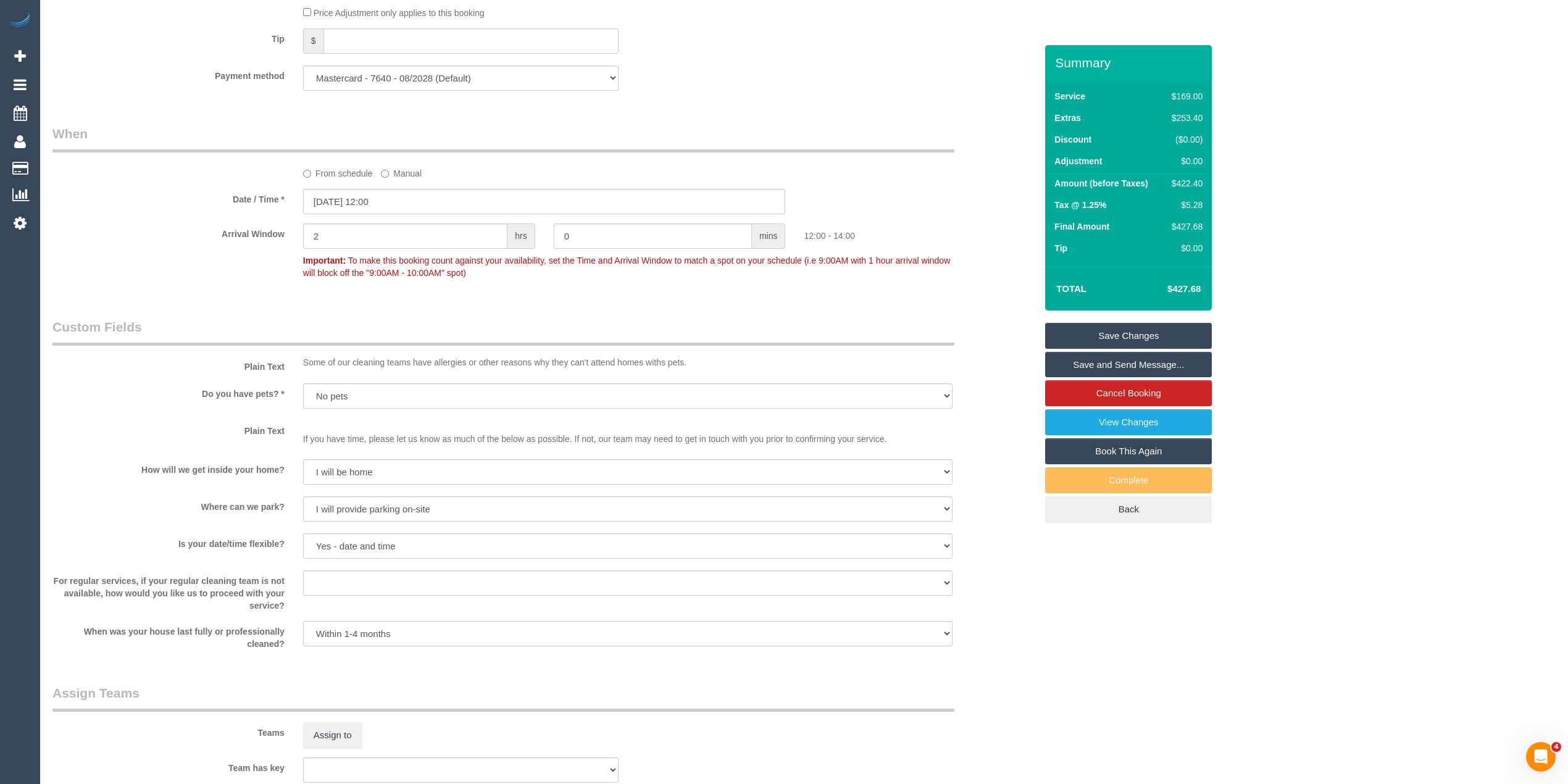
click at [129, 225] on label "Arrival Window" at bounding box center [168, 232] width 250 height 16
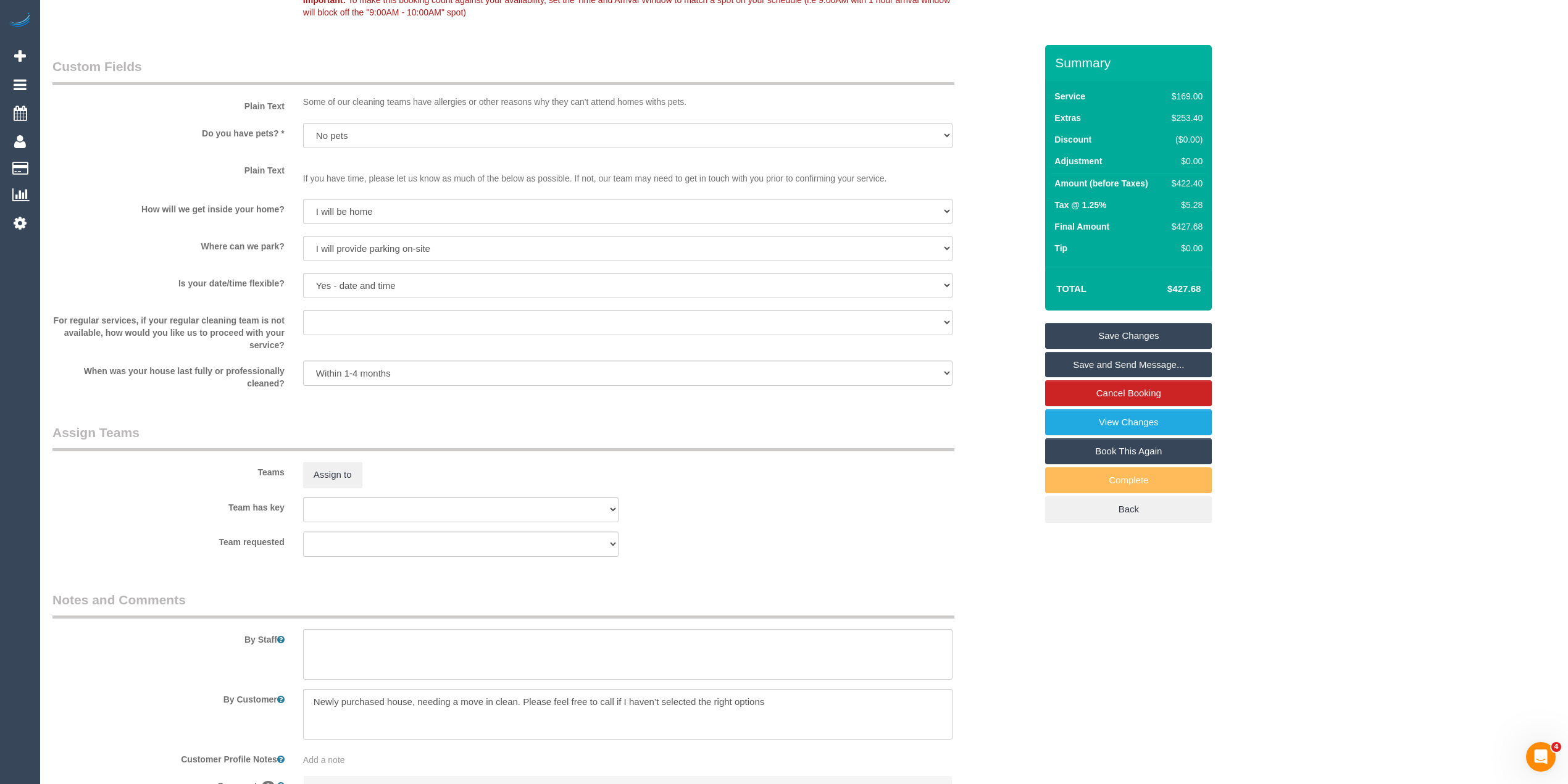
scroll to position [1635, 0]
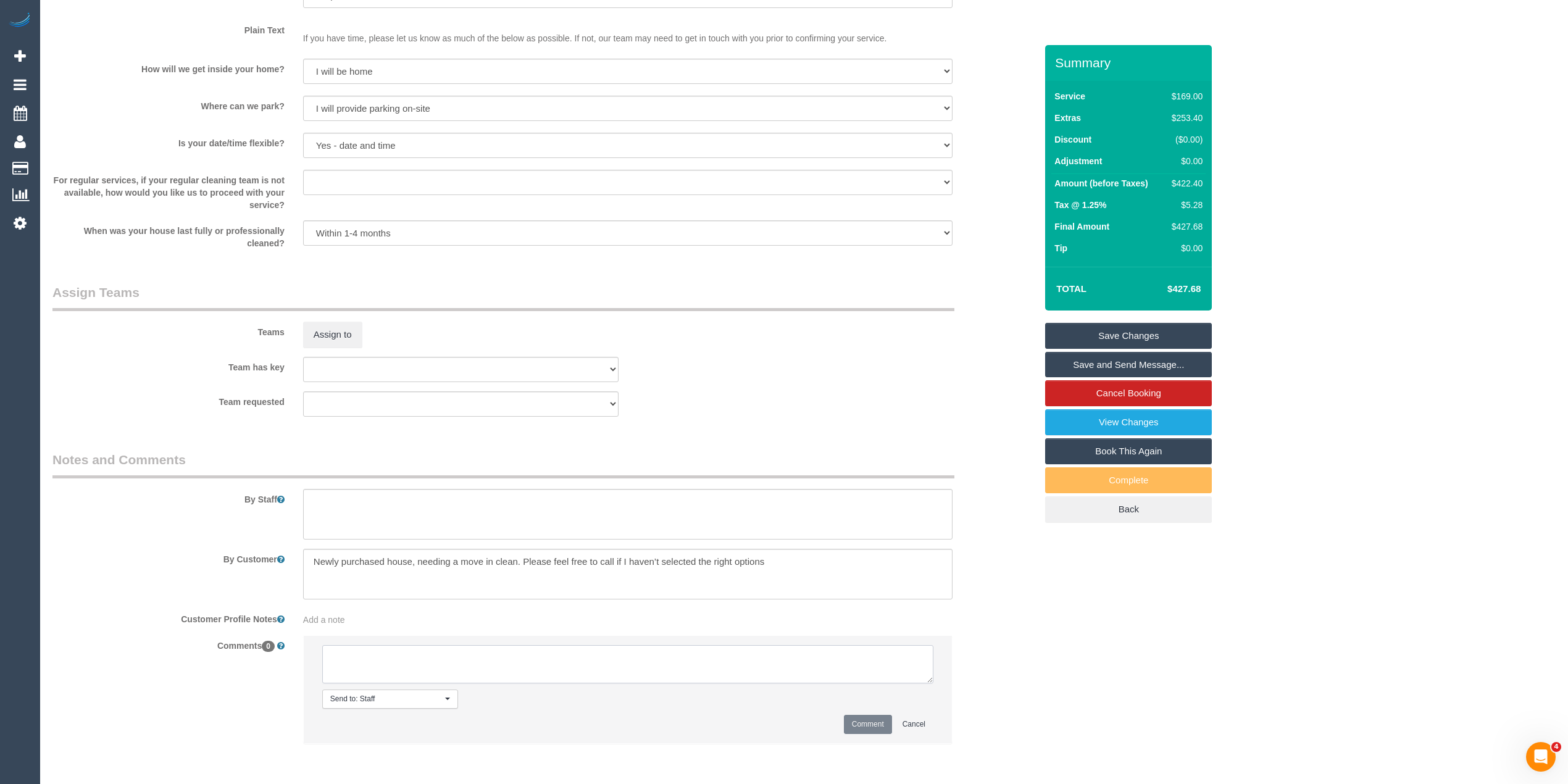
click at [396, 662] on textarea at bounding box center [627, 664] width 611 height 38
click at [359, 670] on textarea at bounding box center [627, 664] width 611 height 38
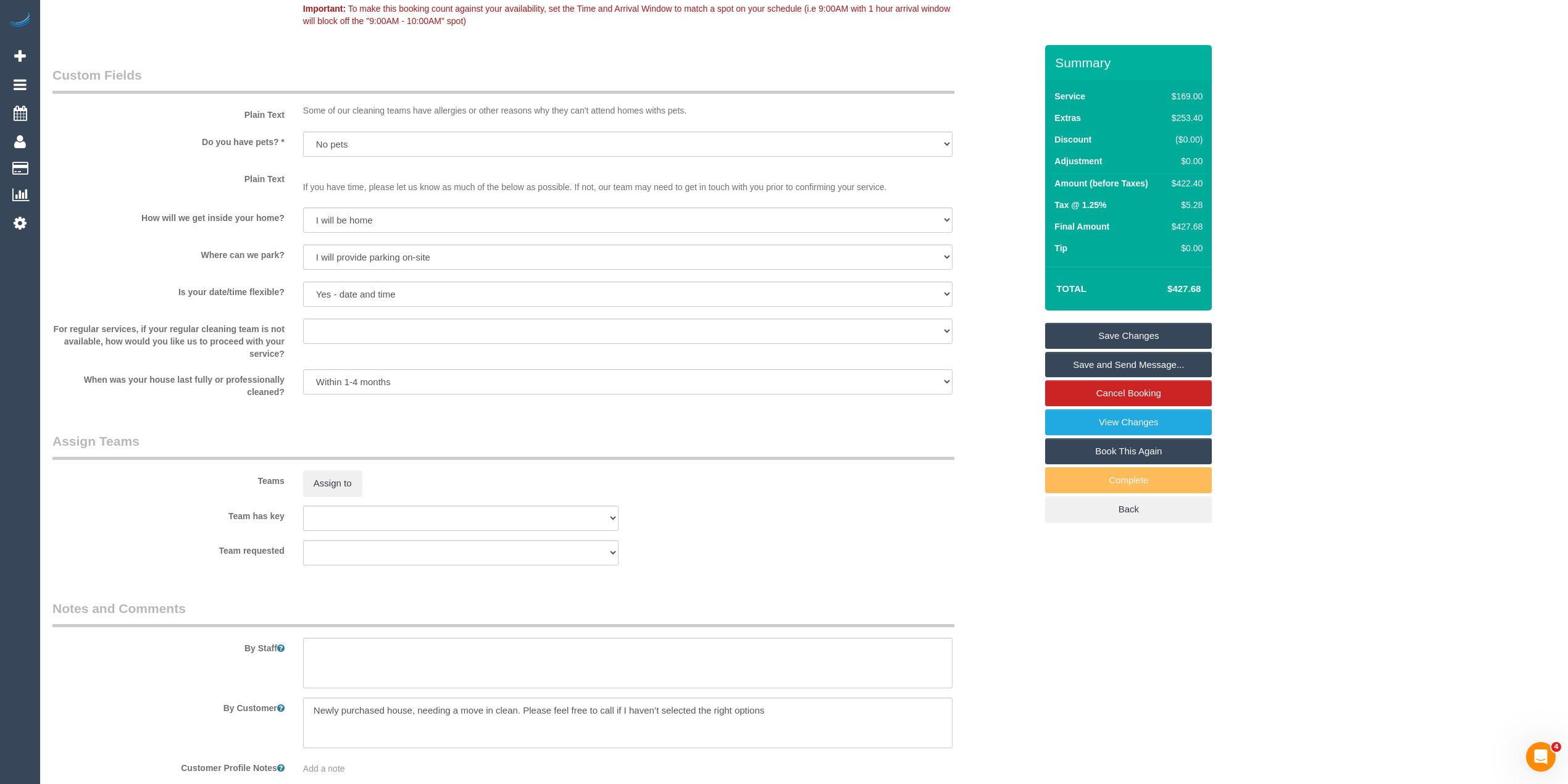
scroll to position [1687, 0]
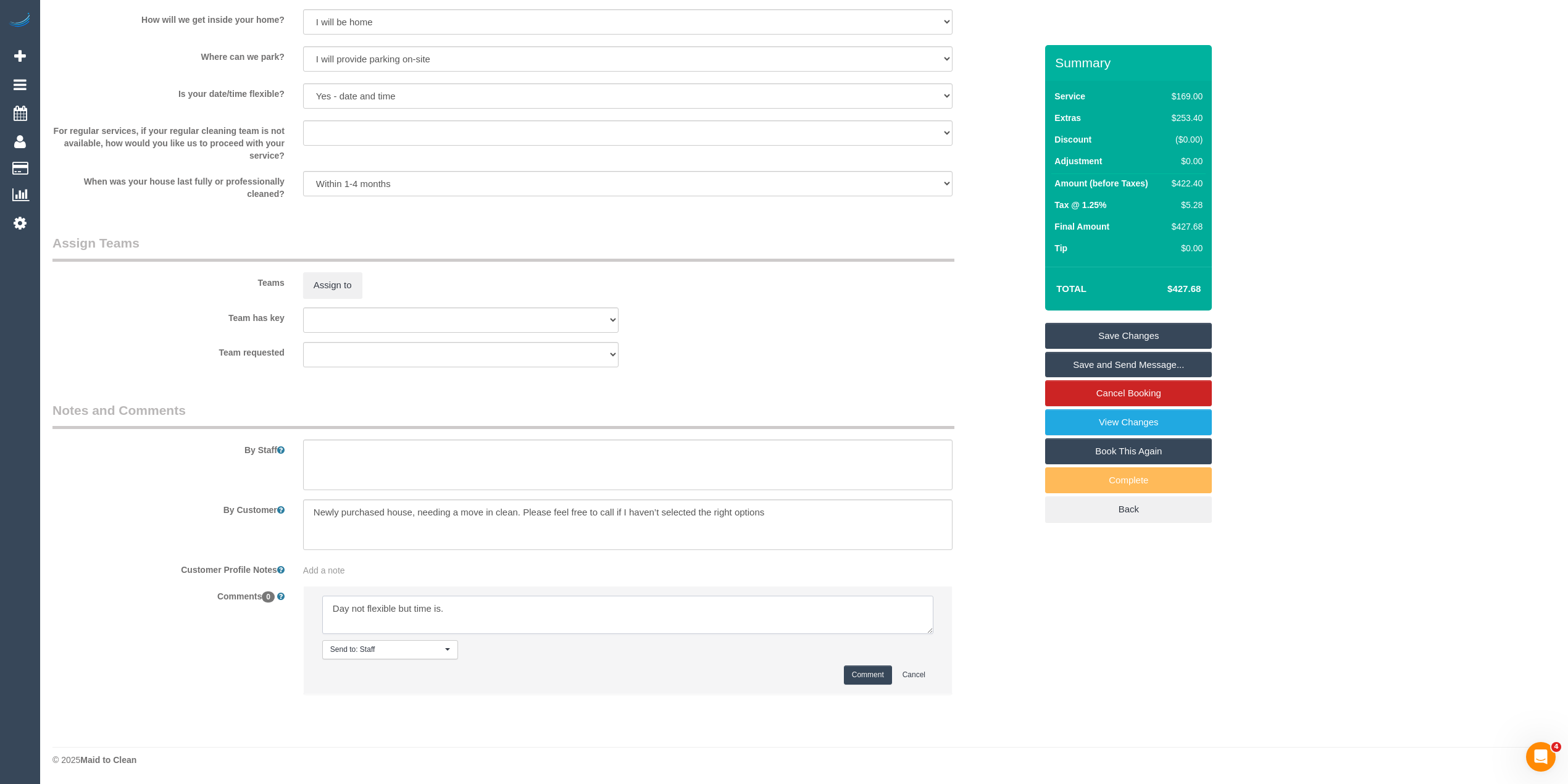
click at [467, 603] on textarea at bounding box center [627, 614] width 611 height 38
type textarea "Day not flexible but time is. contact via phone"
click at [857, 675] on button "Comment" at bounding box center [867, 675] width 48 height 20
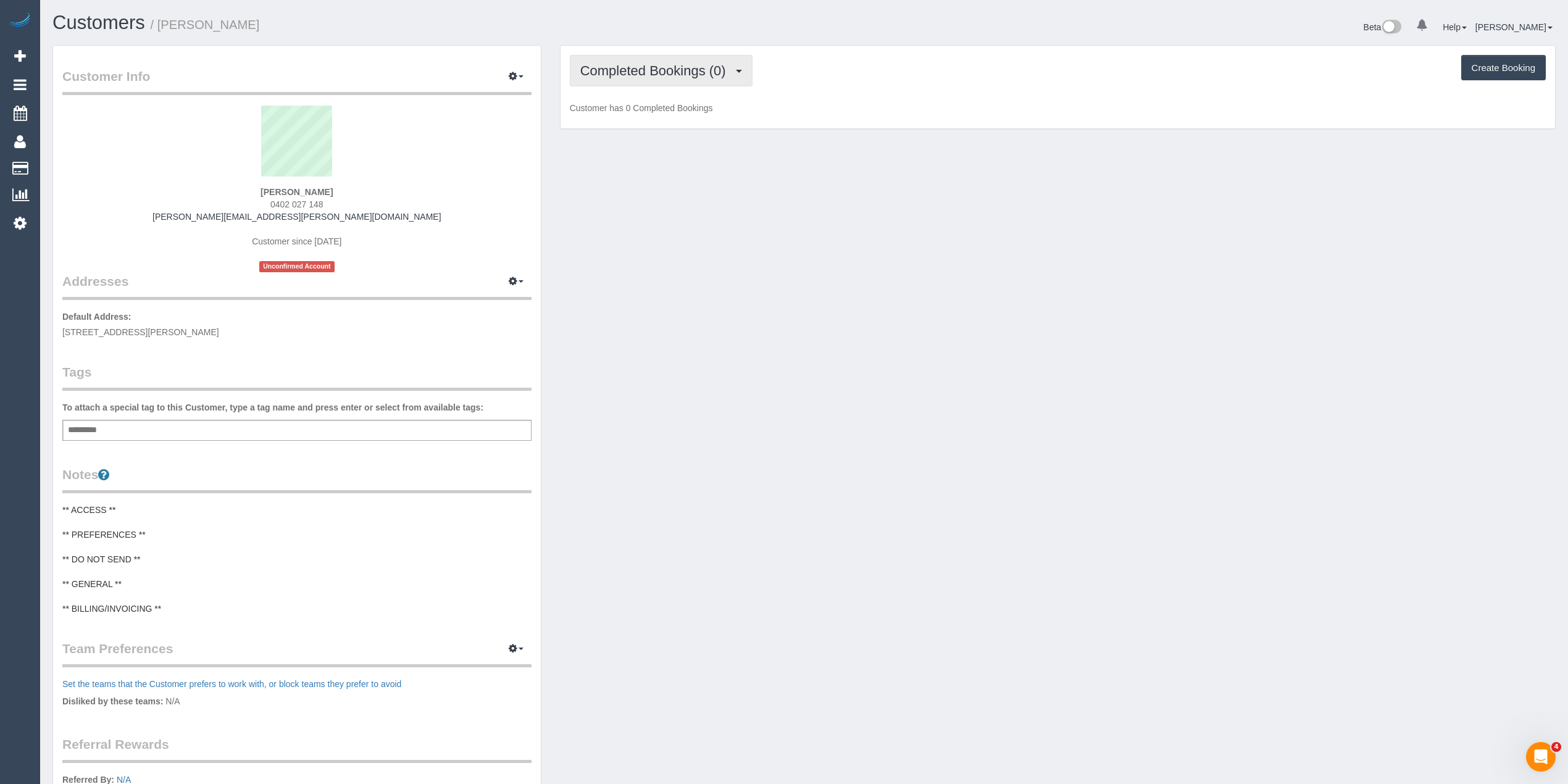
click at [643, 68] on span "Completed Bookings (0)" at bounding box center [656, 70] width 152 height 15
click at [656, 119] on link "Upcoming Bookings (1)" at bounding box center [634, 115] width 128 height 16
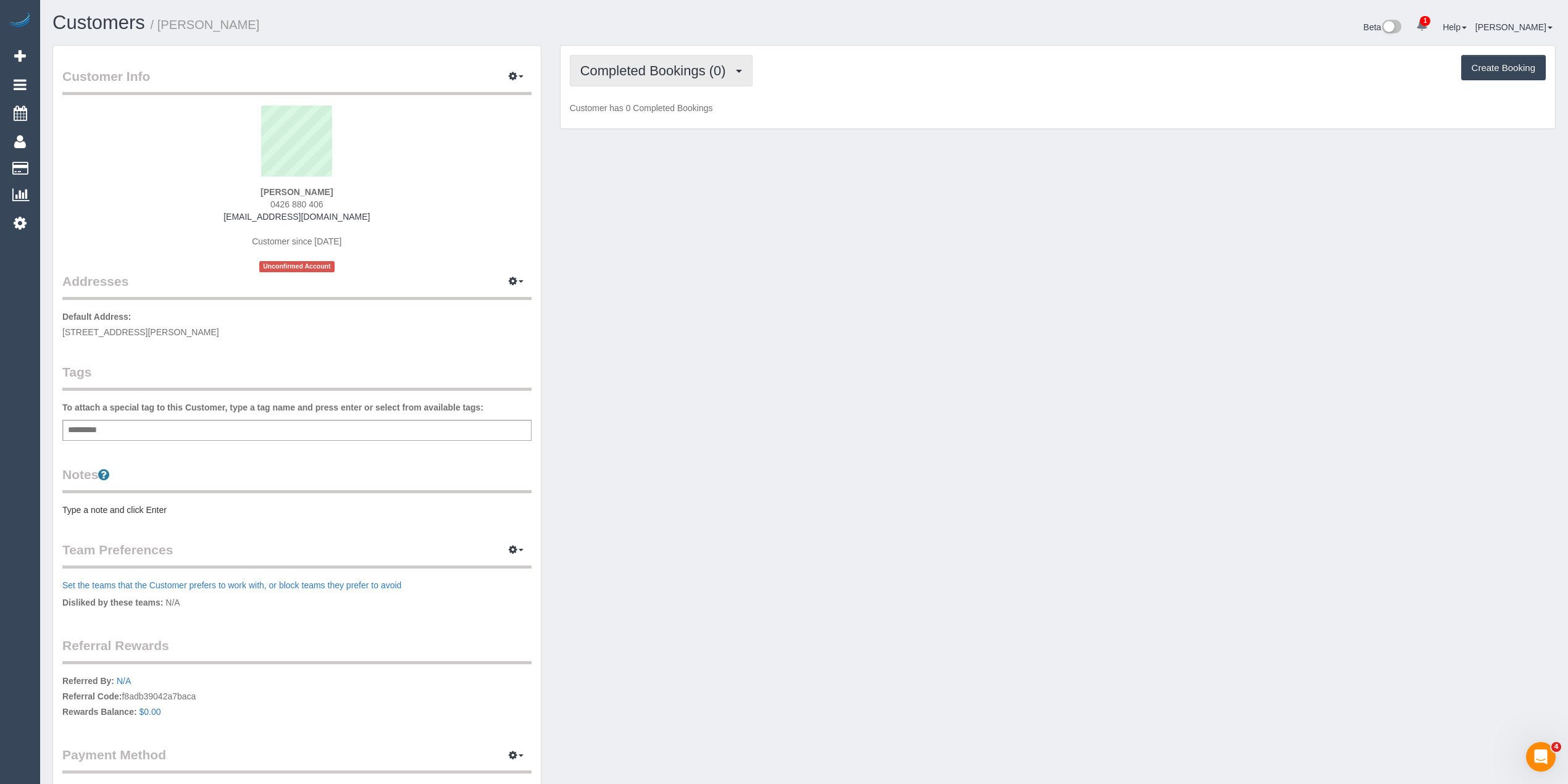
click at [633, 68] on span "Completed Bookings (0)" at bounding box center [656, 70] width 152 height 15
click at [653, 119] on link "Upcoming Bookings (1)" at bounding box center [634, 115] width 128 height 16
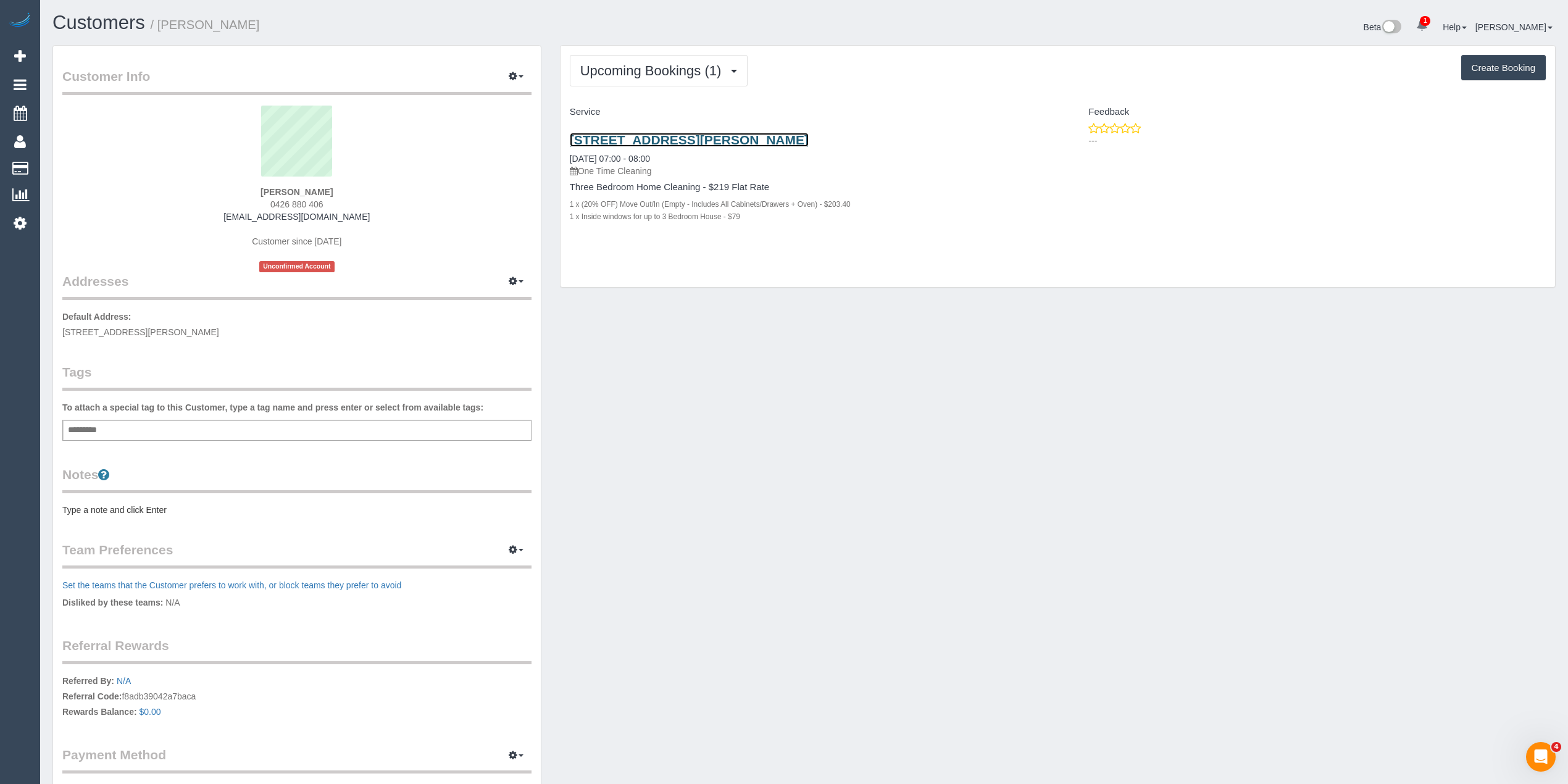
click at [710, 138] on link "2 Glenda Court, Boronia, VIC 3155" at bounding box center [689, 139] width 239 height 14
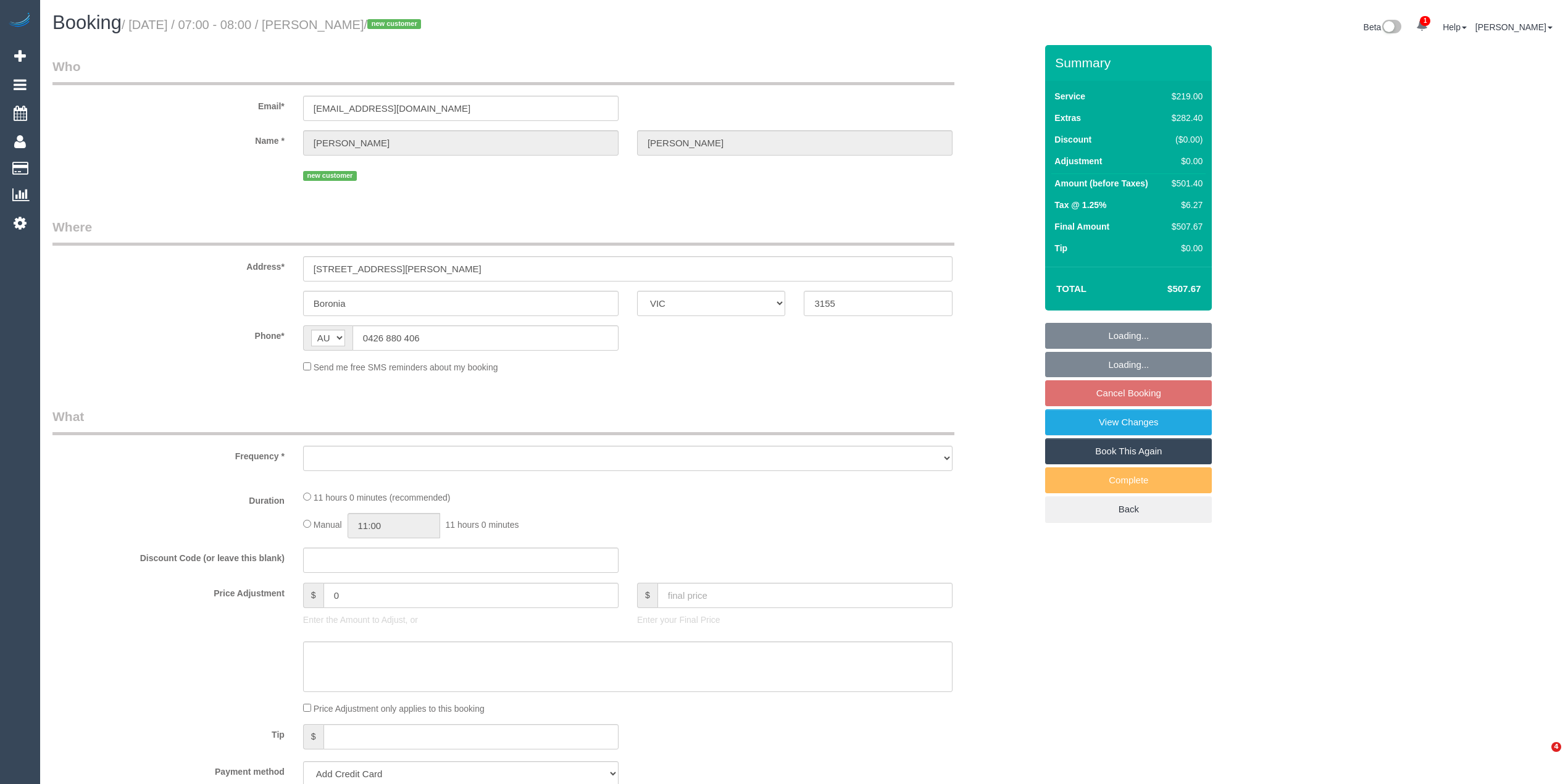
select select "VIC"
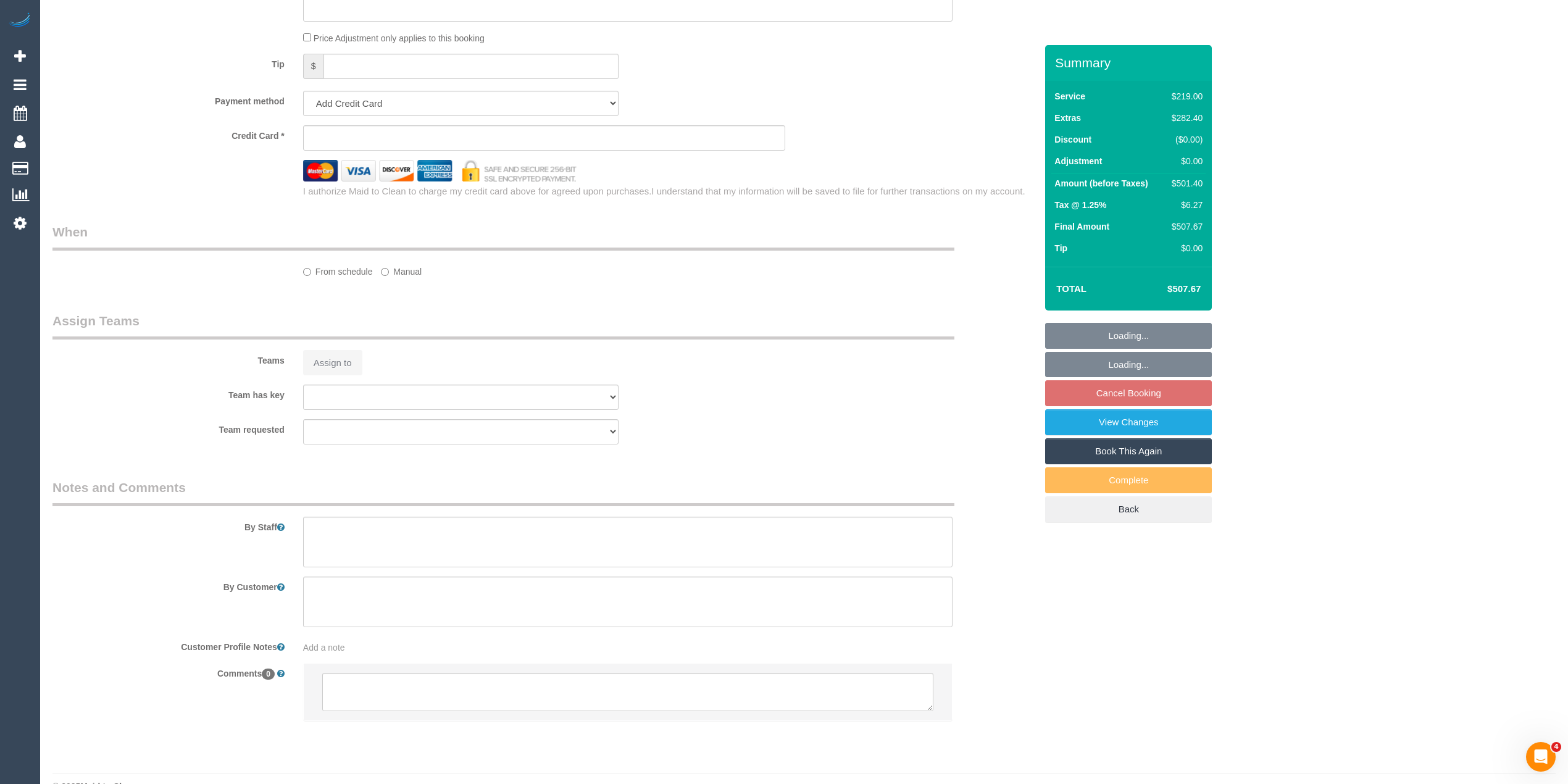
select select "string:stripe-pm_1SDgYl2GScqysDRV0P7200vd"
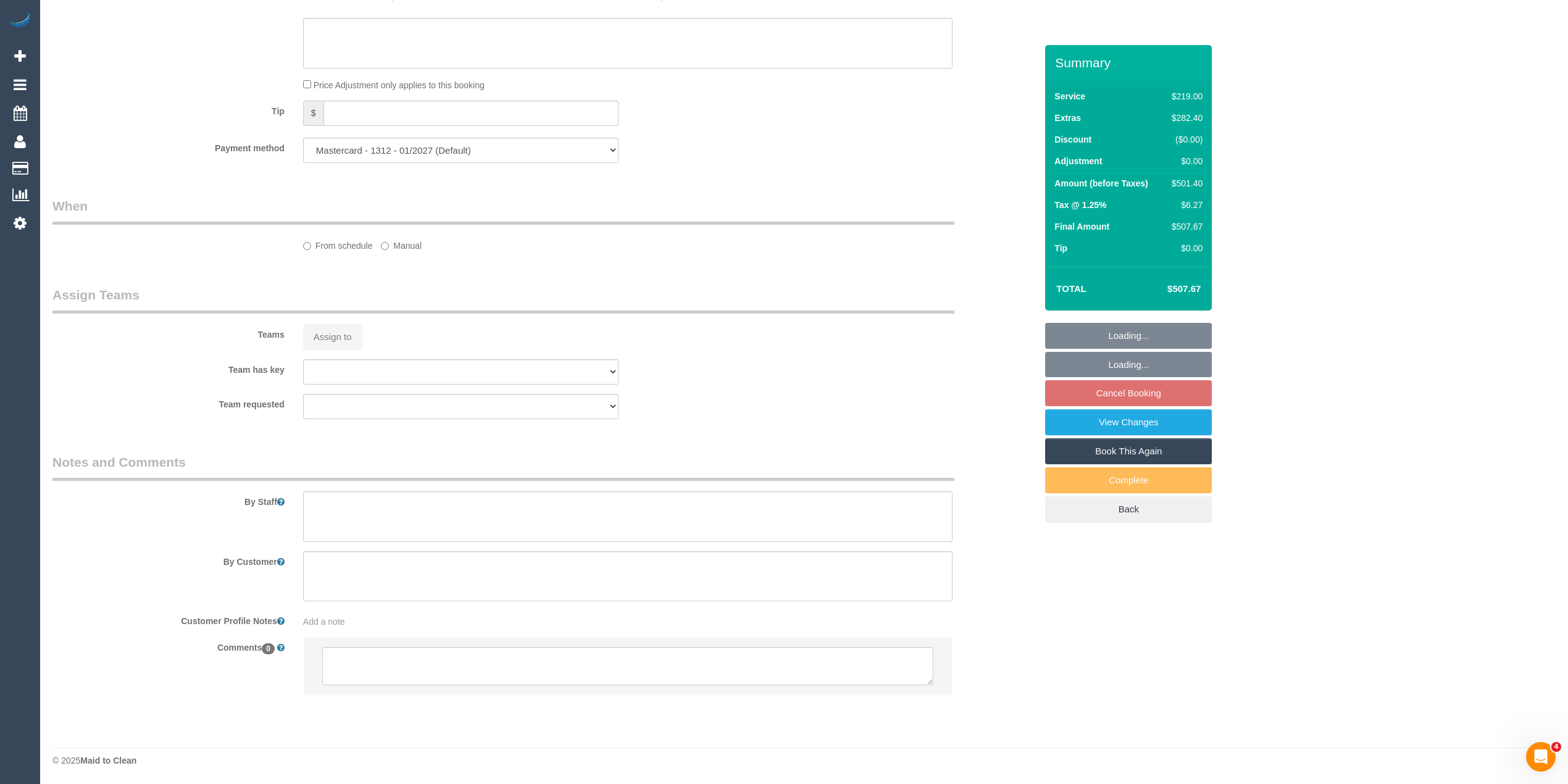
select select "object:542"
select select "spot1"
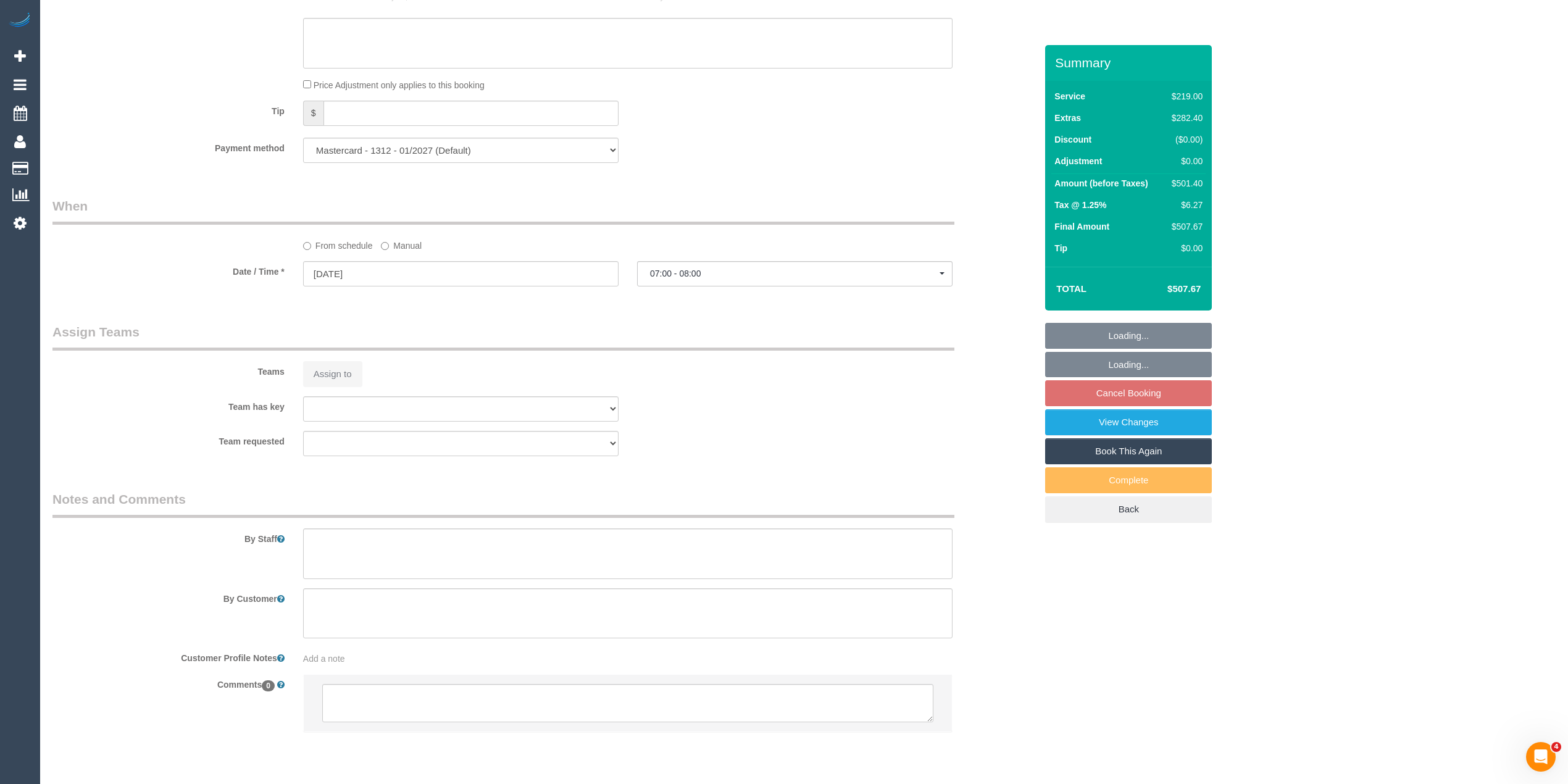
select select "object:794"
select select "number:28"
select select "number:14"
select select "number:19"
select select "number:22"
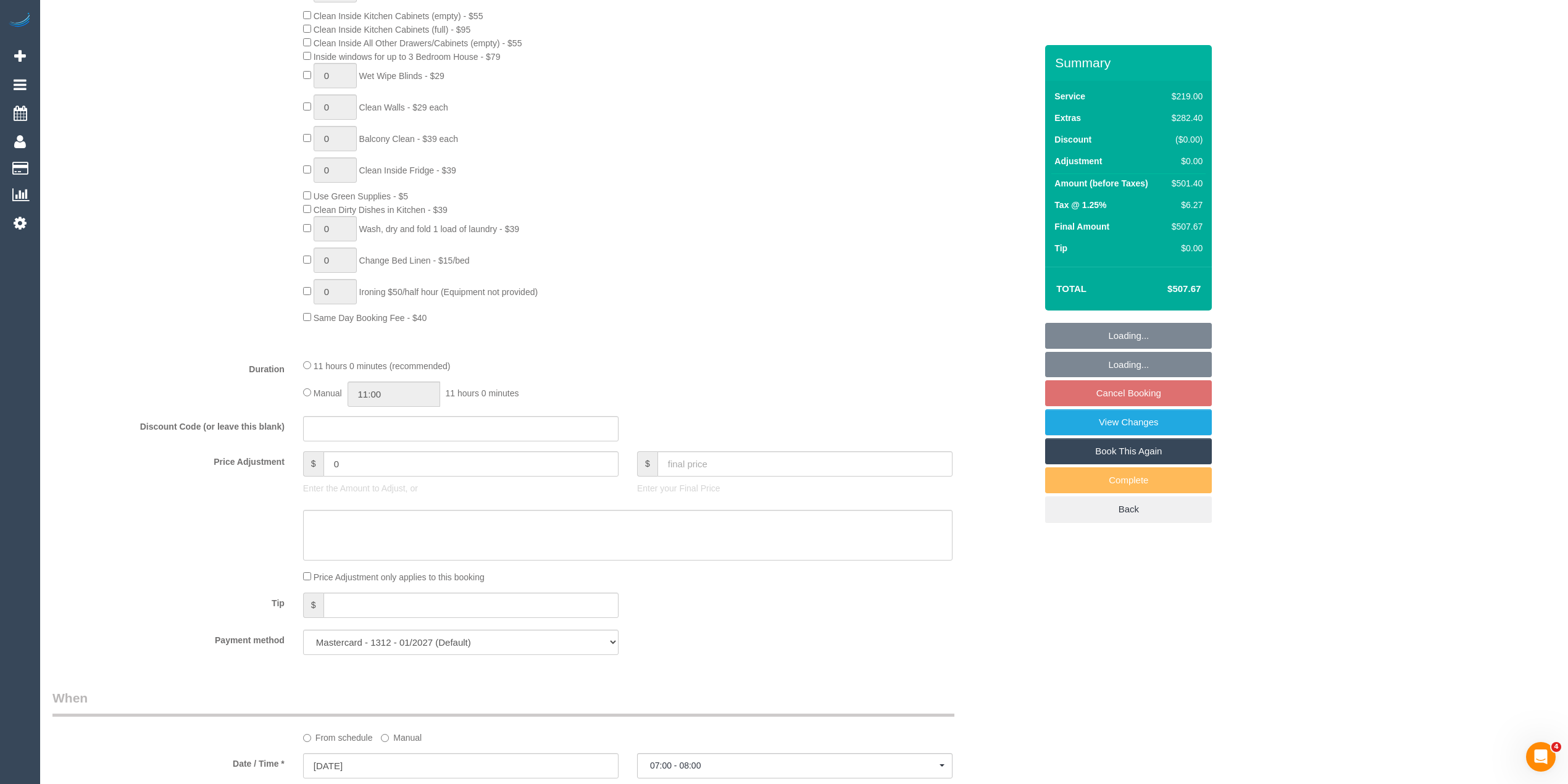
scroll to position [1568, 0]
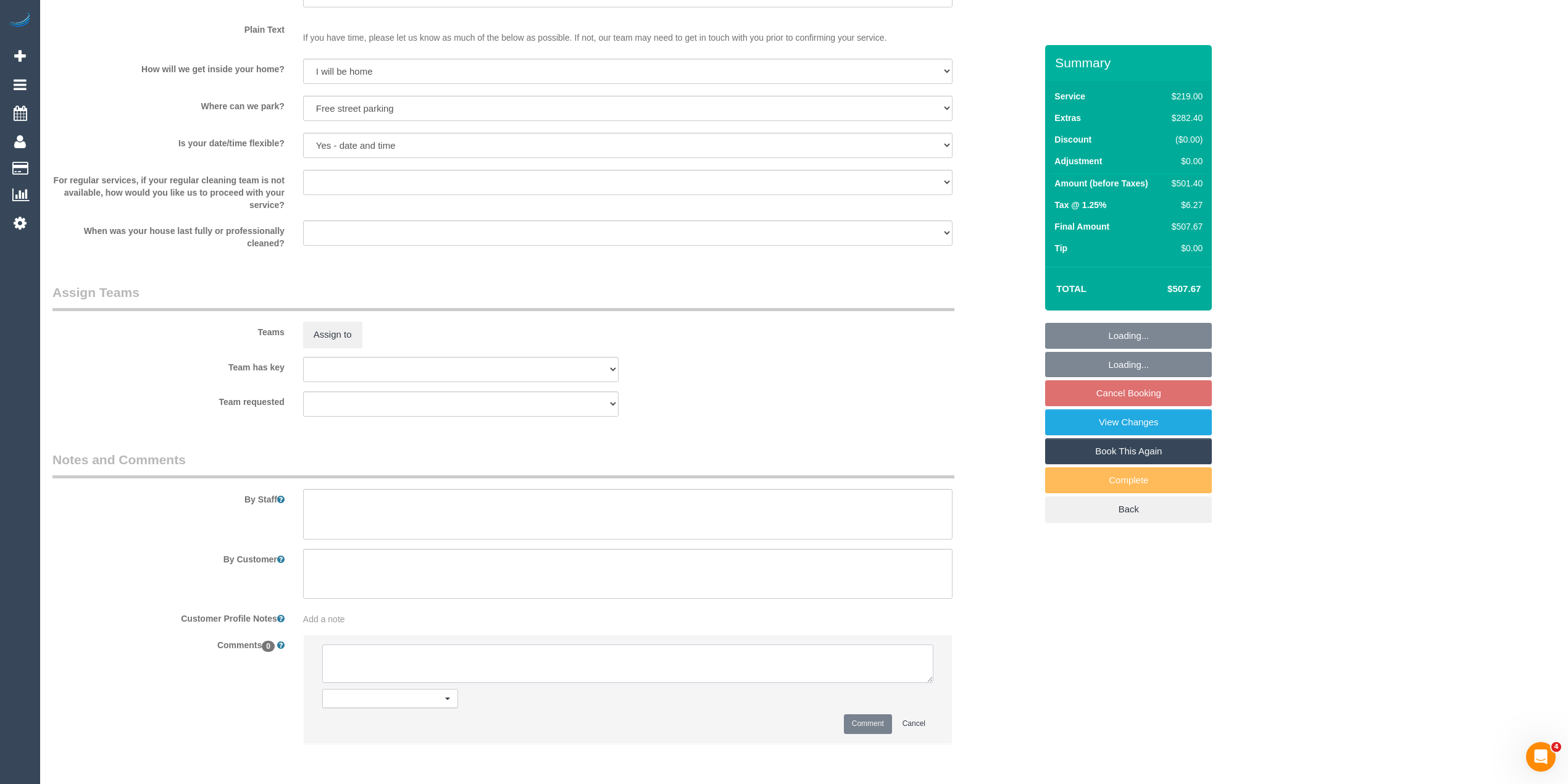
click at [362, 668] on textarea at bounding box center [627, 663] width 611 height 38
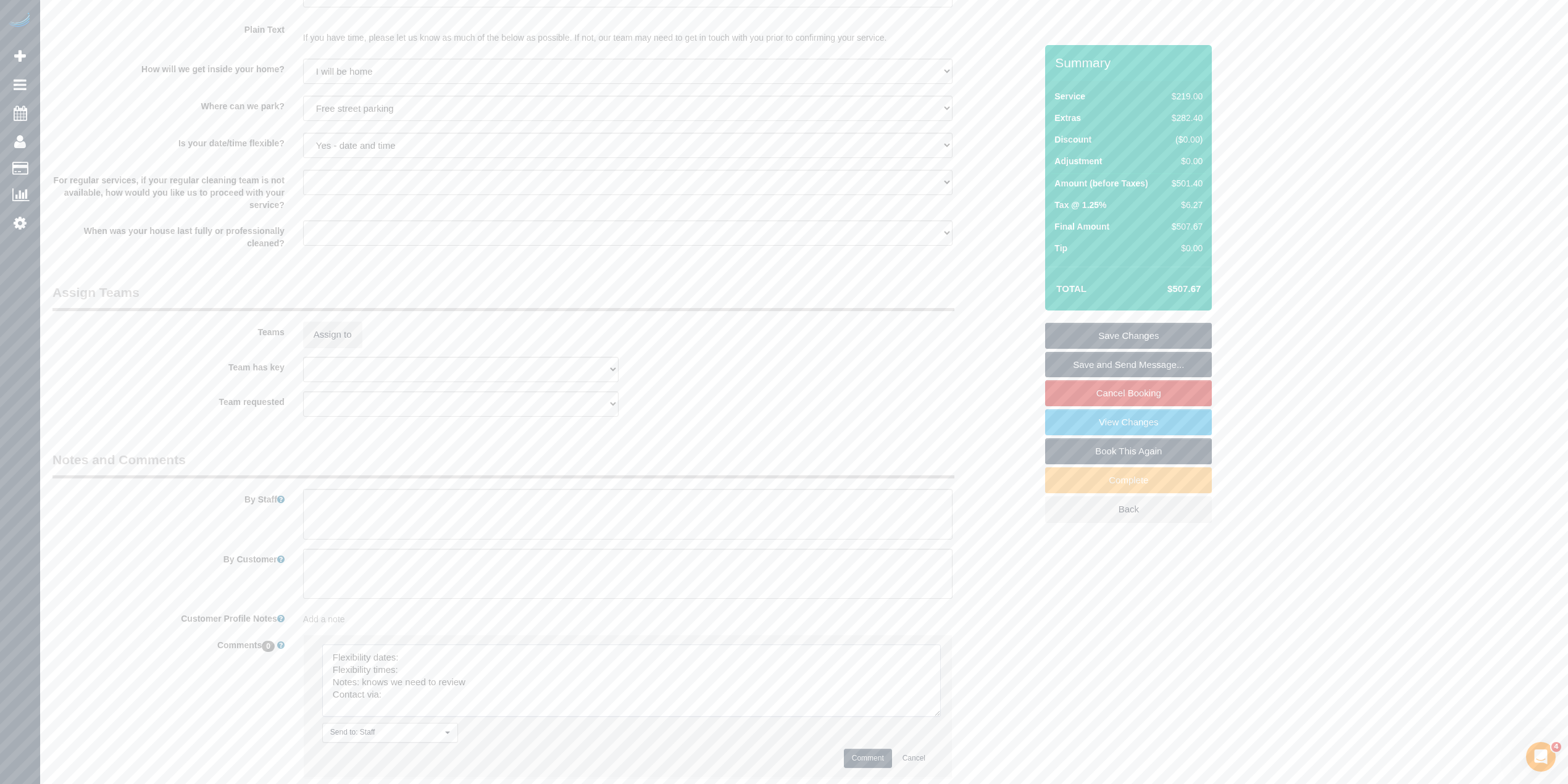
drag, startPoint x: 928, startPoint y: 674, endPoint x: 942, endPoint y: 729, distance: 56.8
click at [941, 716] on textarea at bounding box center [631, 680] width 618 height 72
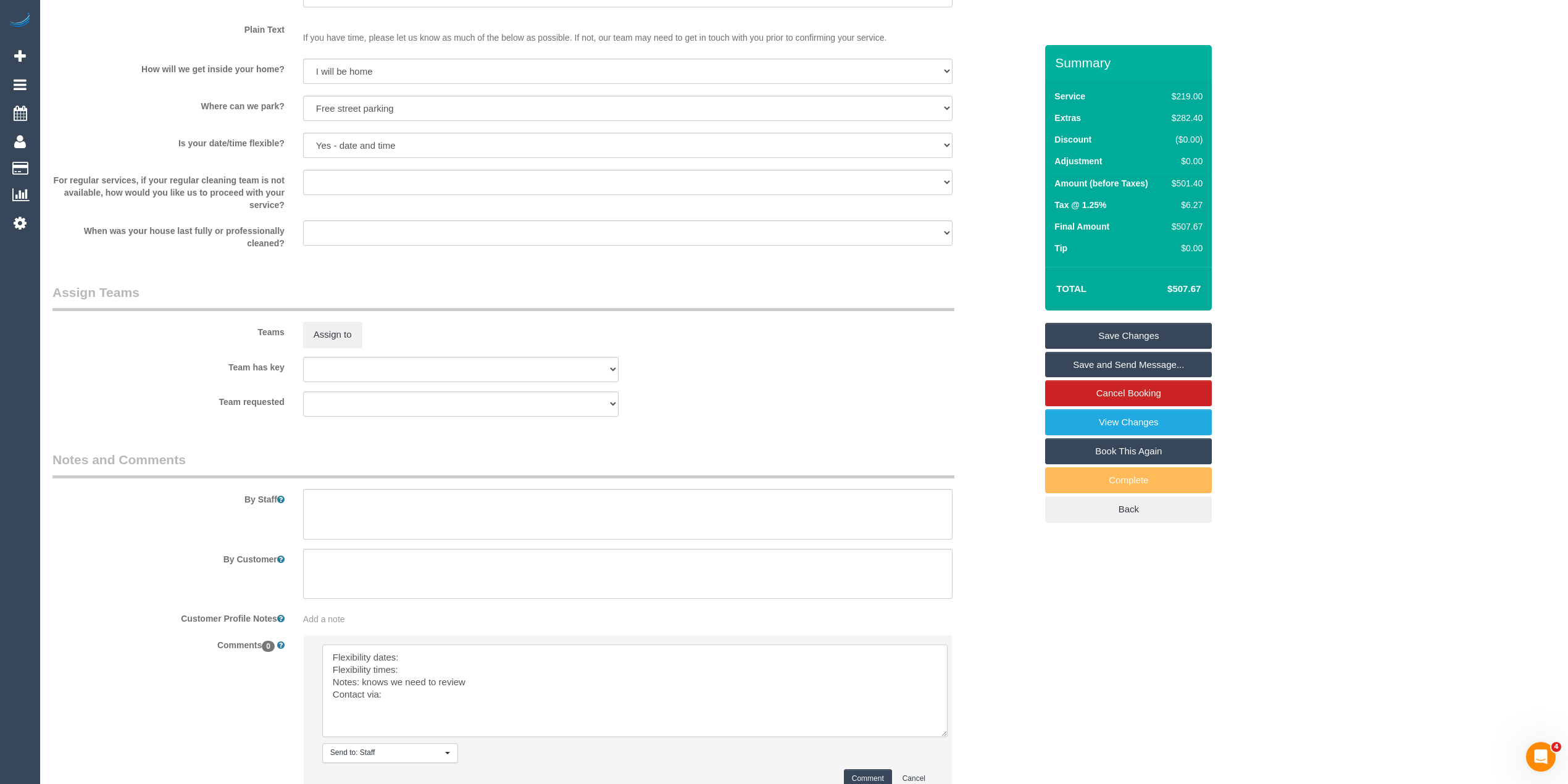
click at [428, 651] on textarea at bounding box center [634, 690] width 625 height 93
click at [460, 654] on textarea at bounding box center [634, 690] width 625 height 93
click at [442, 668] on textarea at bounding box center [634, 690] width 625 height 93
click at [393, 696] on textarea at bounding box center [634, 690] width 625 height 93
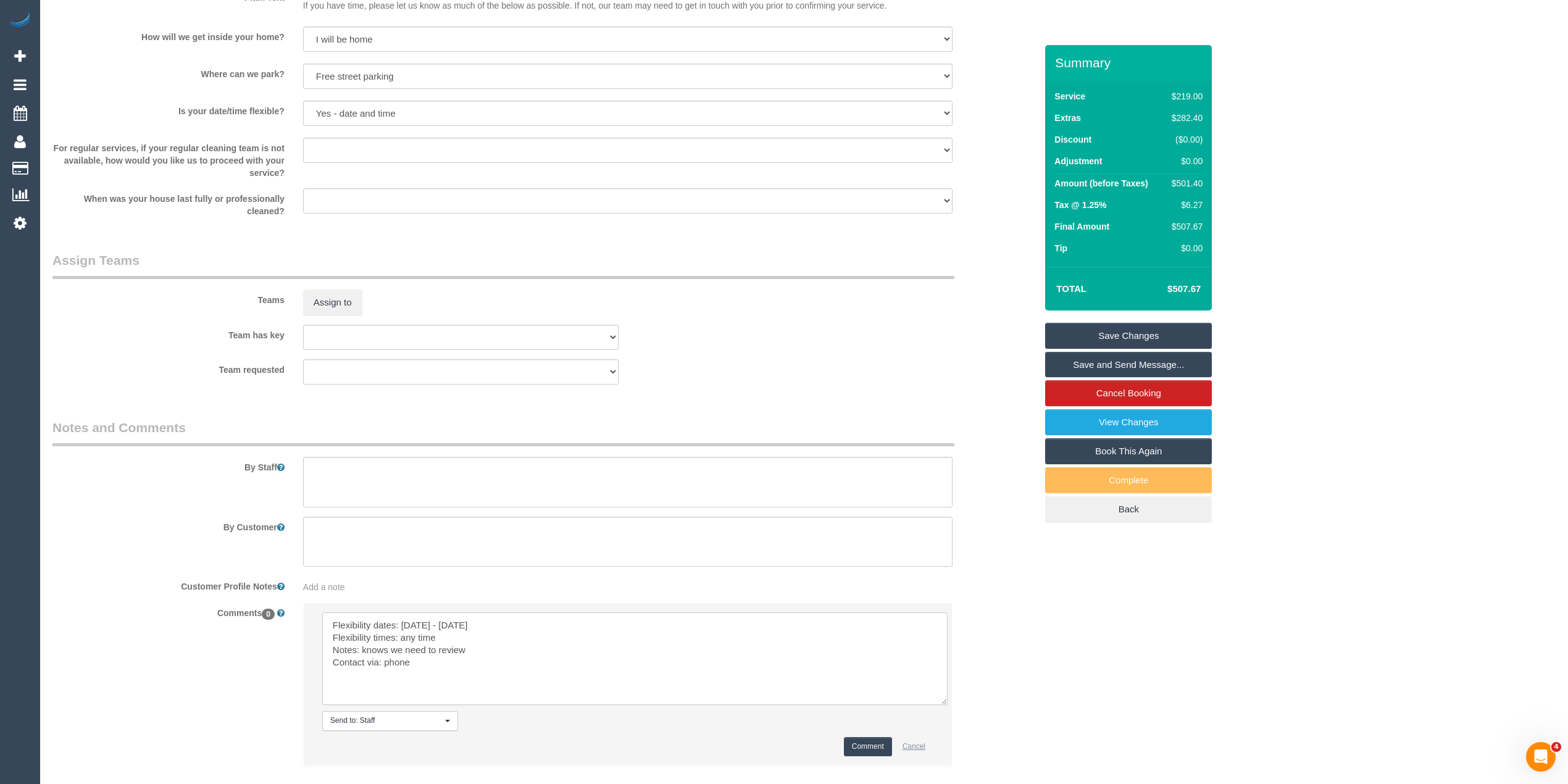
scroll to position [1649, 0]
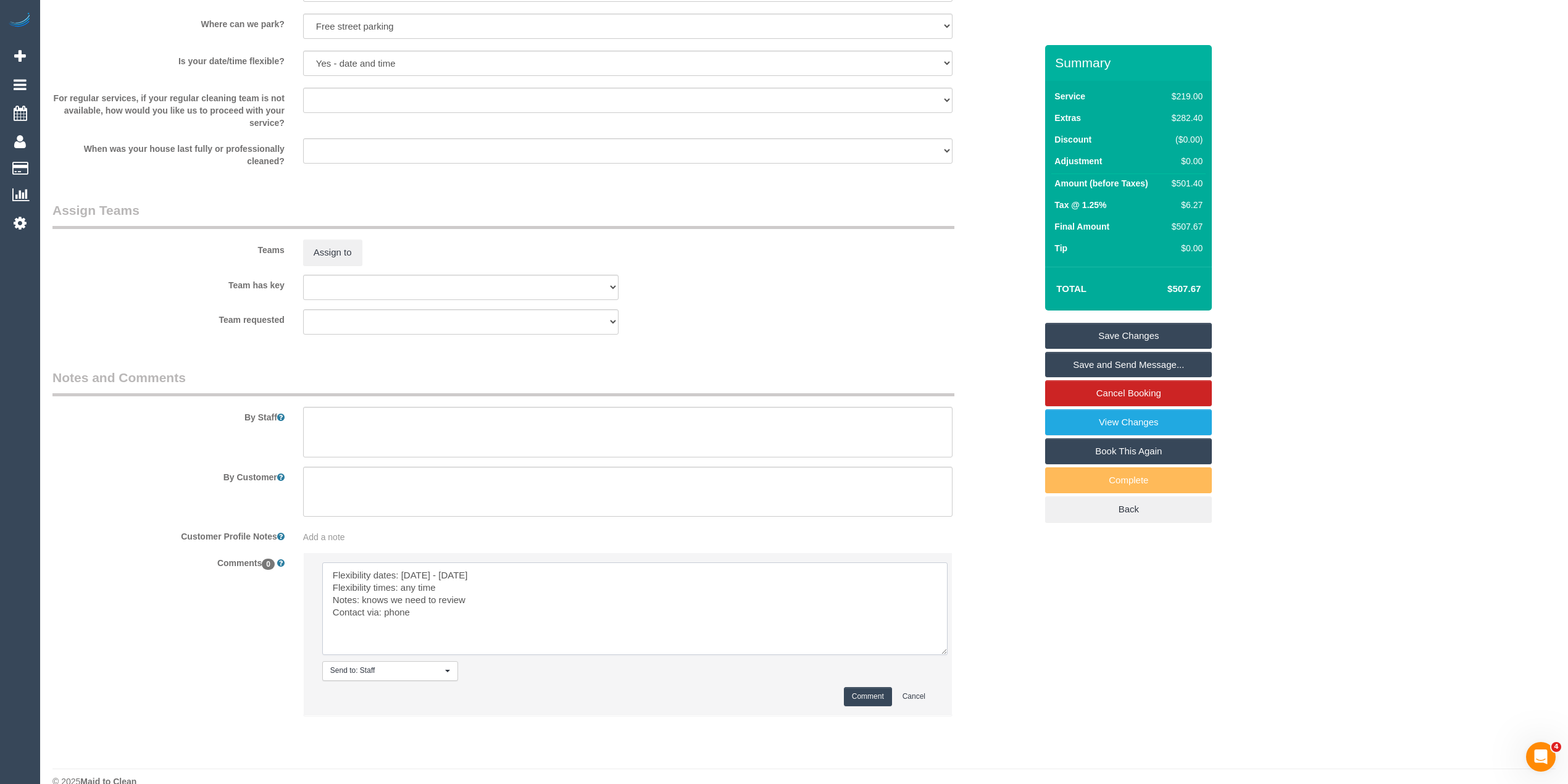
type textarea "Flexibility dates: [DATE] - [DATE] Flexibility times: any time Notes: knows we …"
click at [858, 695] on button "Comment" at bounding box center [867, 697] width 48 height 20
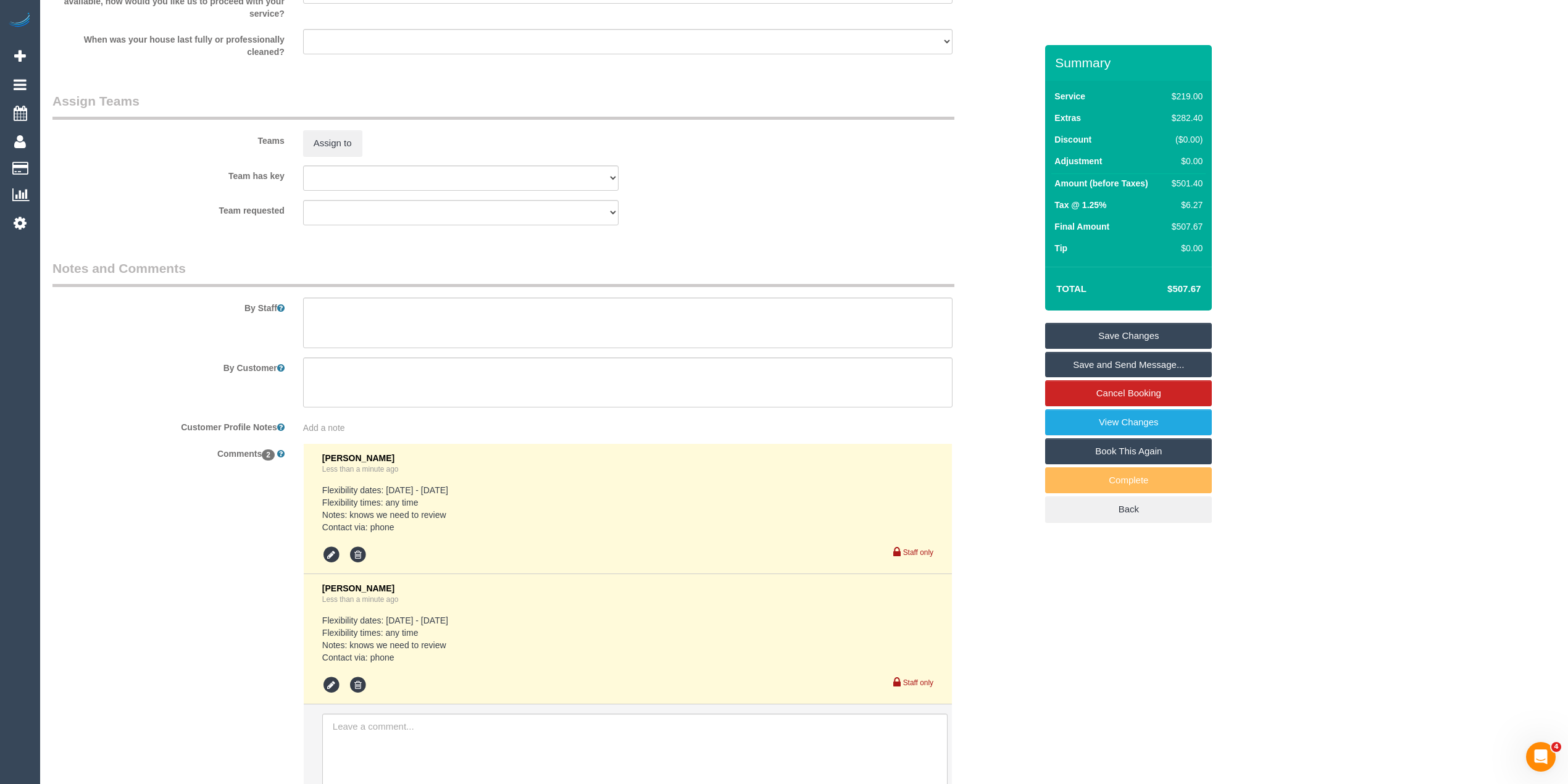
scroll to position [1882, 0]
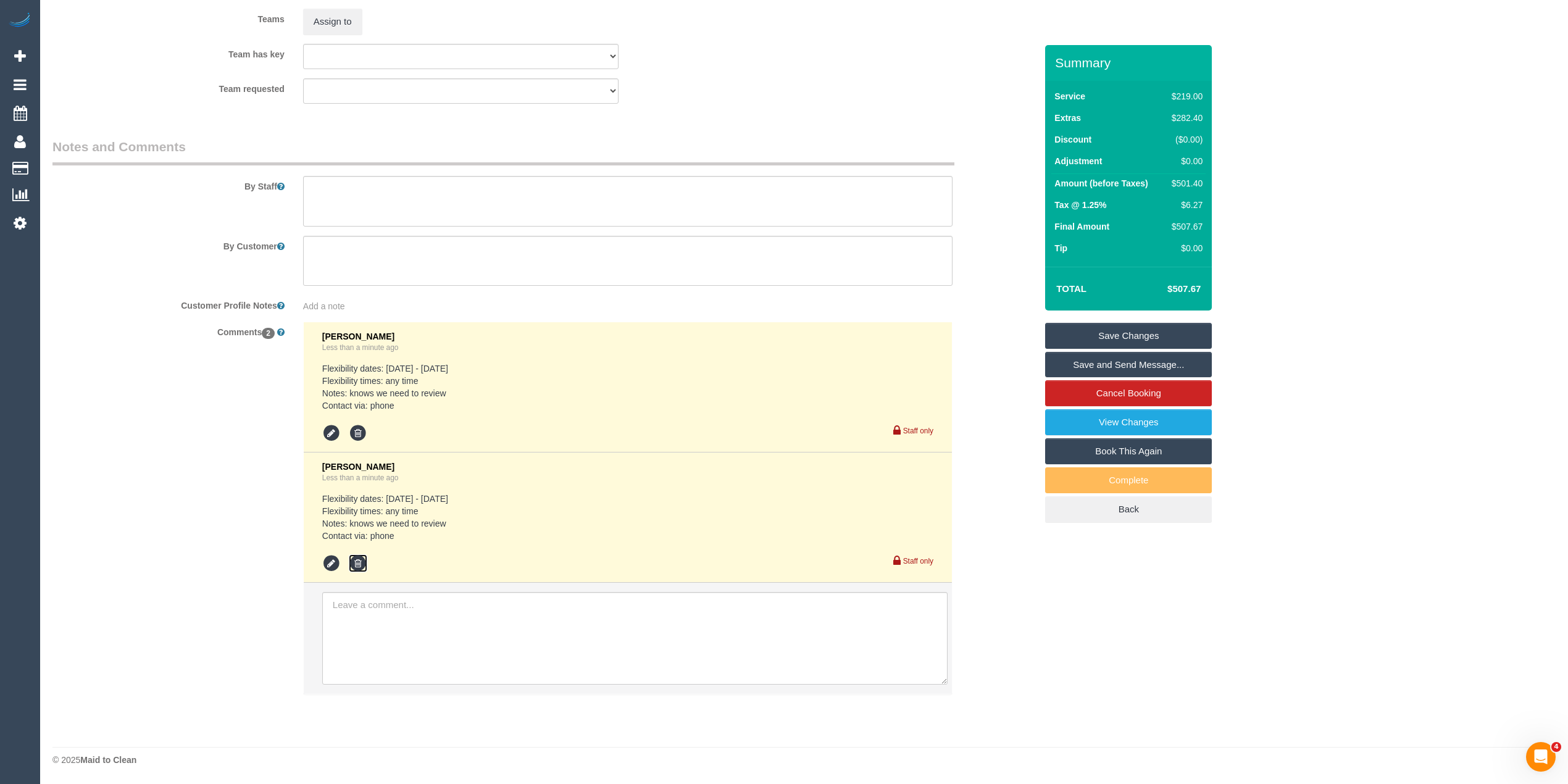
click at [355, 567] on icon at bounding box center [358, 563] width 19 height 19
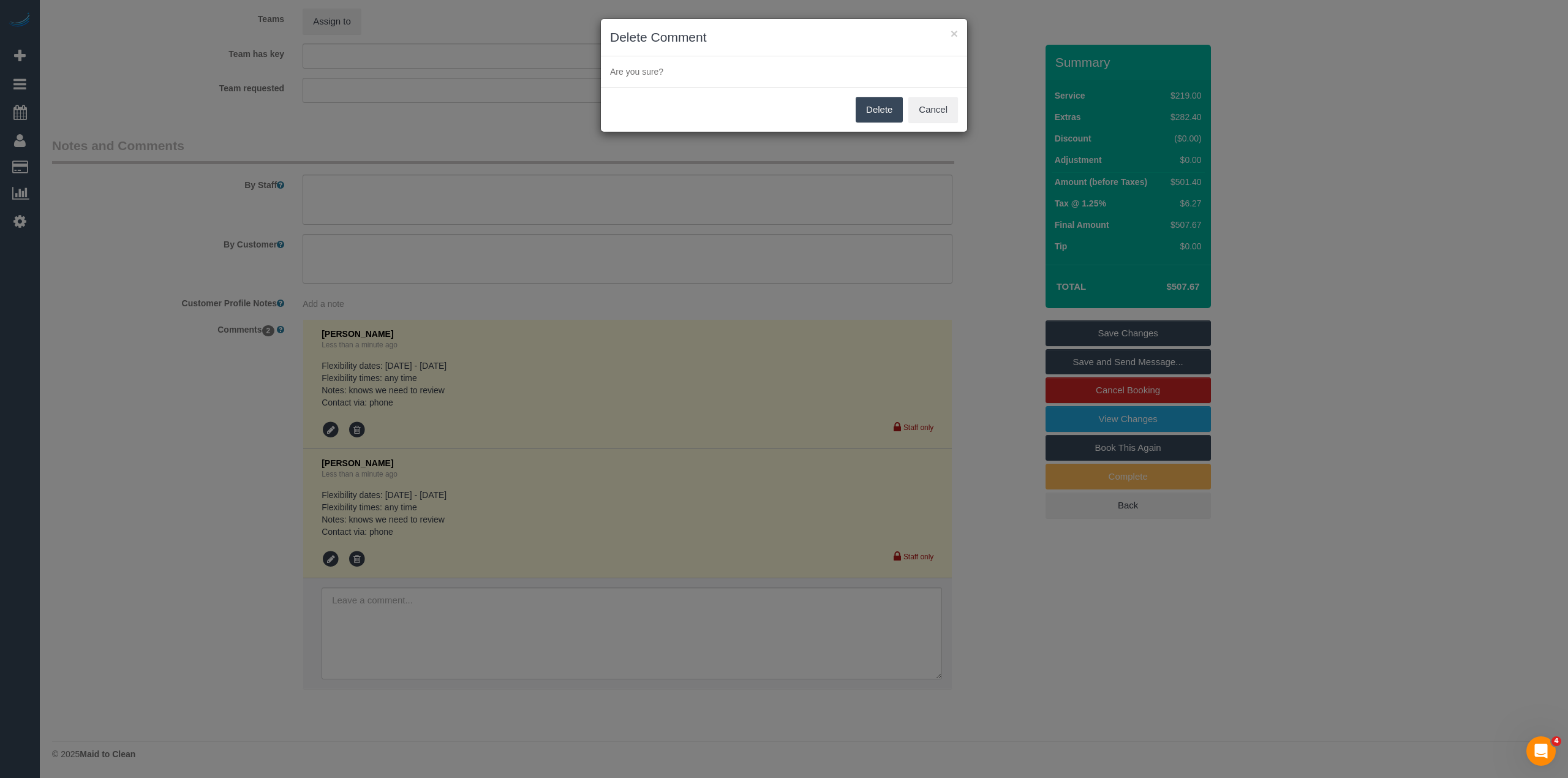
click at [873, 106] on button "Delete" at bounding box center [879, 110] width 47 height 26
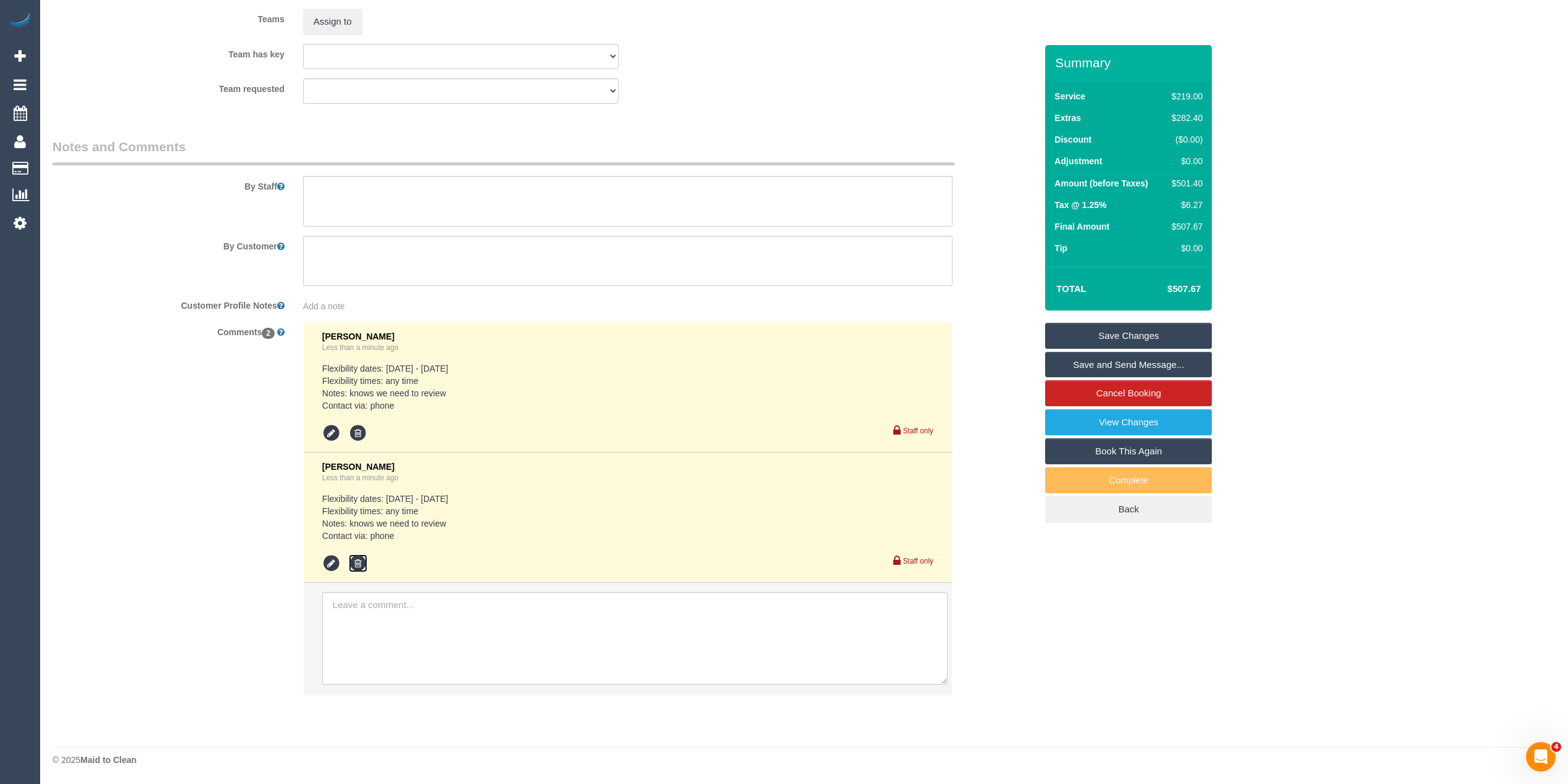
click at [353, 559] on icon at bounding box center [358, 563] width 19 height 19
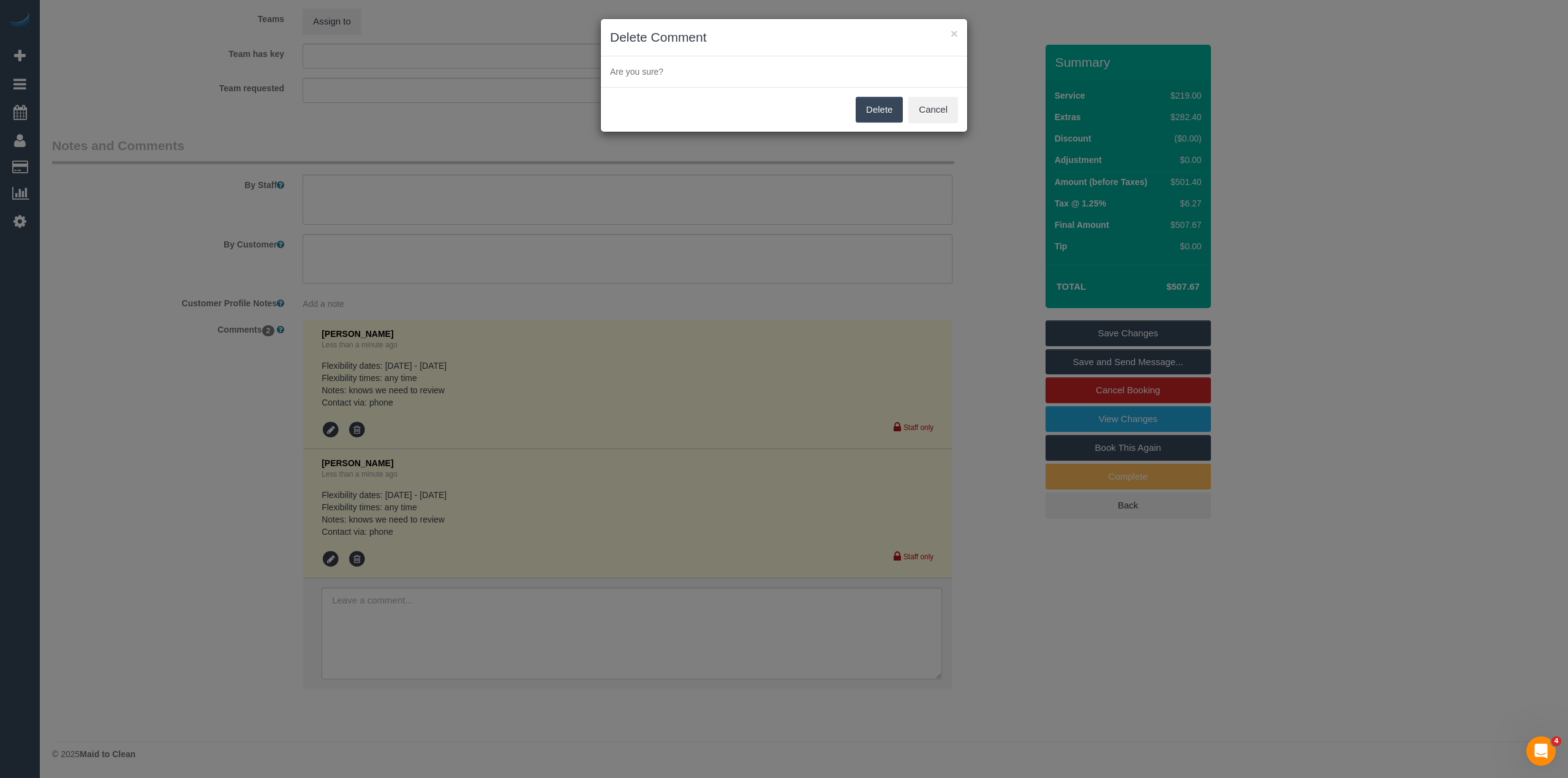
click at [880, 107] on button "Delete" at bounding box center [879, 110] width 47 height 26
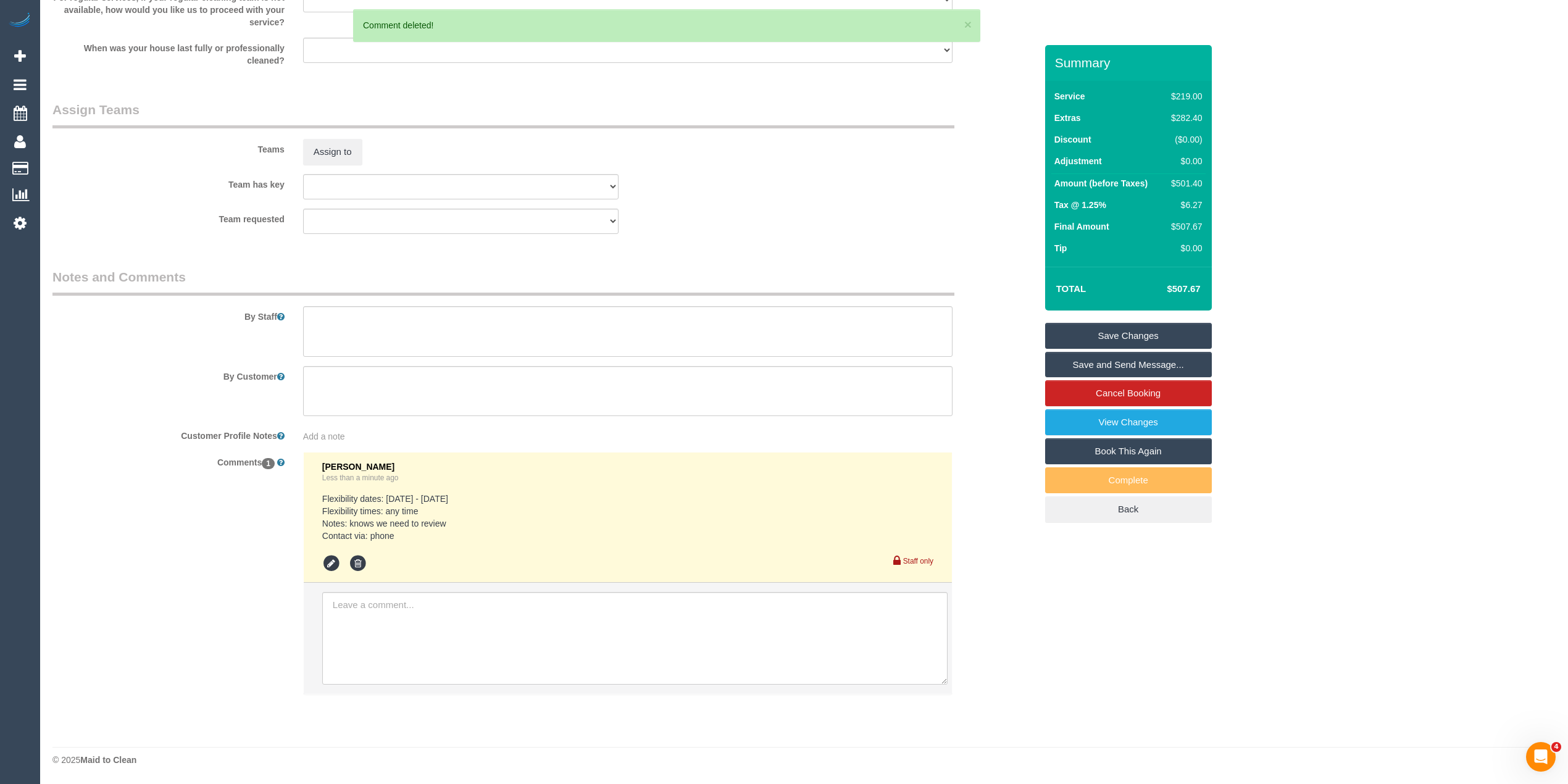
scroll to position [1752, 0]
